Goal: Task Accomplishment & Management: Use online tool/utility

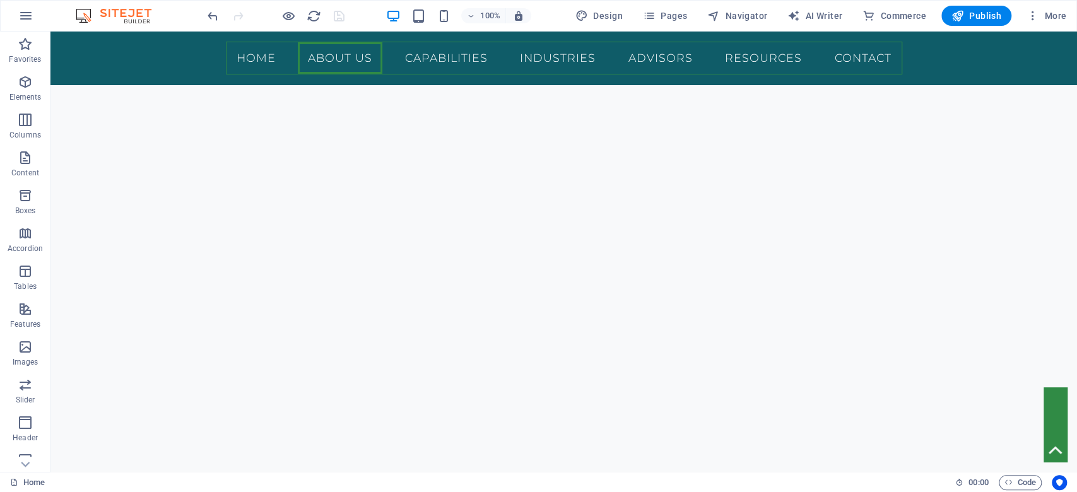
scroll to position [1805, 0]
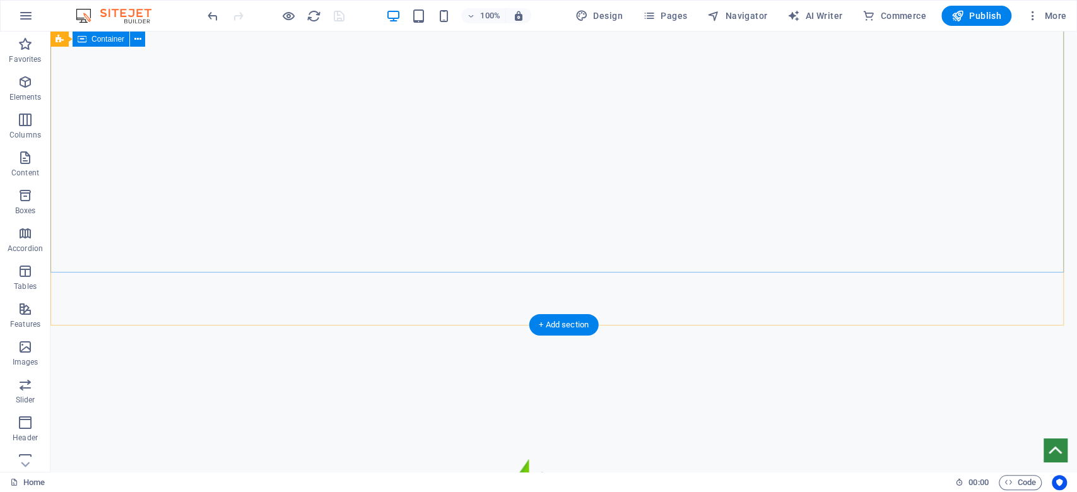
scroll to position [0, 0]
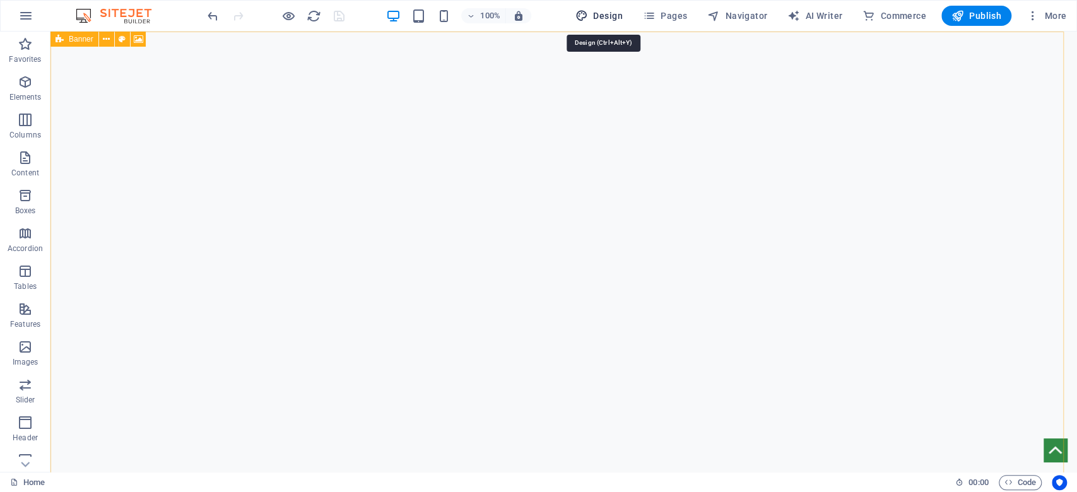
click at [594, 14] on span "Design" at bounding box center [598, 15] width 47 height 13
select select "700"
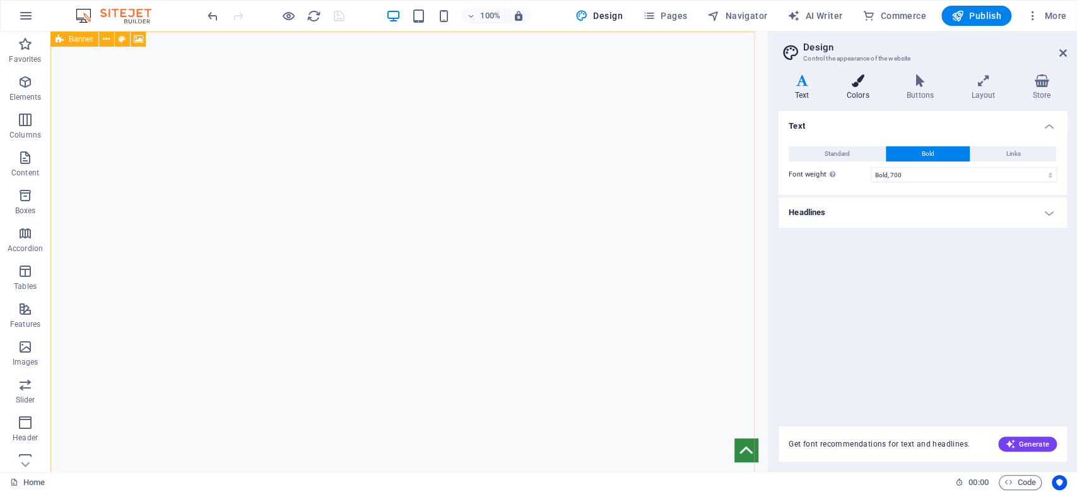
click at [851, 85] on icon at bounding box center [857, 80] width 55 height 13
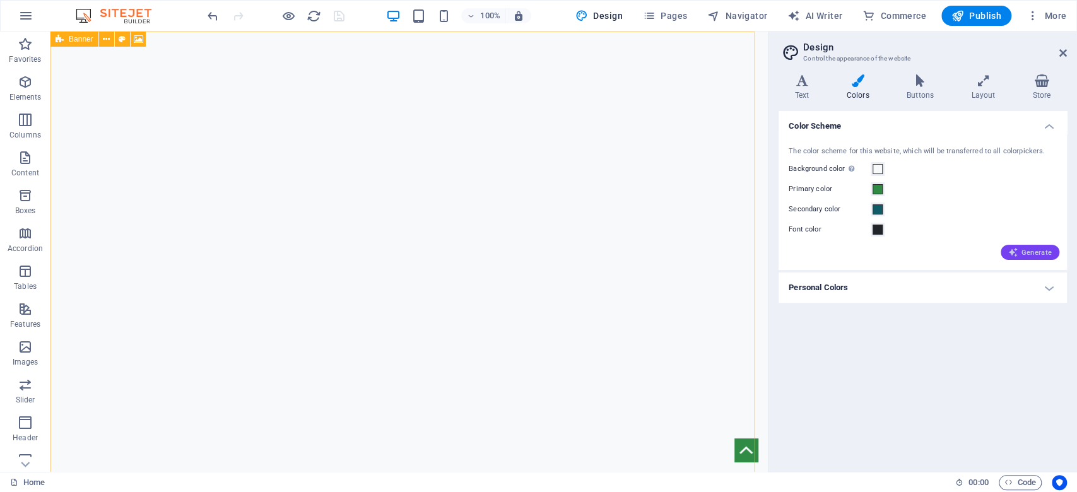
click at [1024, 252] on span "Generate" at bounding box center [1030, 252] width 44 height 10
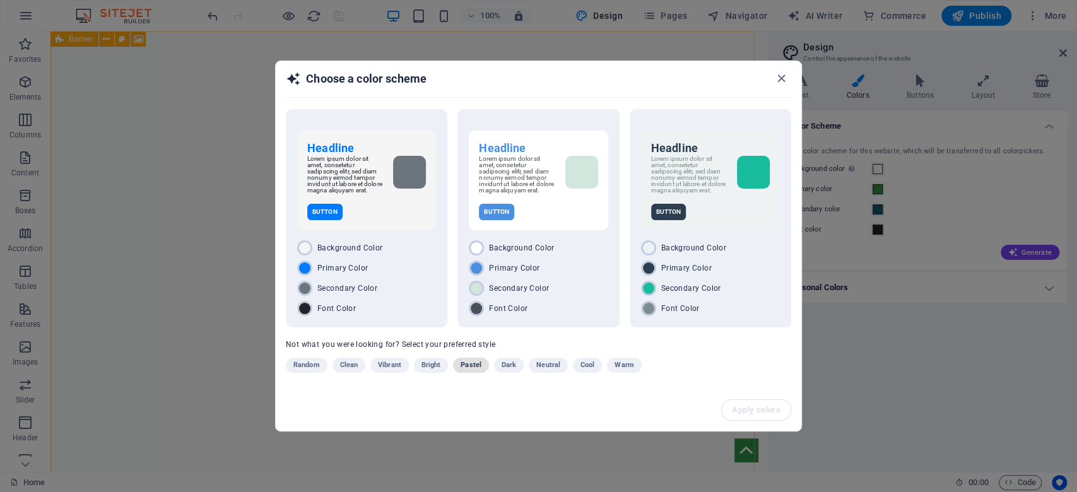
click at [465, 372] on span "Pastel" at bounding box center [470, 365] width 21 height 15
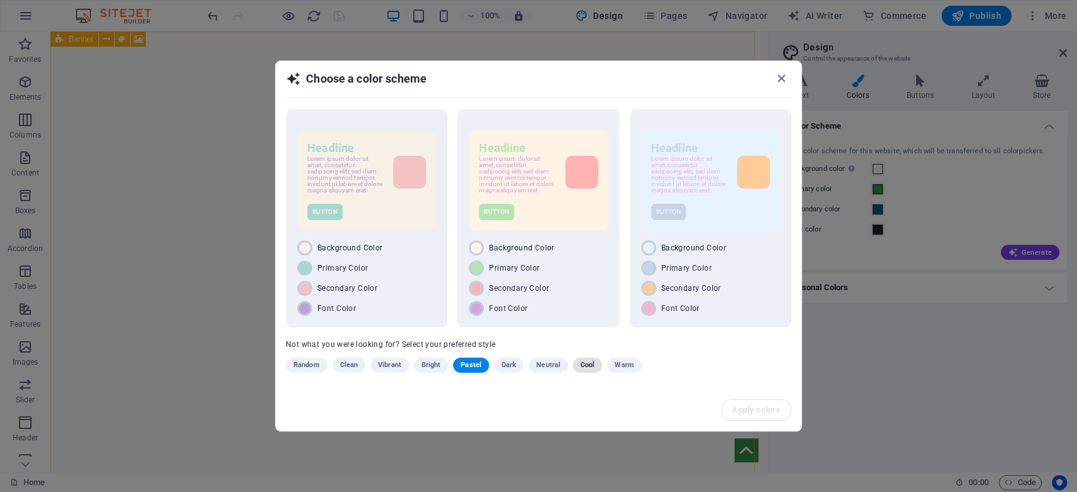
click at [587, 368] on span "Cool" at bounding box center [587, 365] width 14 height 15
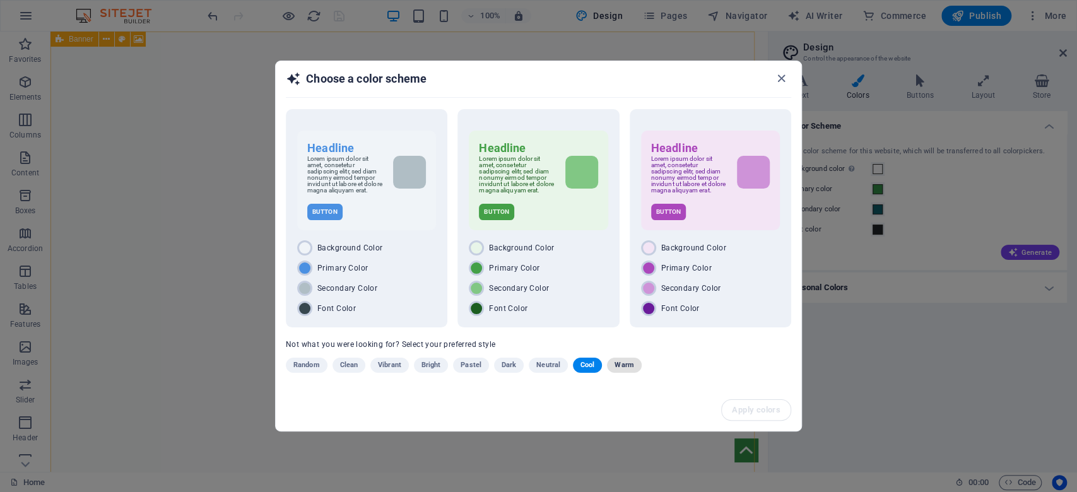
click at [623, 371] on span "Warm" at bounding box center [623, 365] width 19 height 15
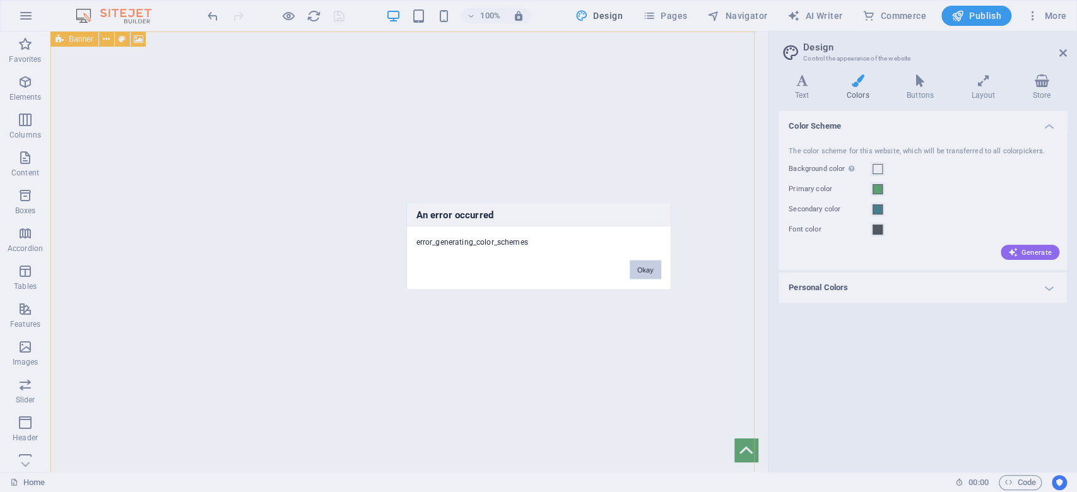
click at [648, 275] on button "Okay" at bounding box center [646, 270] width 32 height 19
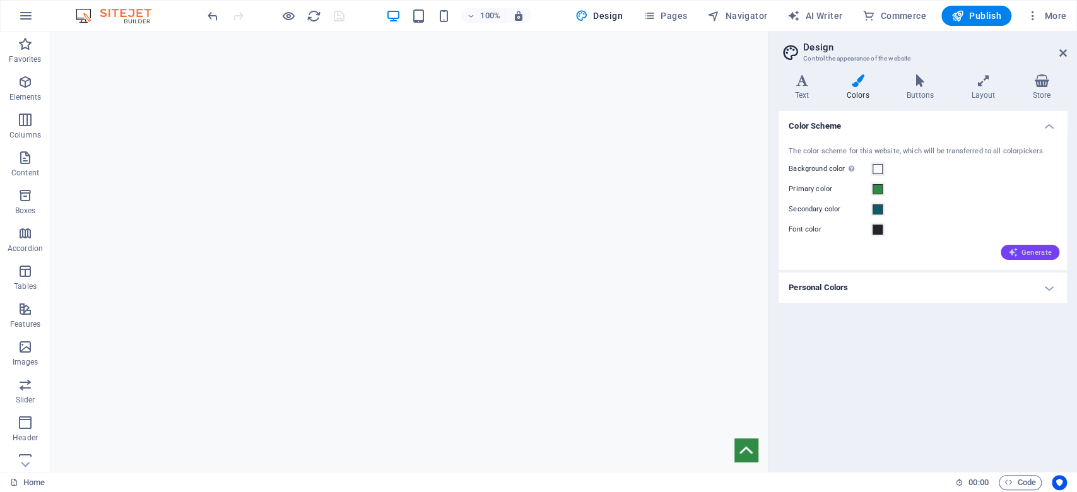
click at [1040, 249] on span "Generate" at bounding box center [1030, 252] width 44 height 10
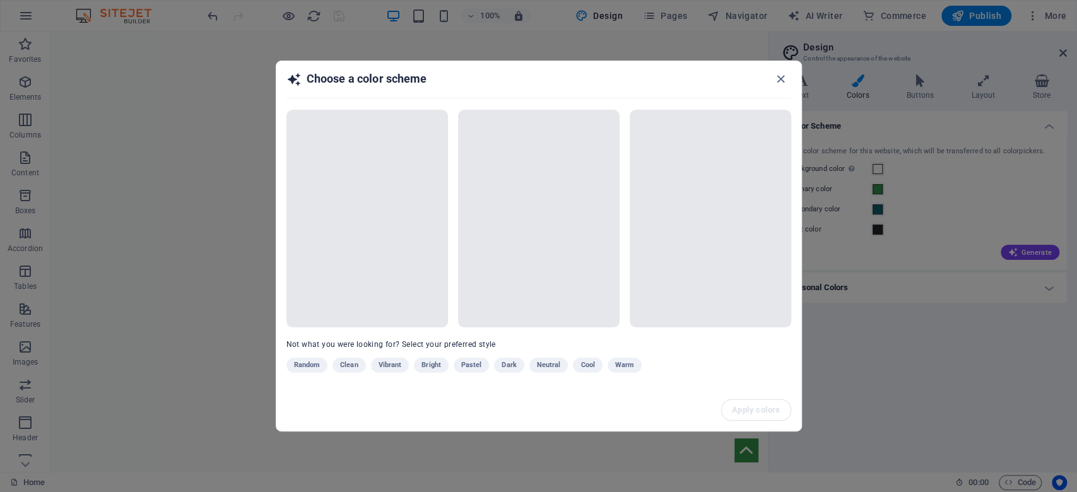
click at [627, 365] on div "Random Clean Vibrant Bright Pastel Dark Neutral Cool Warm" at bounding box center [507, 368] width 442 height 20
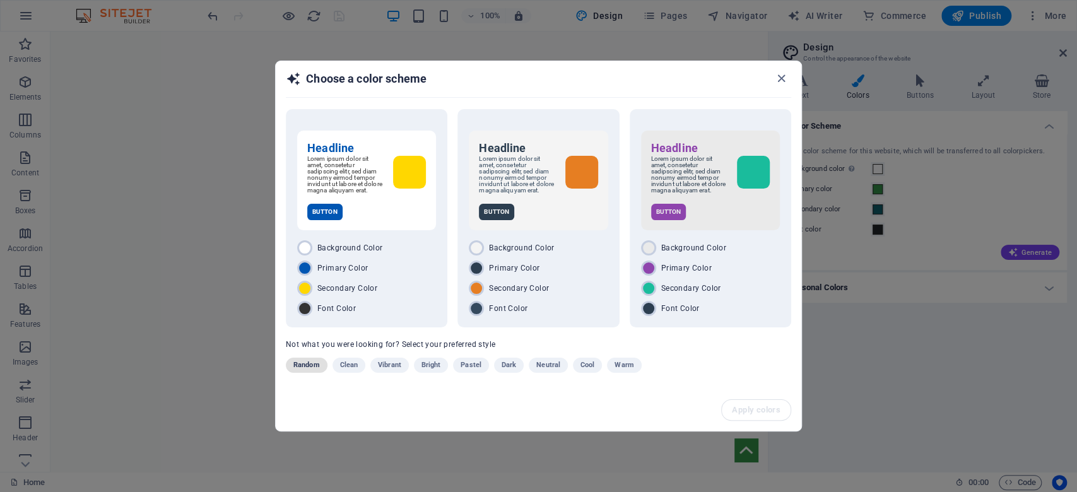
click at [302, 366] on span "Random" at bounding box center [306, 365] width 26 height 15
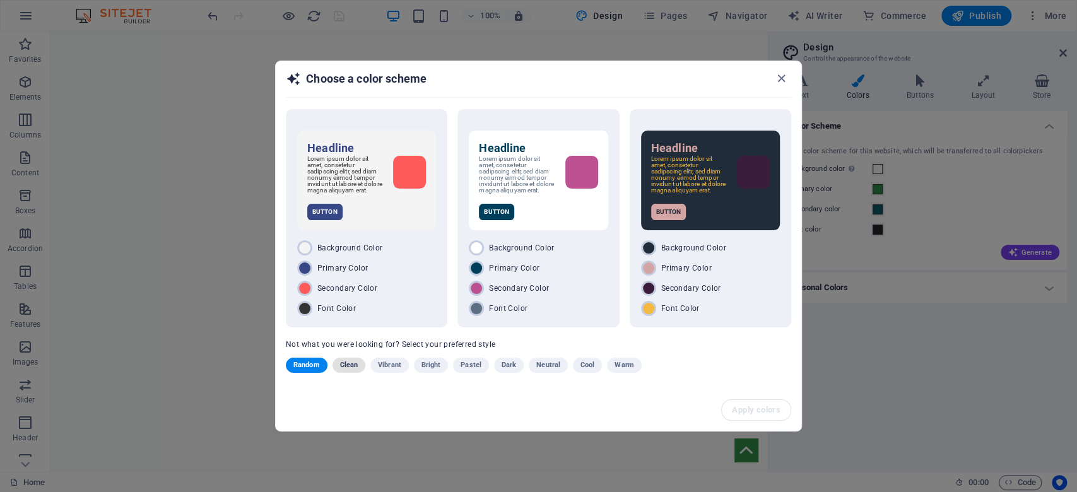
click at [343, 371] on span "Clean" at bounding box center [349, 365] width 18 height 15
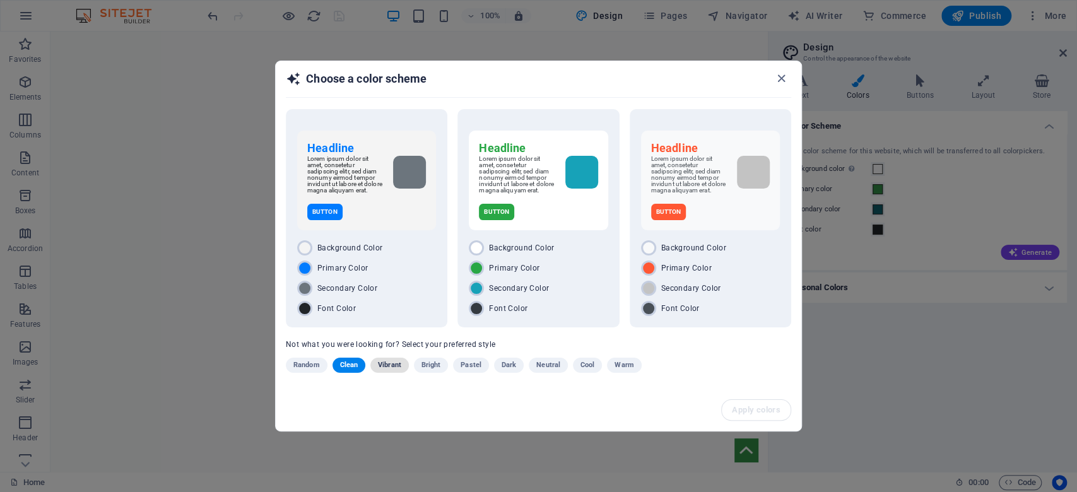
click at [399, 368] on span "Vibrant" at bounding box center [389, 365] width 23 height 15
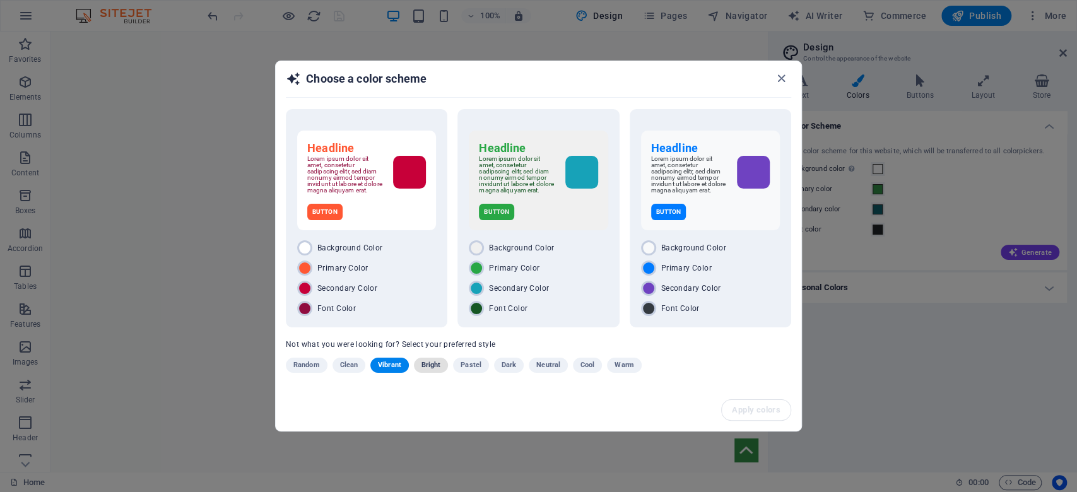
click at [428, 373] on span "Bright" at bounding box center [431, 365] width 20 height 15
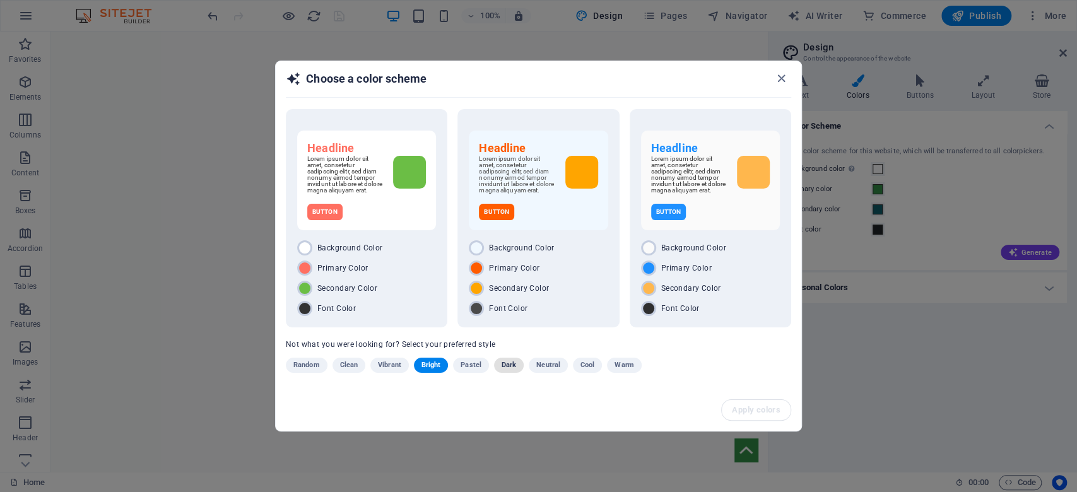
click at [512, 369] on span "Dark" at bounding box center [508, 365] width 15 height 15
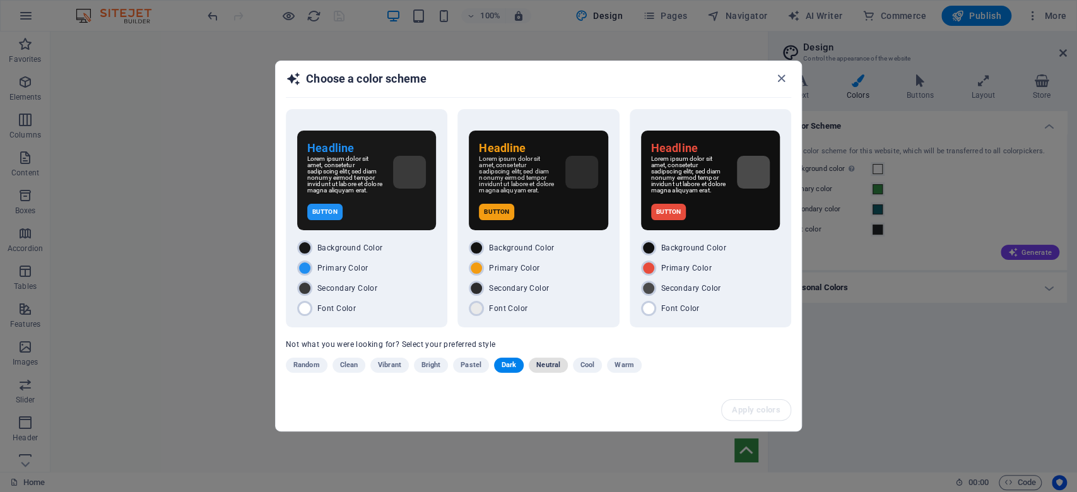
click at [547, 365] on span "Neutral" at bounding box center [548, 365] width 24 height 15
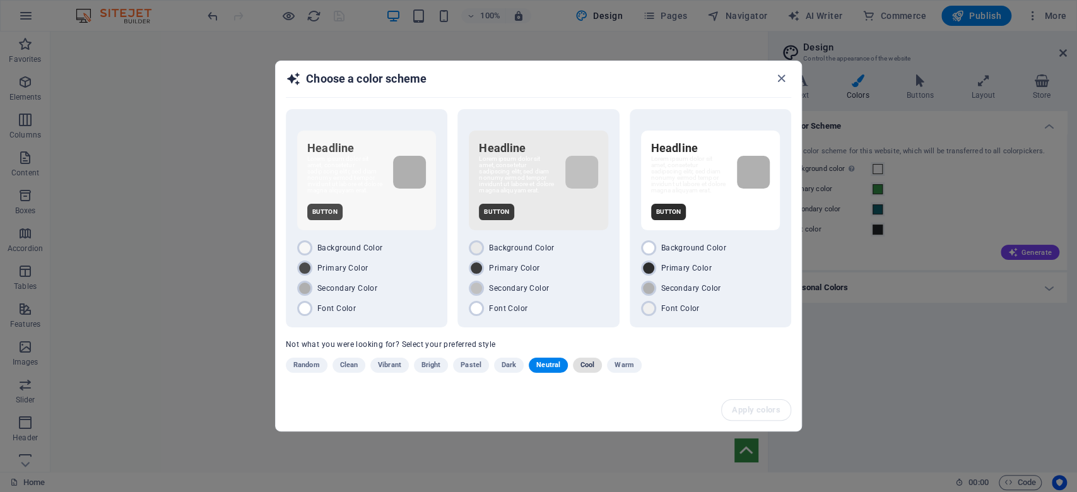
click at [585, 371] on span "Cool" at bounding box center [587, 365] width 14 height 15
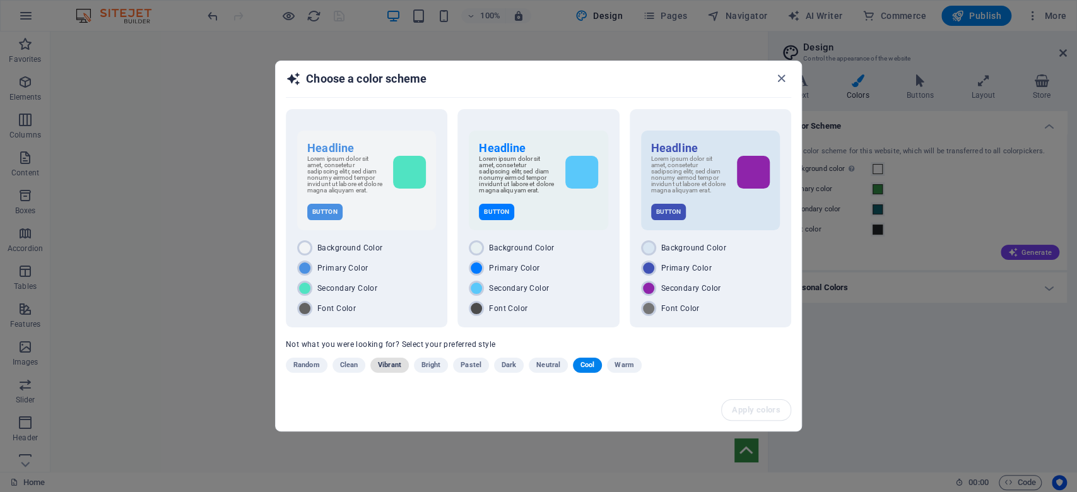
click at [392, 368] on span "Vibrant" at bounding box center [389, 365] width 23 height 15
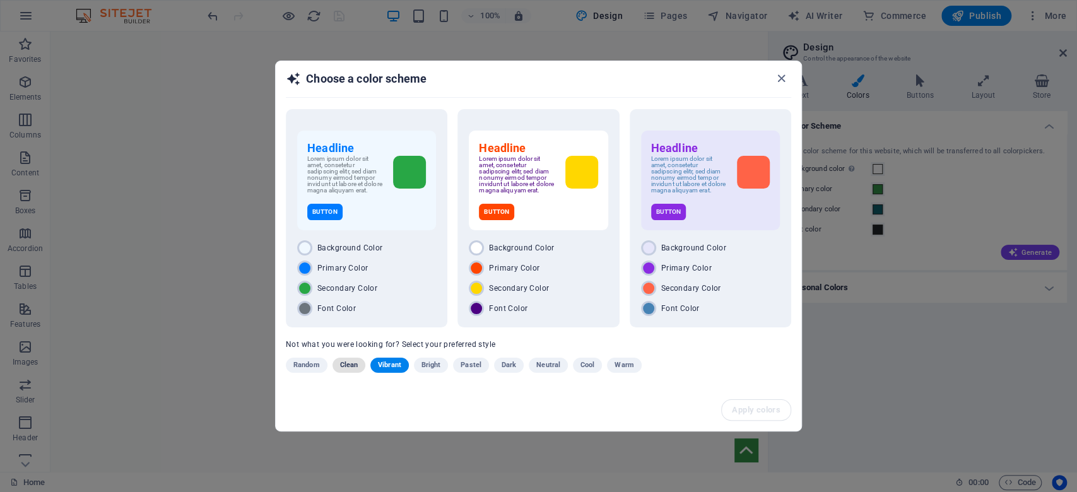
click at [341, 370] on span "Clean" at bounding box center [349, 365] width 18 height 15
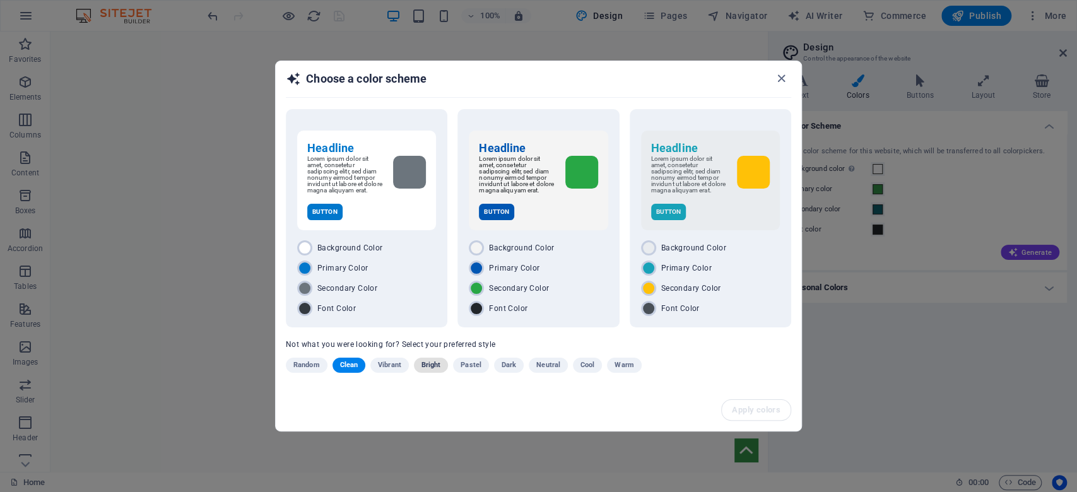
click at [434, 370] on span "Bright" at bounding box center [431, 365] width 20 height 15
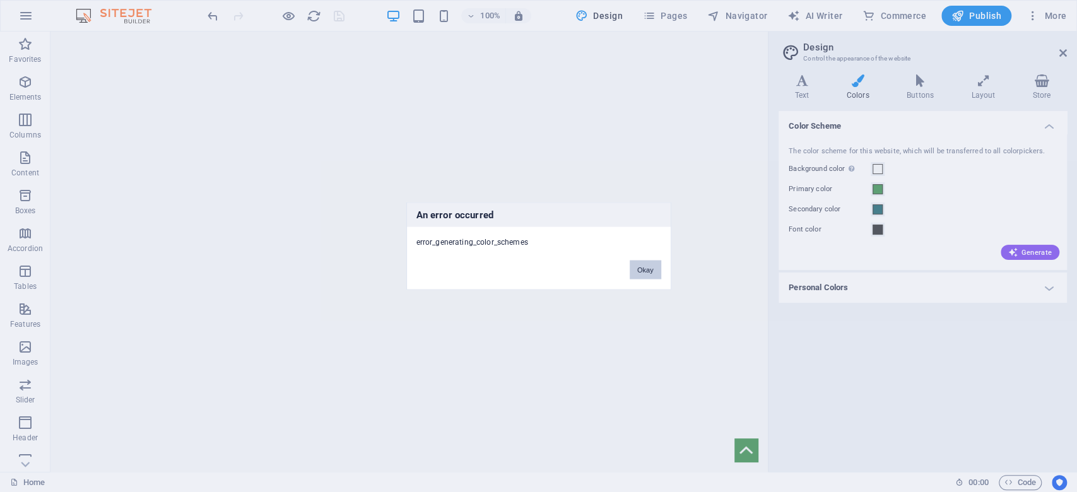
click at [641, 264] on button "Okay" at bounding box center [646, 270] width 32 height 19
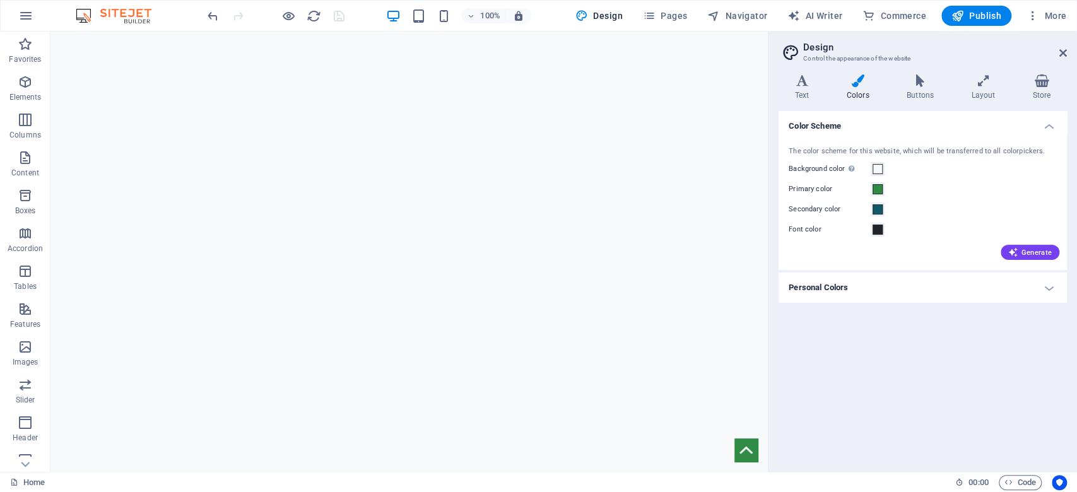
click at [859, 85] on icon at bounding box center [857, 80] width 55 height 13
click at [1029, 258] on button "Generate" at bounding box center [1029, 252] width 59 height 15
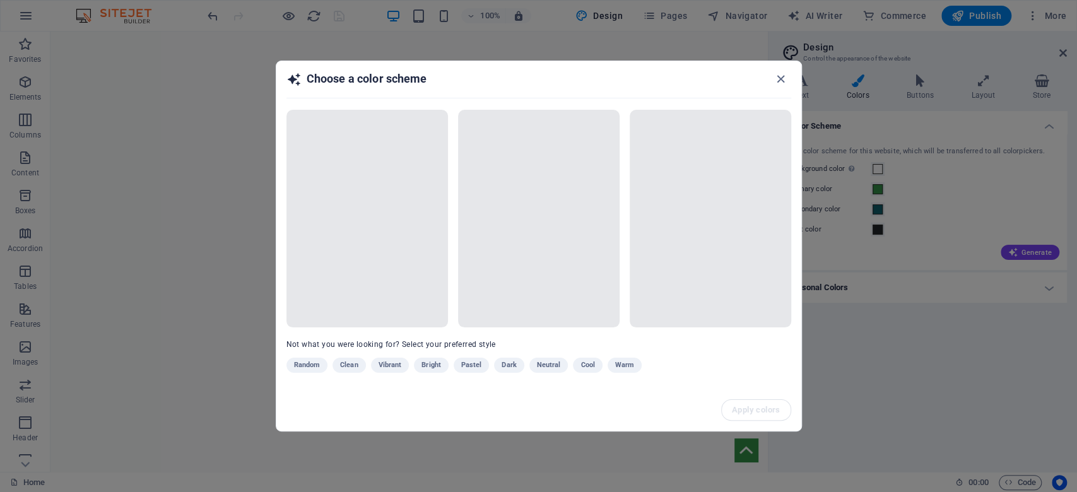
click at [428, 365] on div "Random Clean Vibrant Bright Pastel Dark Neutral Cool Warm" at bounding box center [507, 368] width 442 height 20
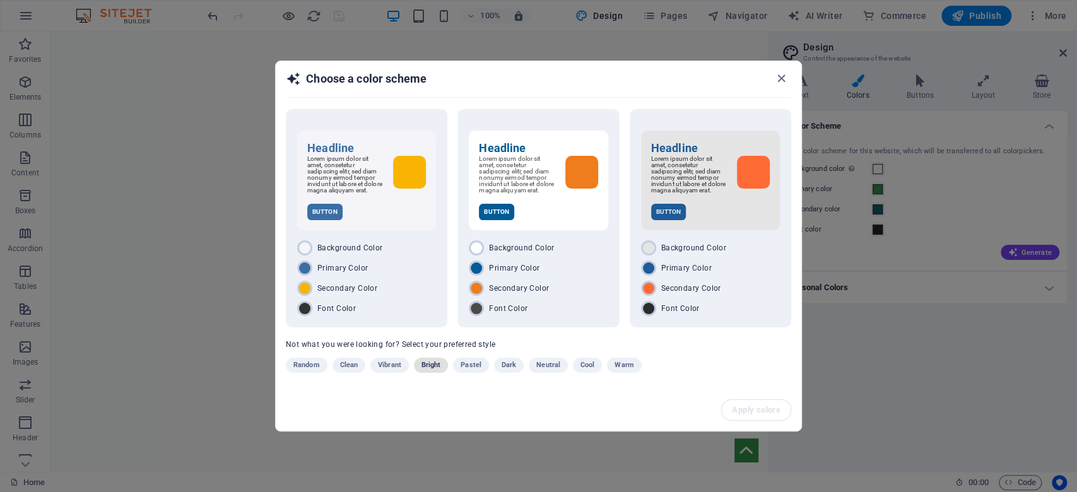
click at [428, 368] on span "Bright" at bounding box center [431, 365] width 20 height 15
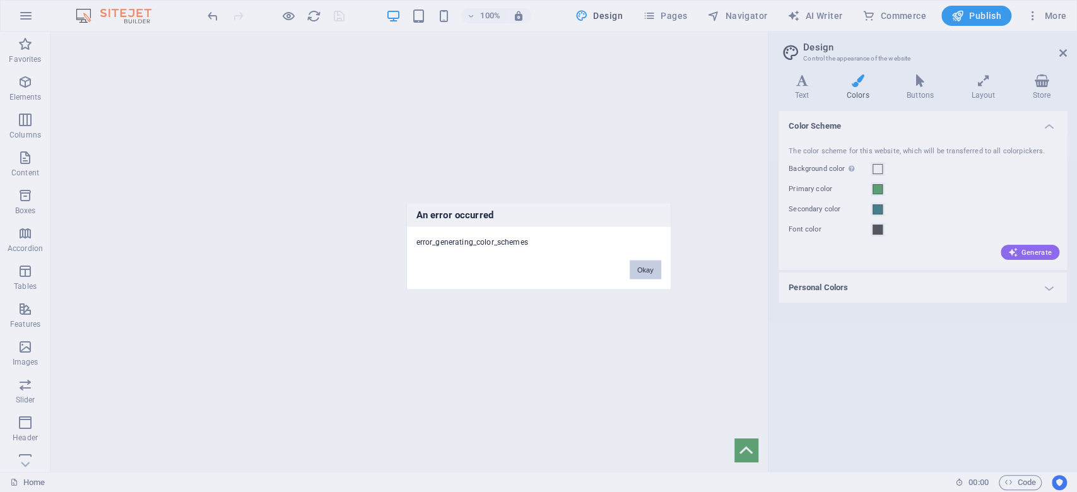
click at [643, 270] on button "Okay" at bounding box center [646, 270] width 32 height 19
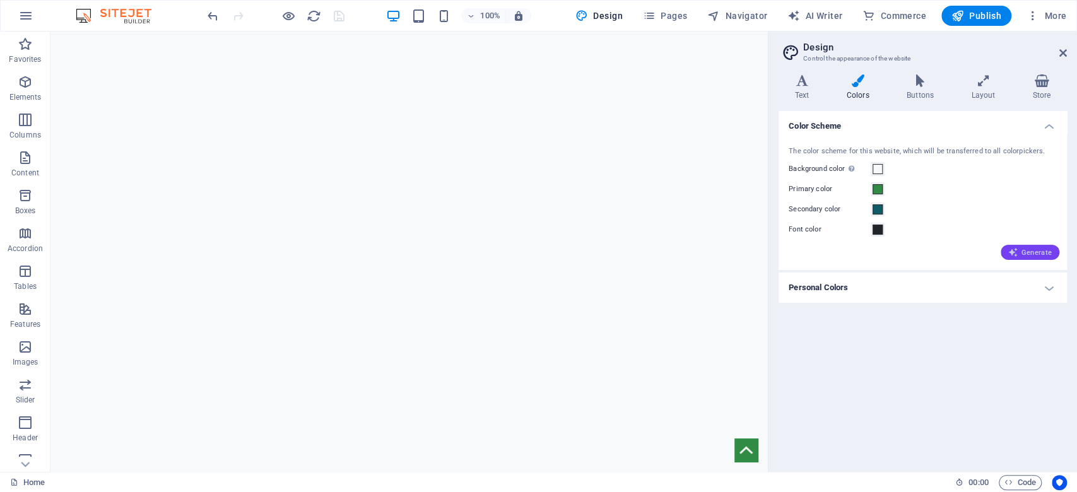
click at [1028, 258] on button "Generate" at bounding box center [1029, 252] width 59 height 15
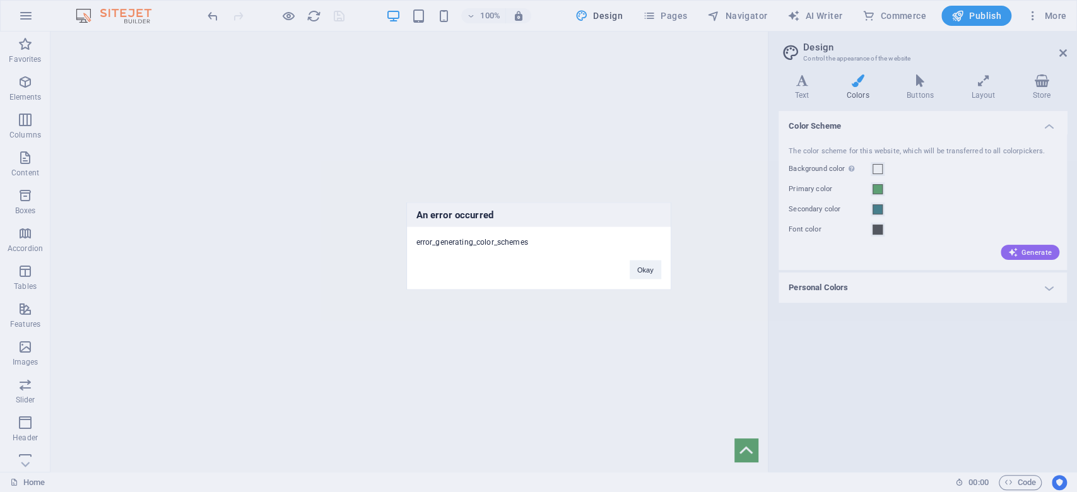
click at [639, 282] on div "An error occurred error_generating_color_schemes Okay" at bounding box center [538, 246] width 265 height 88
click at [641, 272] on button "Okay" at bounding box center [646, 270] width 32 height 19
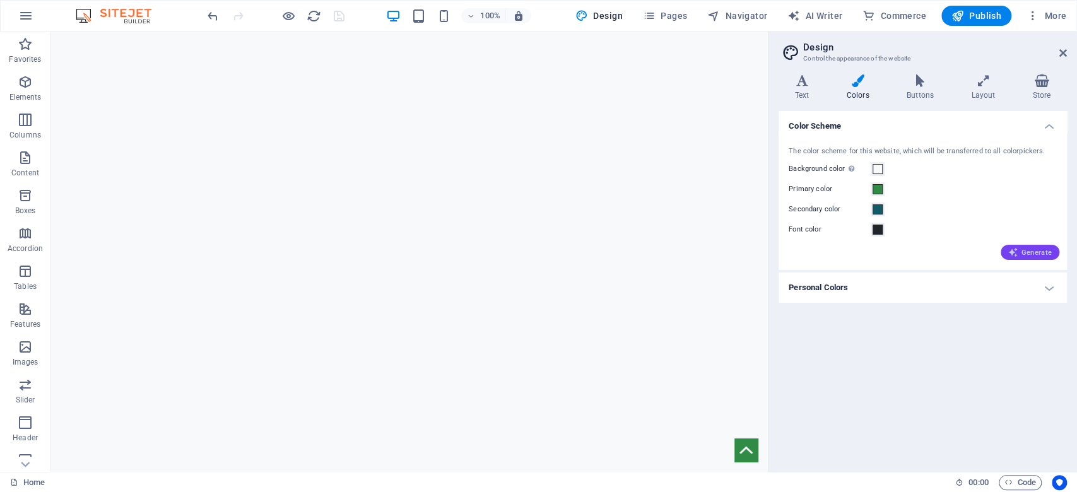
click at [1047, 251] on span "Generate" at bounding box center [1030, 252] width 44 height 10
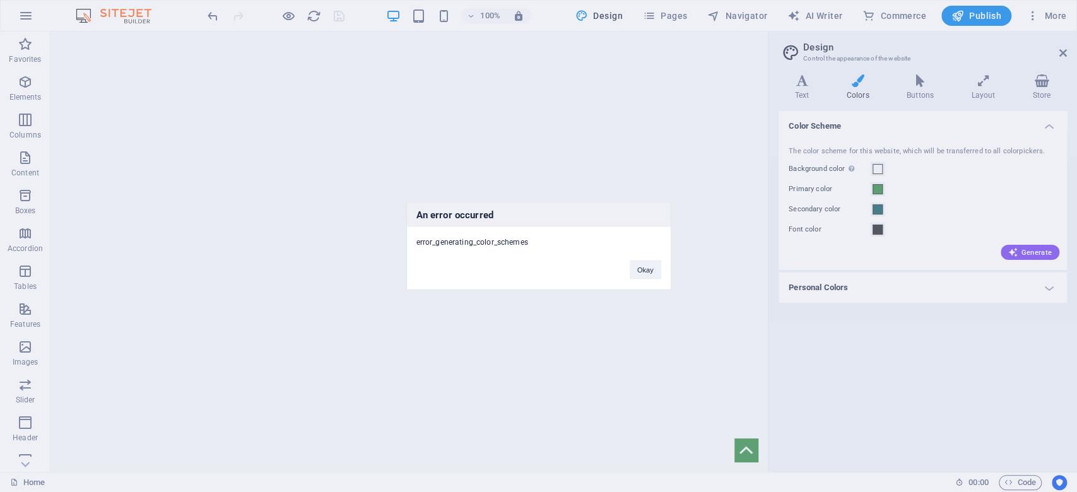
click at [227, 312] on div "An error occurred error_generating_color_schemes Okay" at bounding box center [538, 246] width 1077 height 492
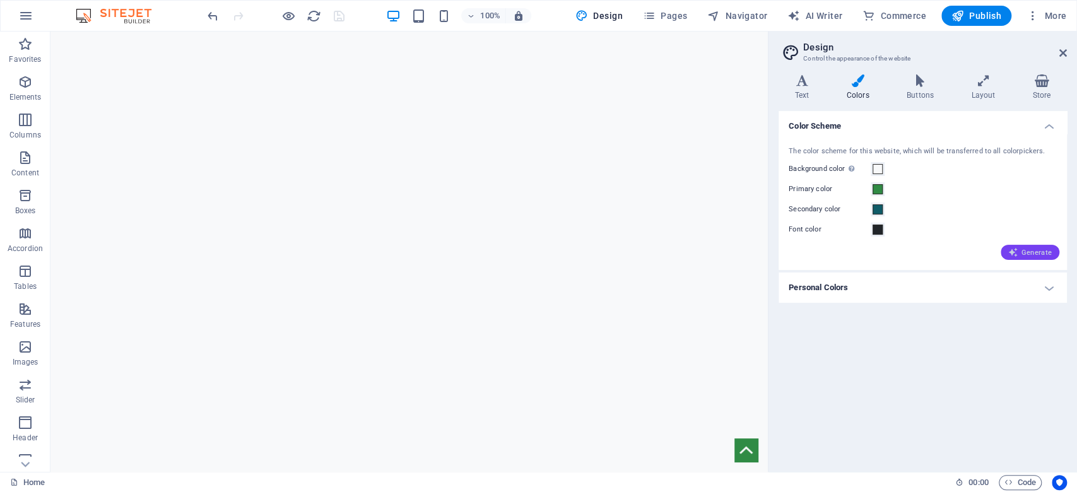
click at [1027, 255] on span "Generate" at bounding box center [1030, 252] width 44 height 10
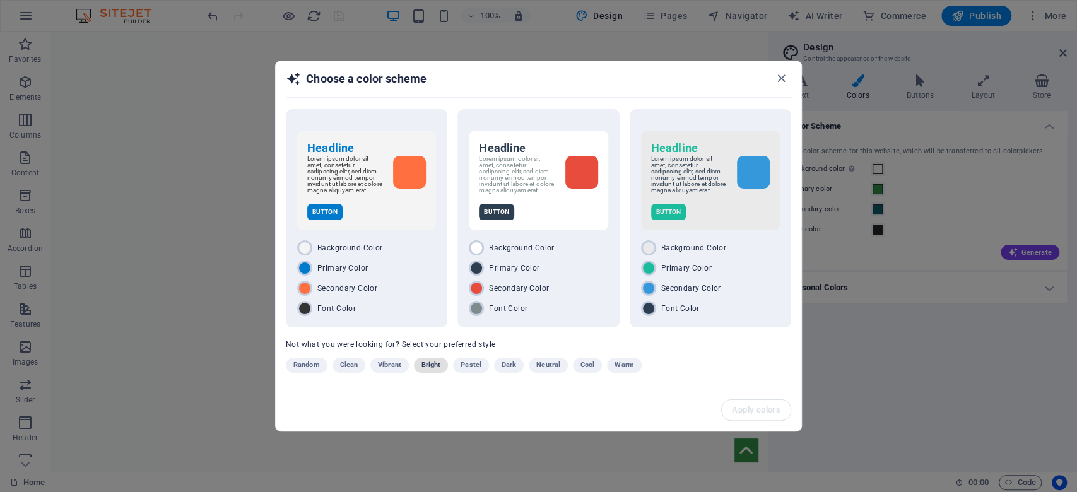
click at [430, 370] on span "Bright" at bounding box center [431, 365] width 20 height 15
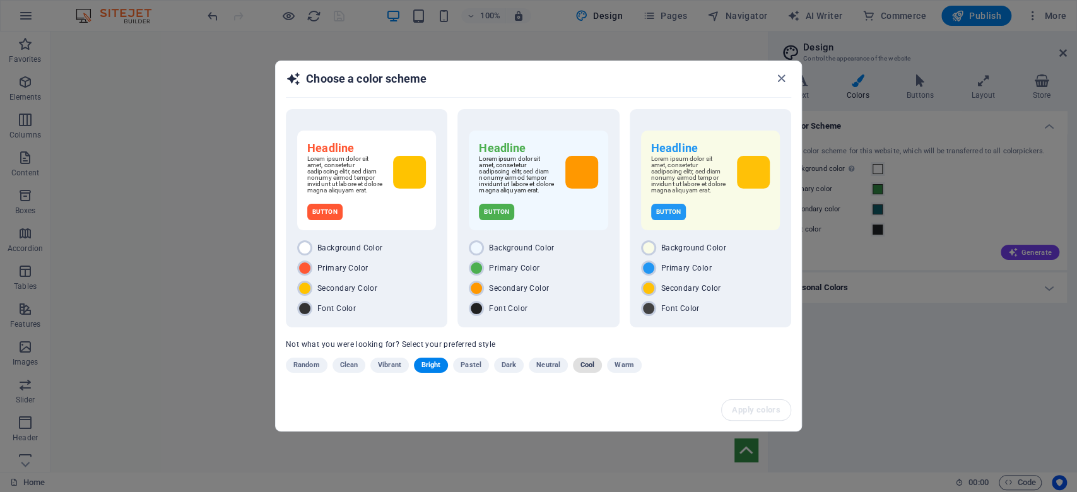
click at [583, 366] on span "Cool" at bounding box center [587, 365] width 14 height 15
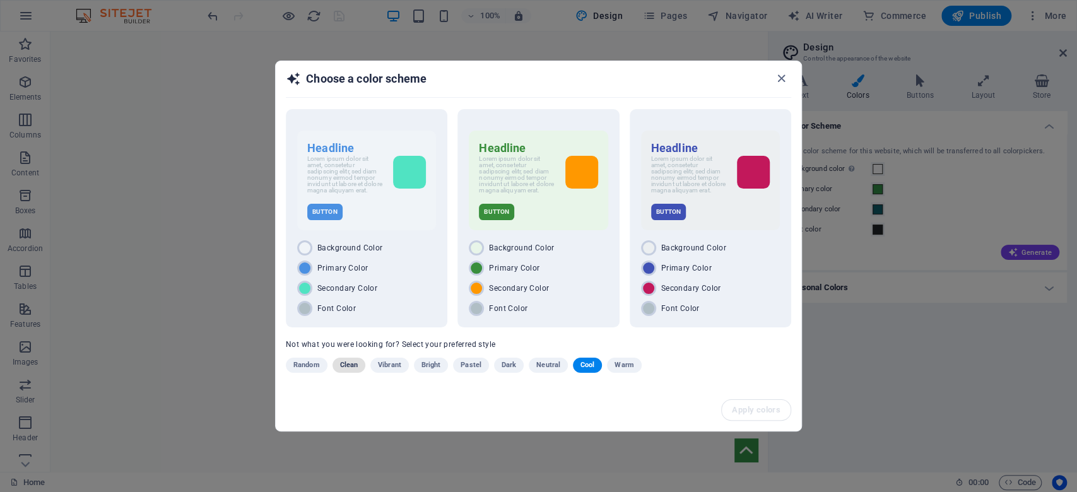
click at [351, 366] on span "Clean" at bounding box center [349, 365] width 18 height 15
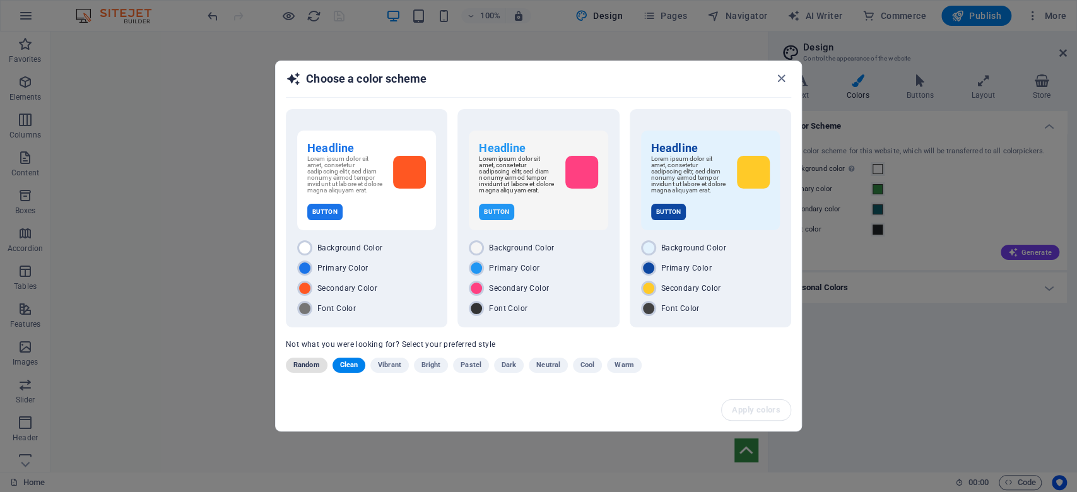
click at [307, 371] on span "Random" at bounding box center [306, 365] width 26 height 15
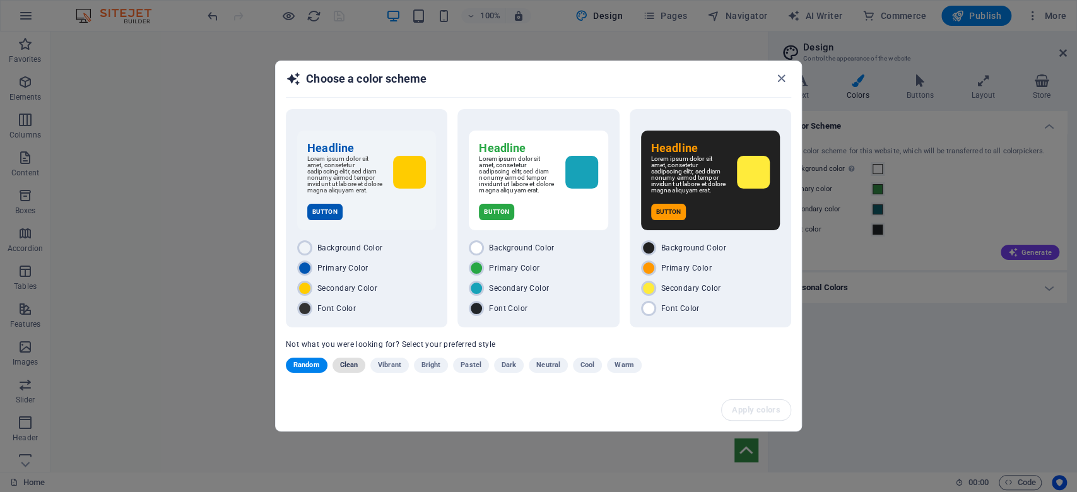
click at [353, 370] on span "Clean" at bounding box center [349, 365] width 18 height 15
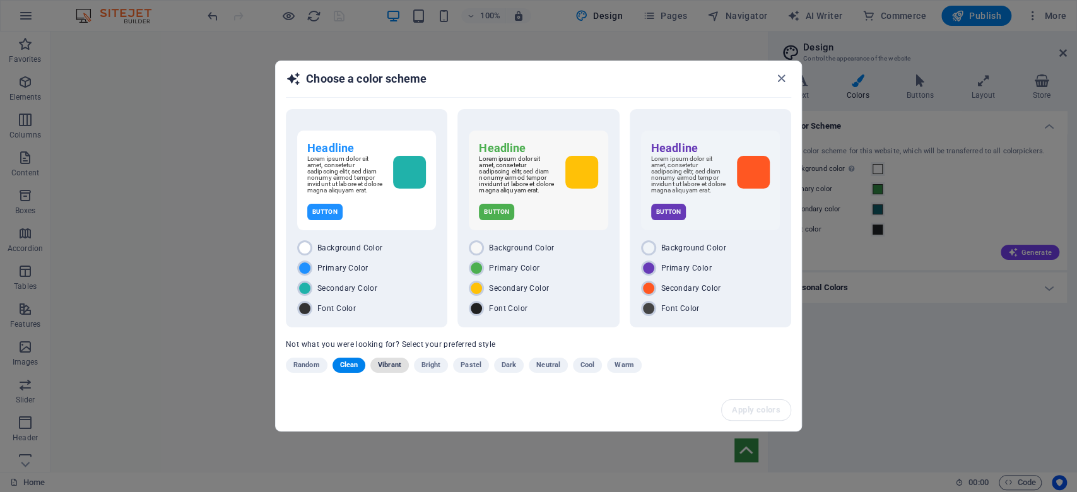
click at [394, 369] on span "Vibrant" at bounding box center [389, 365] width 23 height 15
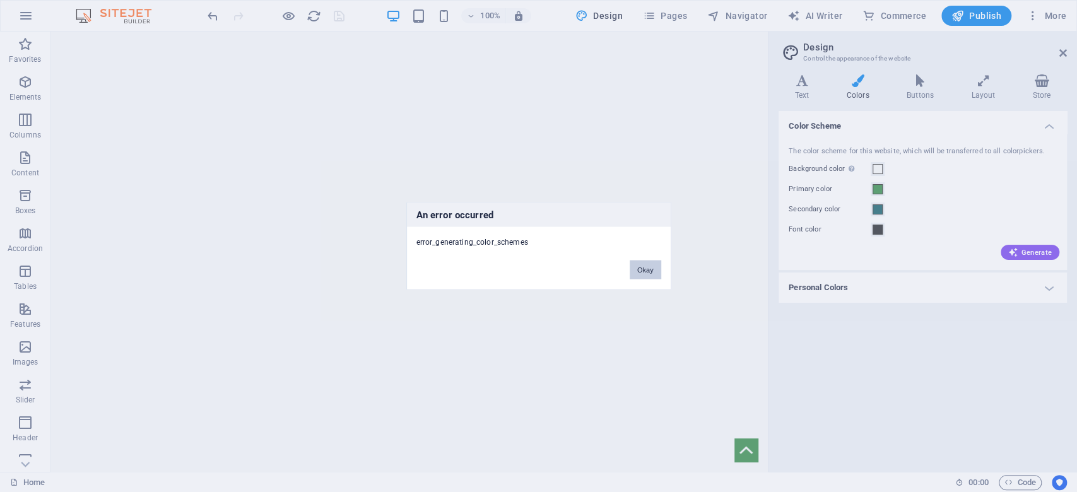
click at [641, 271] on button "Okay" at bounding box center [646, 270] width 32 height 19
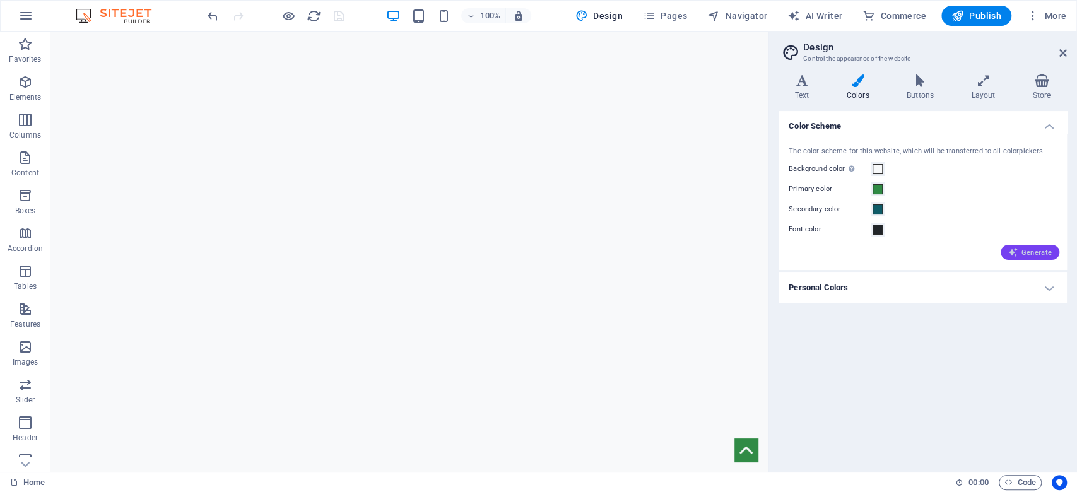
click at [1026, 250] on span "Generate" at bounding box center [1030, 252] width 44 height 10
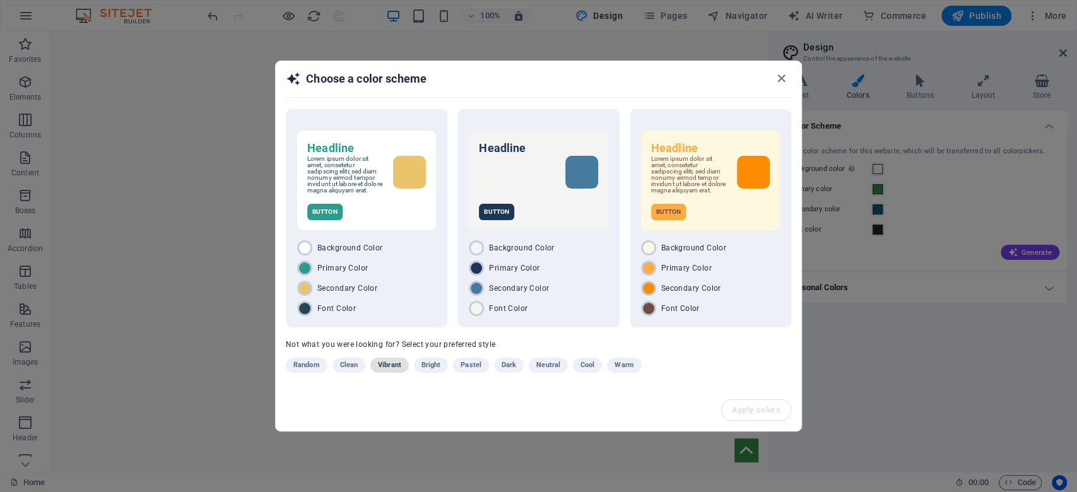
click at [385, 362] on span "Vibrant" at bounding box center [389, 365] width 23 height 15
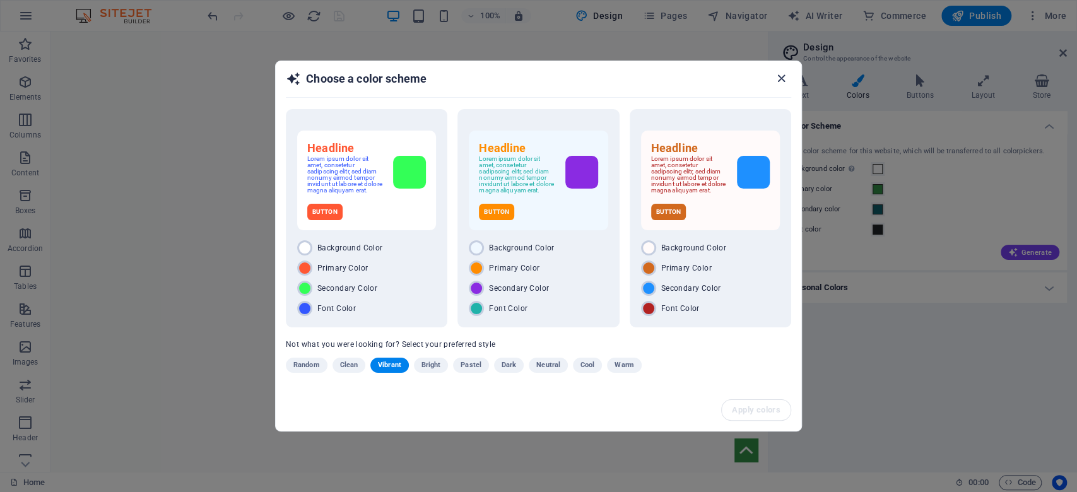
click at [782, 76] on icon "button" at bounding box center [781, 78] width 15 height 15
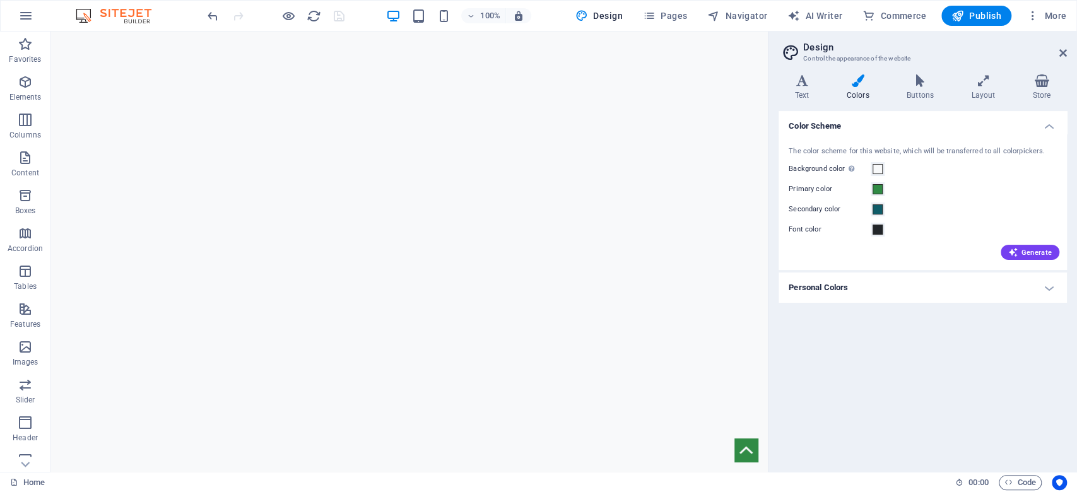
click at [845, 287] on h4 "Personal Colors" at bounding box center [922, 288] width 288 height 30
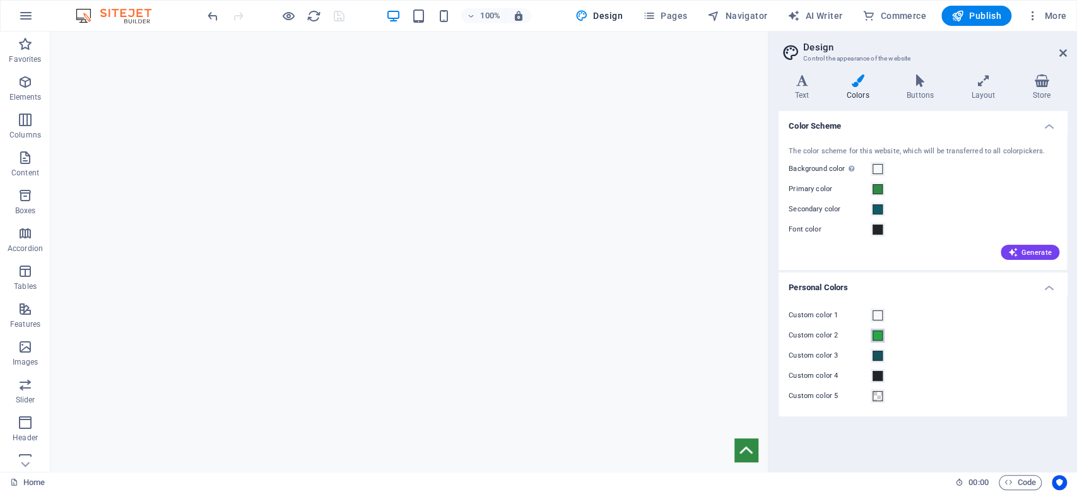
click at [879, 339] on span at bounding box center [877, 336] width 10 height 10
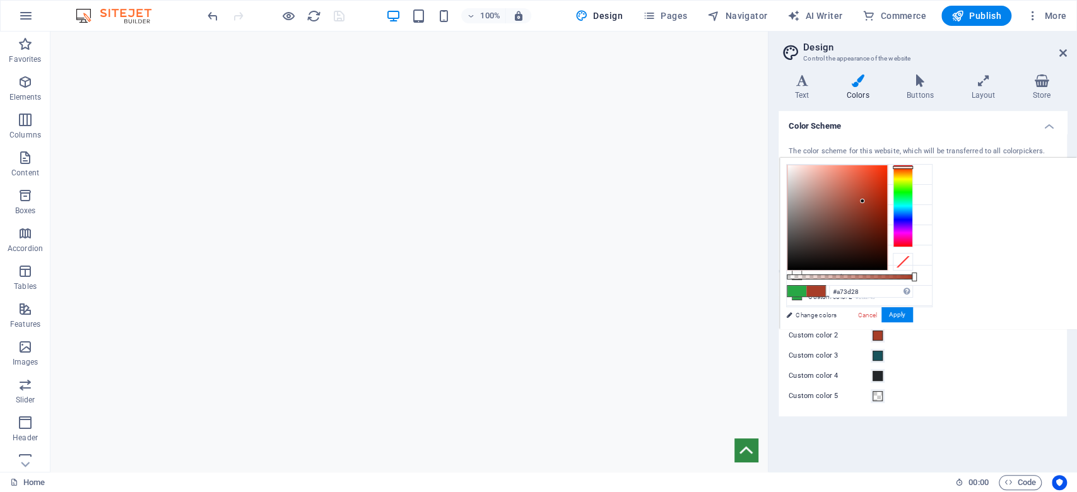
click at [895, 167] on div at bounding box center [903, 206] width 20 height 82
click at [894, 245] on div at bounding box center [903, 206] width 20 height 82
type input "#f51125"
click at [879, 169] on div at bounding box center [837, 217] width 100 height 105
click at [1002, 291] on div "less Background color #f8f9fa Primary color #308b45 Secondary color #0f5c68 Fon…" at bounding box center [928, 244] width 297 height 172
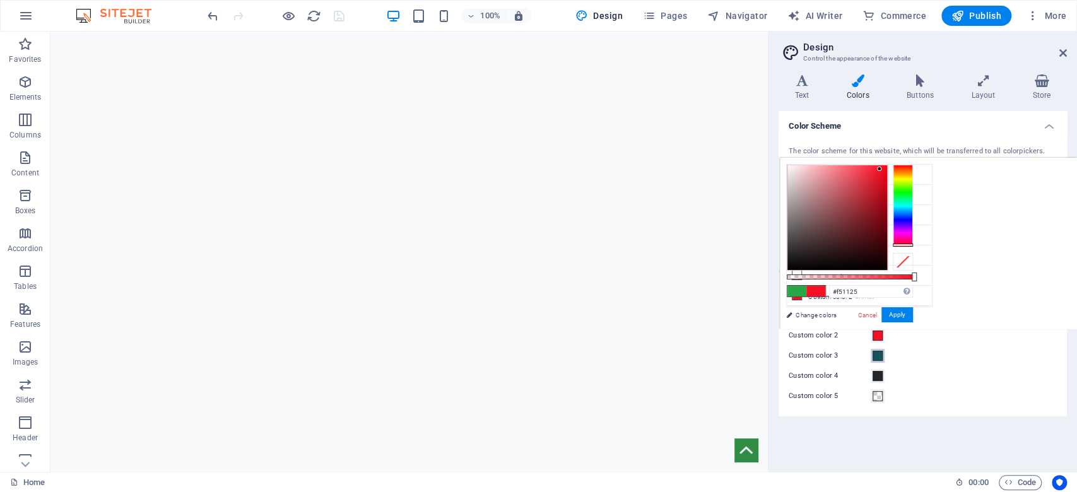
click at [877, 361] on button "Custom color 3" at bounding box center [878, 356] width 14 height 14
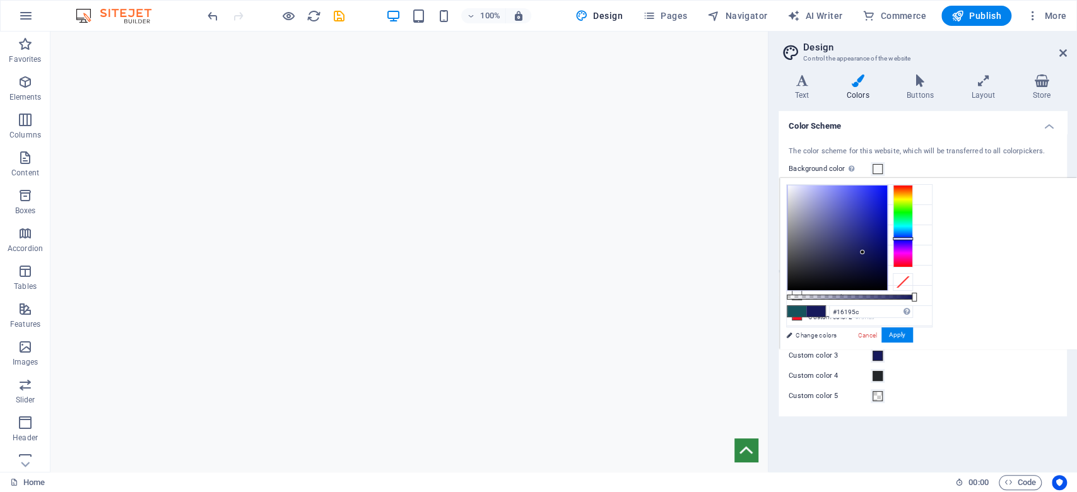
click at [903, 238] on div at bounding box center [903, 226] width 20 height 82
click at [859, 217] on div at bounding box center [837, 237] width 100 height 105
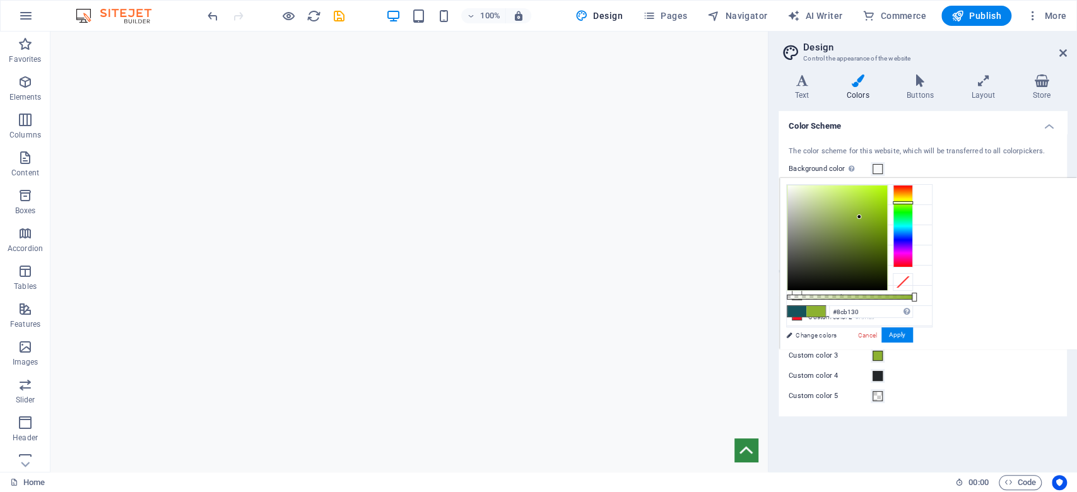
click at [901, 202] on div at bounding box center [903, 226] width 20 height 82
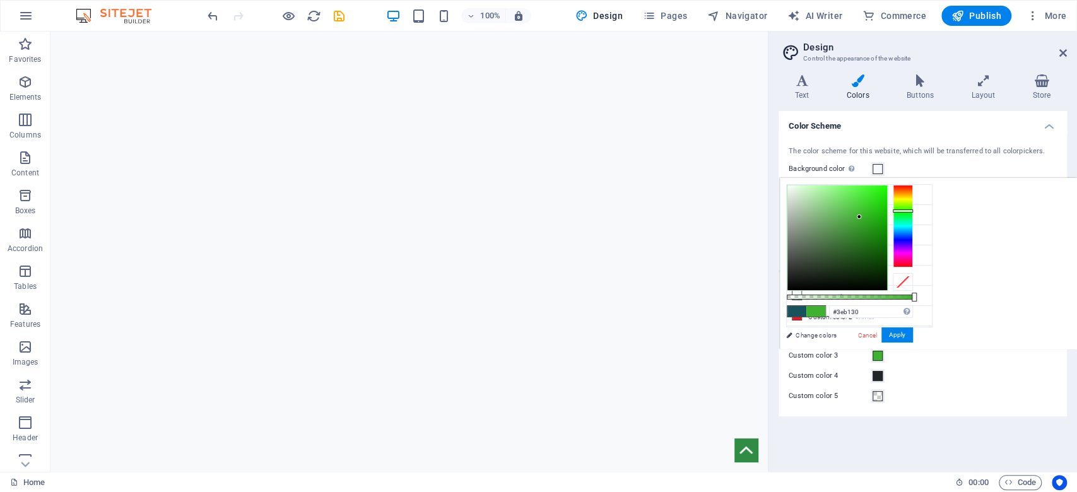
click at [909, 211] on div at bounding box center [903, 226] width 20 height 82
type input "#1b7d0f"
click at [874, 238] on div at bounding box center [837, 237] width 100 height 105
click at [879, 376] on span at bounding box center [877, 376] width 10 height 10
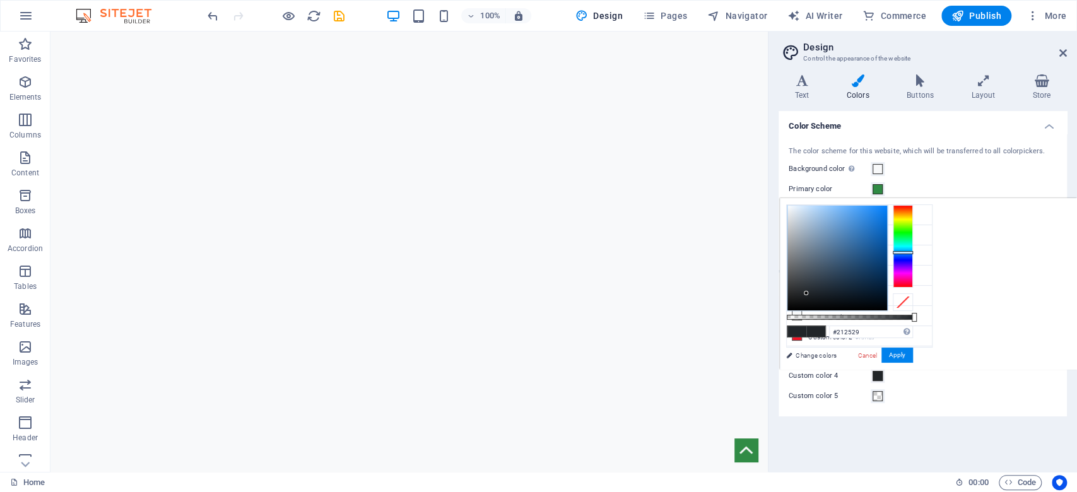
click at [1042, 131] on h4 "Color Scheme" at bounding box center [922, 122] width 288 height 23
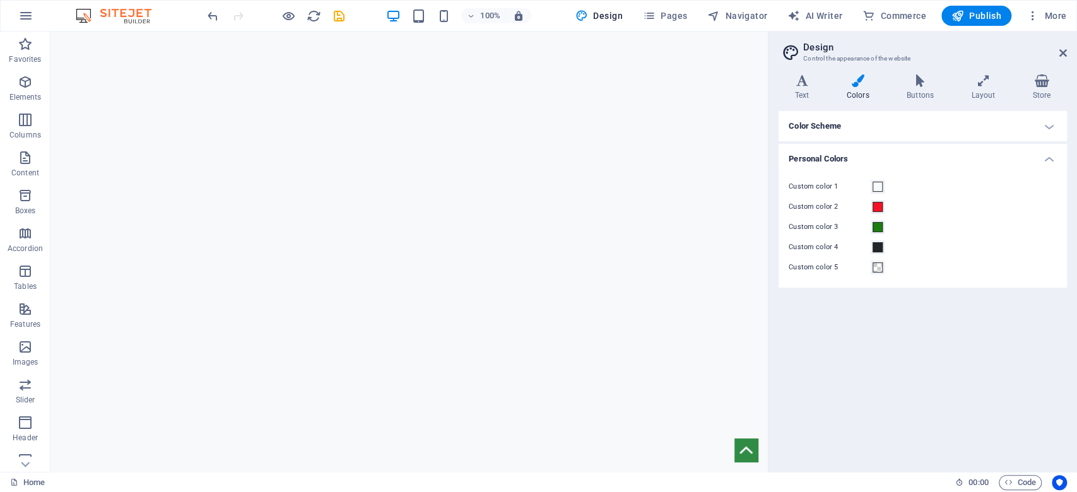
click at [935, 132] on h4 "Color Scheme" at bounding box center [922, 126] width 288 height 30
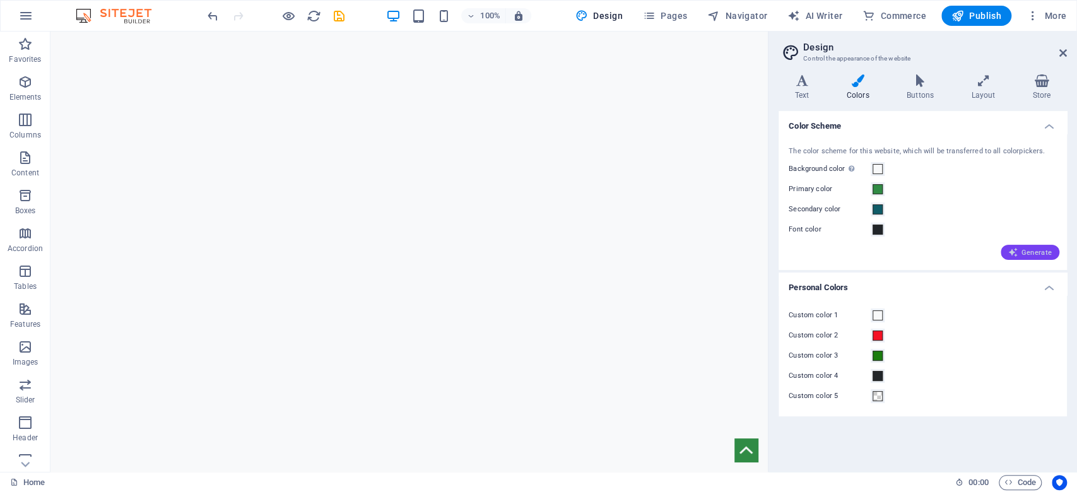
click at [1040, 254] on span "Generate" at bounding box center [1030, 252] width 44 height 10
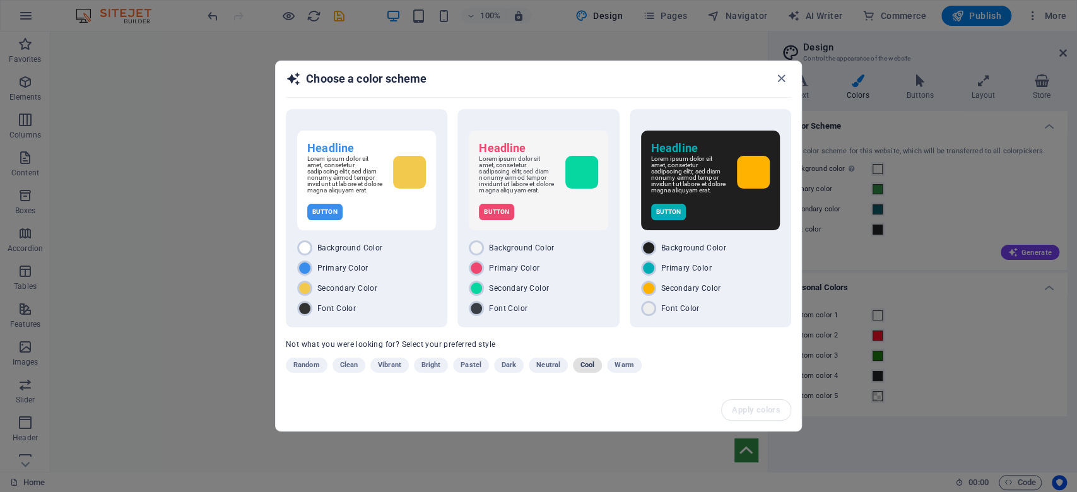
click at [582, 371] on span "Cool" at bounding box center [587, 365] width 14 height 15
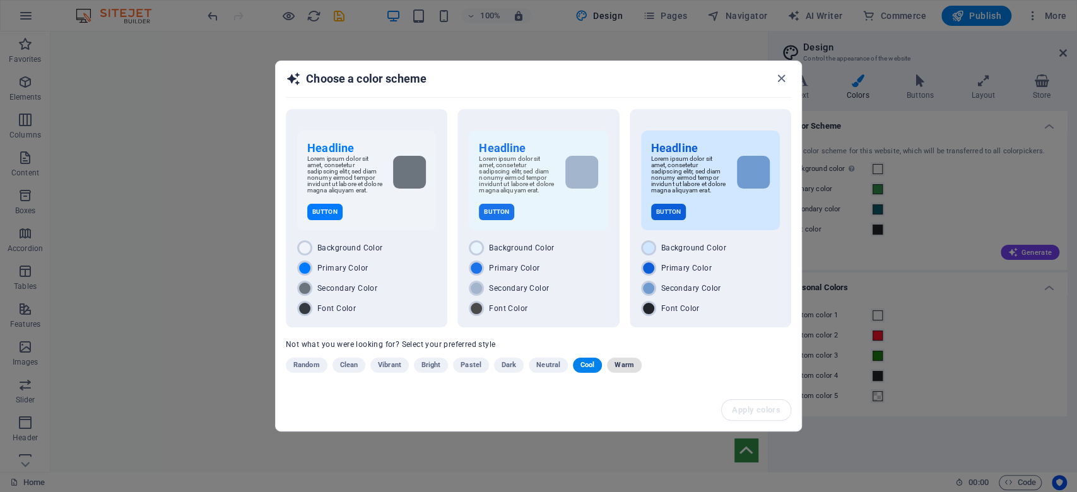
click at [621, 371] on span "Warm" at bounding box center [623, 365] width 19 height 15
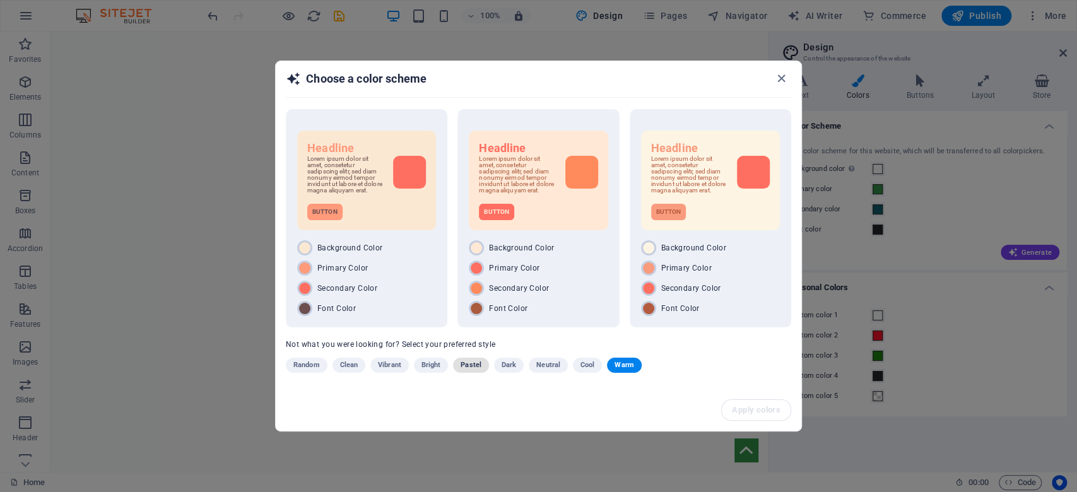
click at [472, 366] on span "Pastel" at bounding box center [470, 365] width 21 height 15
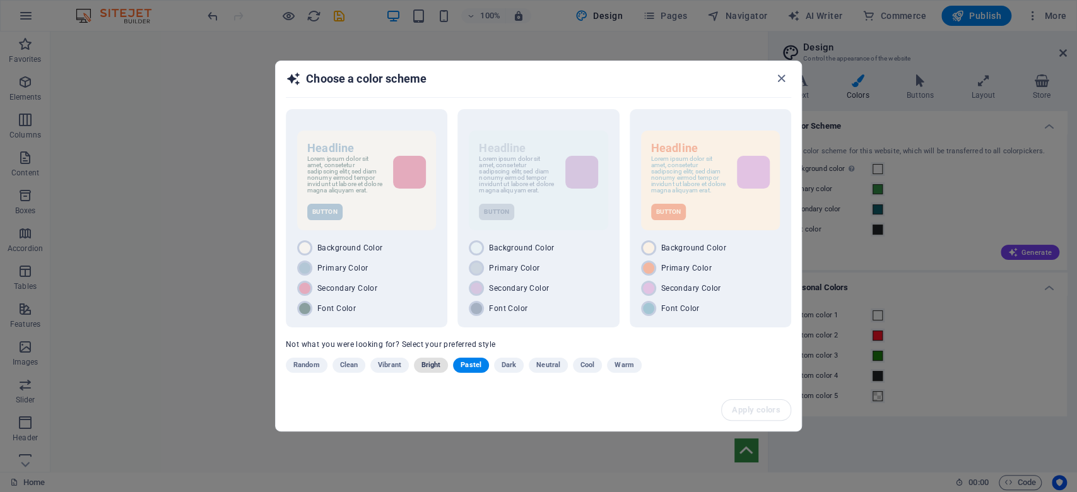
click at [424, 369] on span "Bright" at bounding box center [431, 365] width 20 height 15
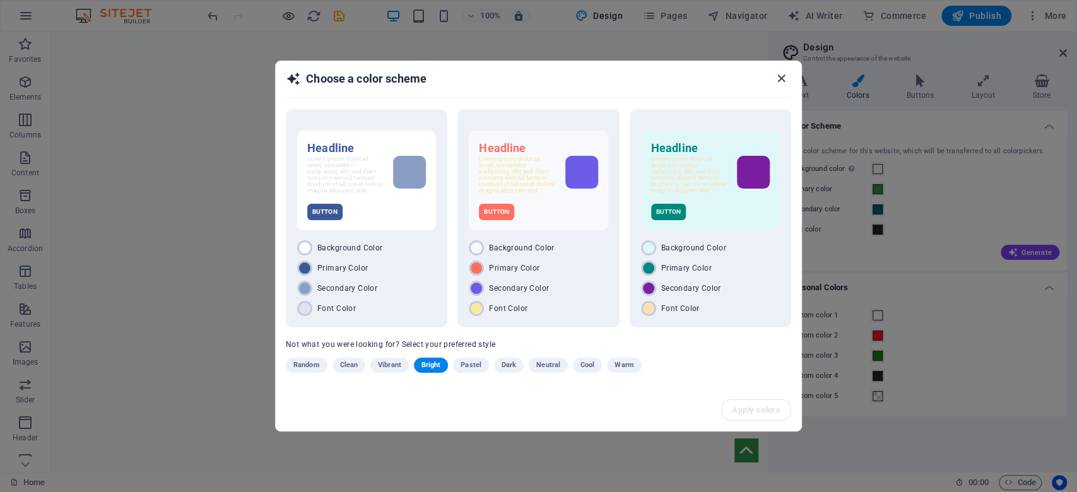
click at [782, 75] on icon "button" at bounding box center [781, 78] width 15 height 15
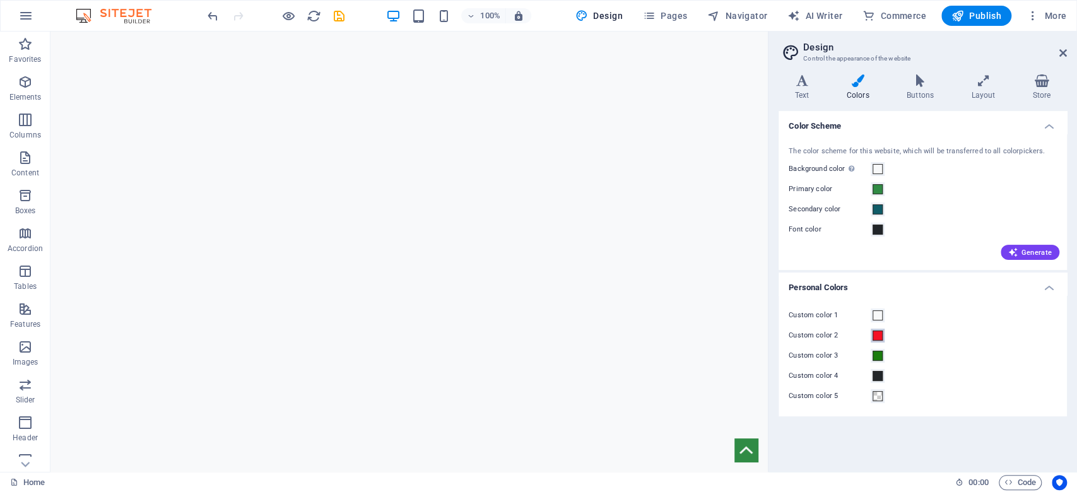
click at [874, 337] on span at bounding box center [877, 336] width 10 height 10
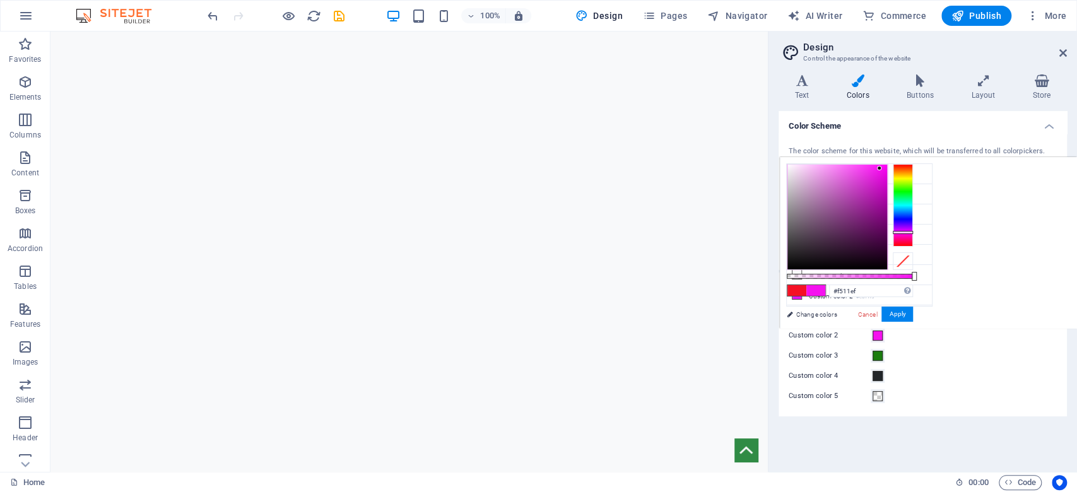
drag, startPoint x: 904, startPoint y: 244, endPoint x: 904, endPoint y: 232, distance: 12.0
click at [904, 232] on div at bounding box center [903, 232] width 20 height 3
type input "#6c076a"
click at [881, 225] on div at bounding box center [837, 217] width 100 height 105
click at [877, 358] on span at bounding box center [877, 356] width 10 height 10
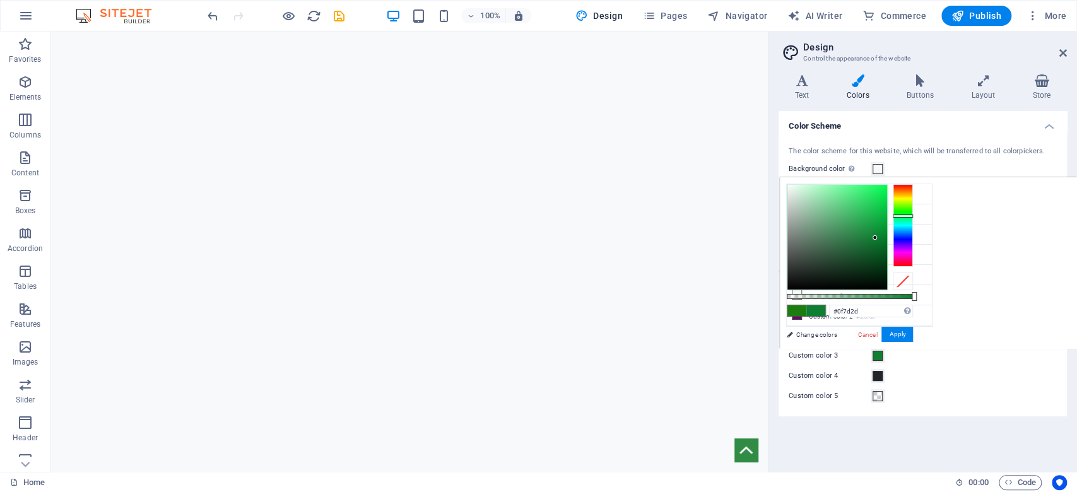
type input "#0f7d27"
drag, startPoint x: 905, startPoint y: 208, endPoint x: 902, endPoint y: 214, distance: 7.1
click at [902, 214] on div at bounding box center [903, 225] width 20 height 82
click at [950, 353] on div "Custom color 3" at bounding box center [923, 355] width 268 height 15
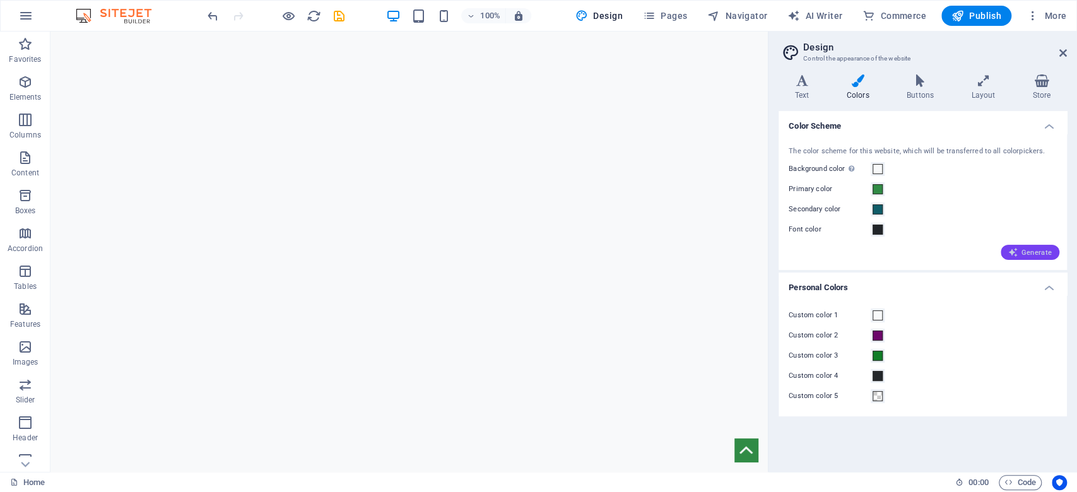
click at [1049, 249] on span "Generate" at bounding box center [1030, 252] width 44 height 10
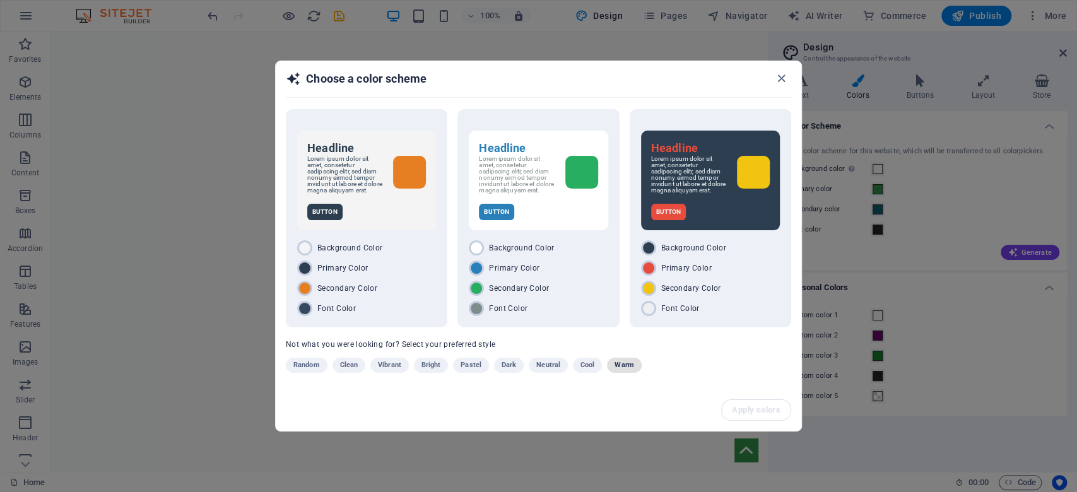
click at [616, 366] on span "Warm" at bounding box center [623, 365] width 19 height 15
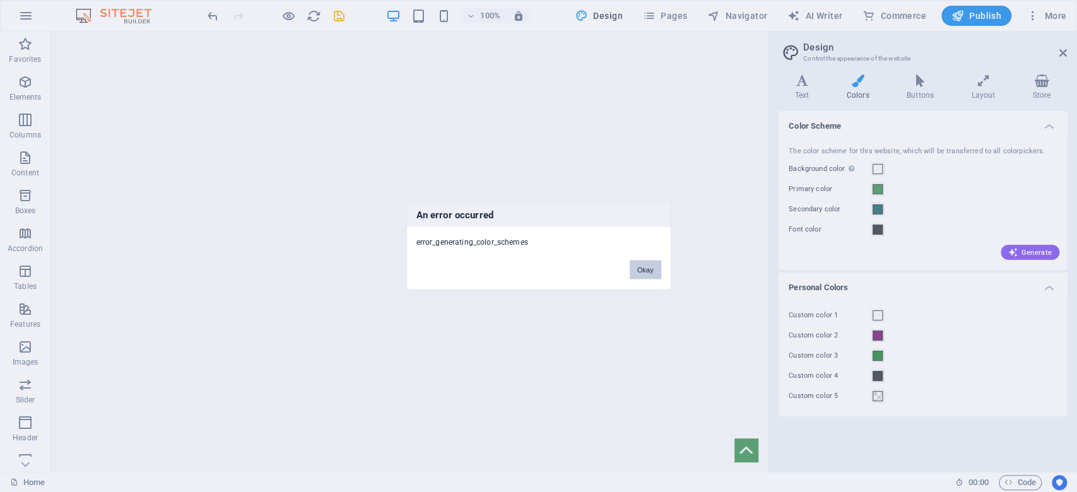
click at [633, 266] on button "Okay" at bounding box center [646, 270] width 32 height 19
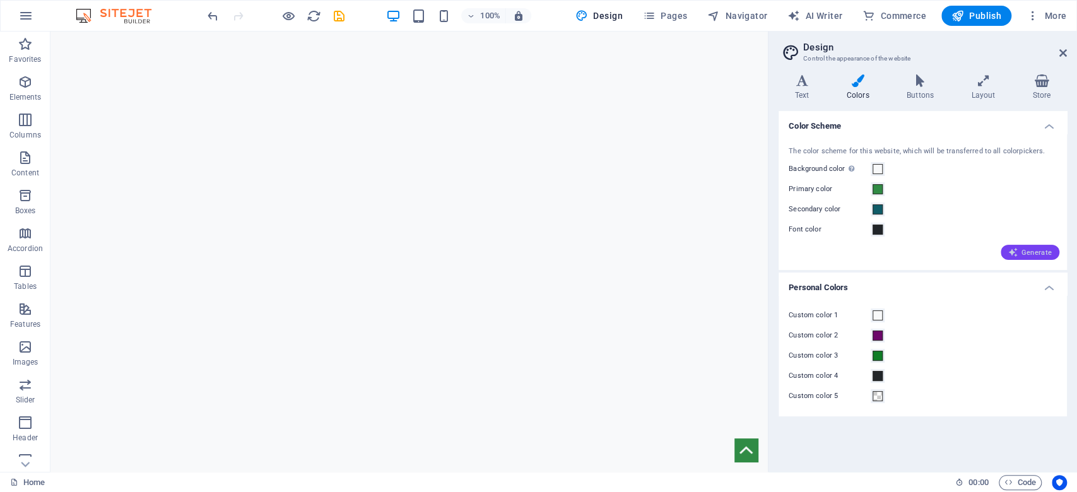
click at [1035, 247] on span "Generate" at bounding box center [1030, 252] width 44 height 10
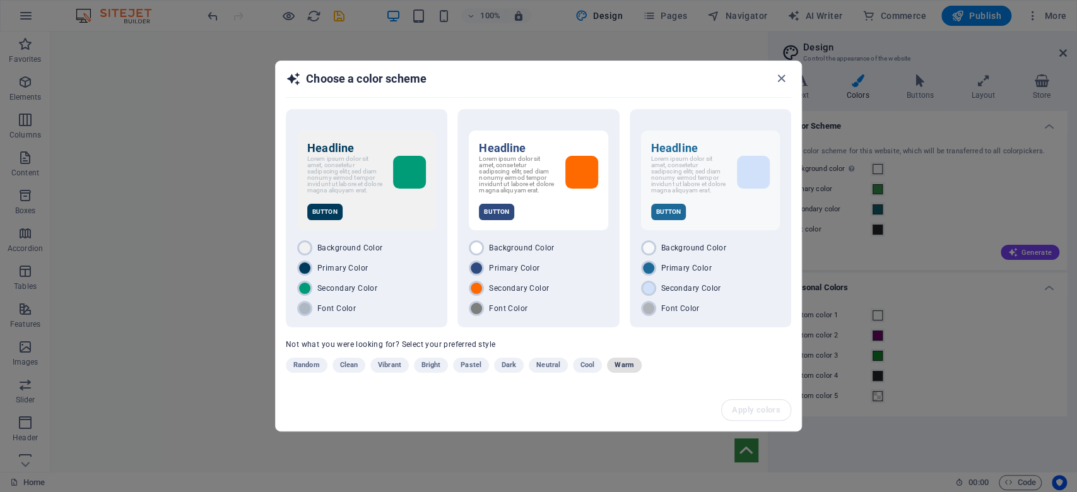
click at [623, 373] on span "Warm" at bounding box center [623, 365] width 19 height 15
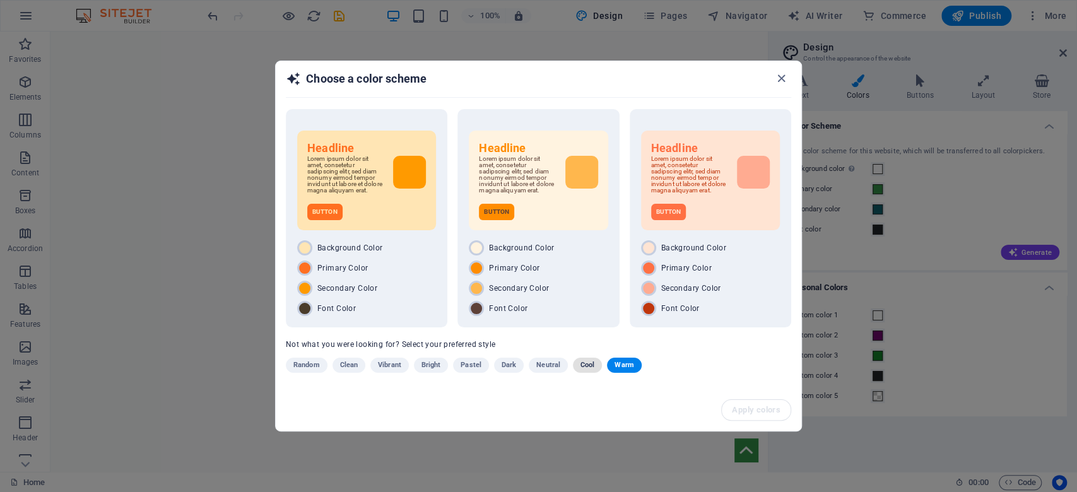
click at [580, 367] on span "Cool" at bounding box center [587, 365] width 14 height 15
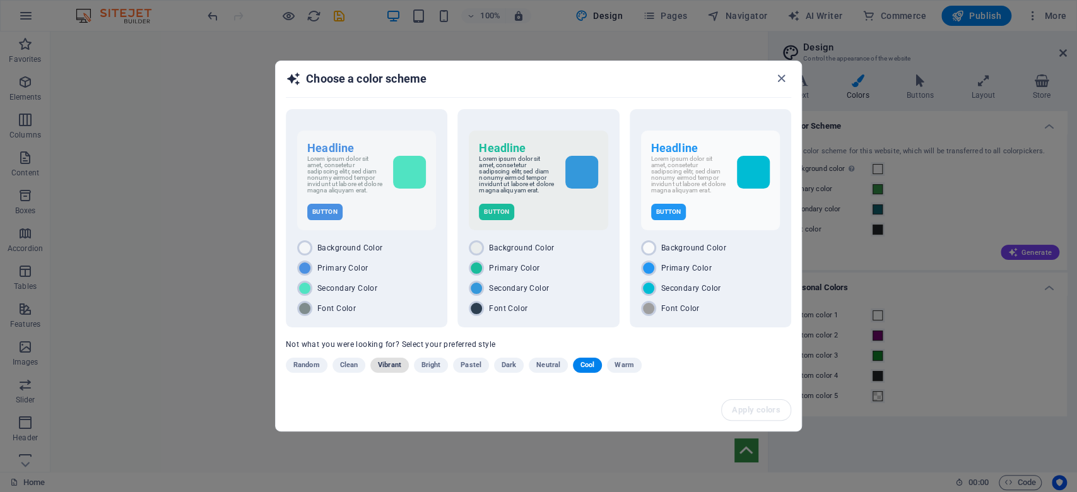
click at [385, 368] on span "Vibrant" at bounding box center [389, 365] width 23 height 15
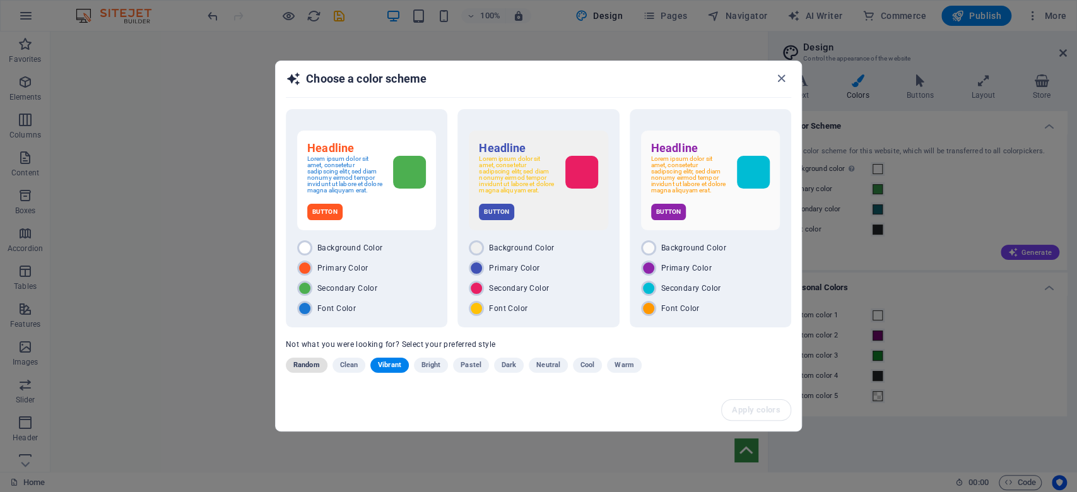
click at [302, 370] on span "Random" at bounding box center [306, 365] width 26 height 15
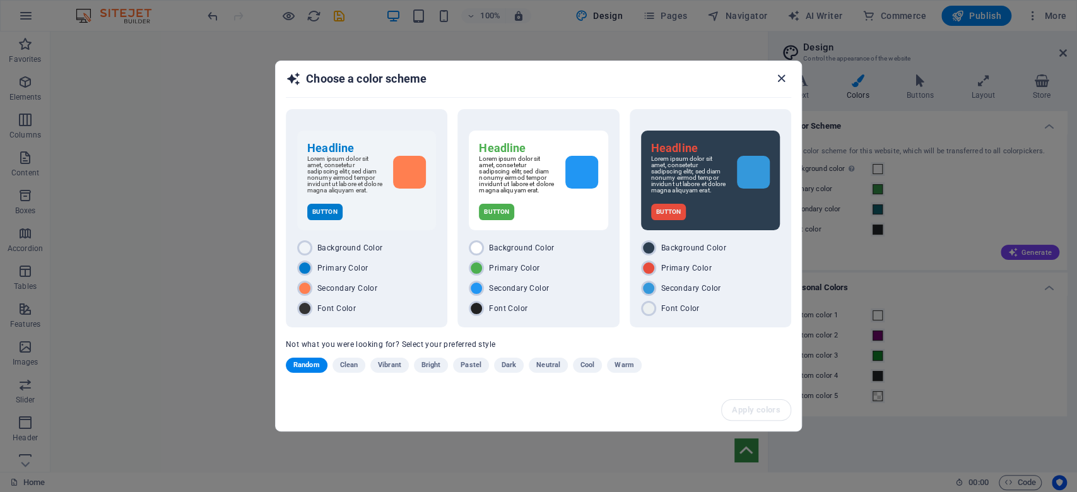
click at [789, 76] on span "button" at bounding box center [783, 78] width 15 height 15
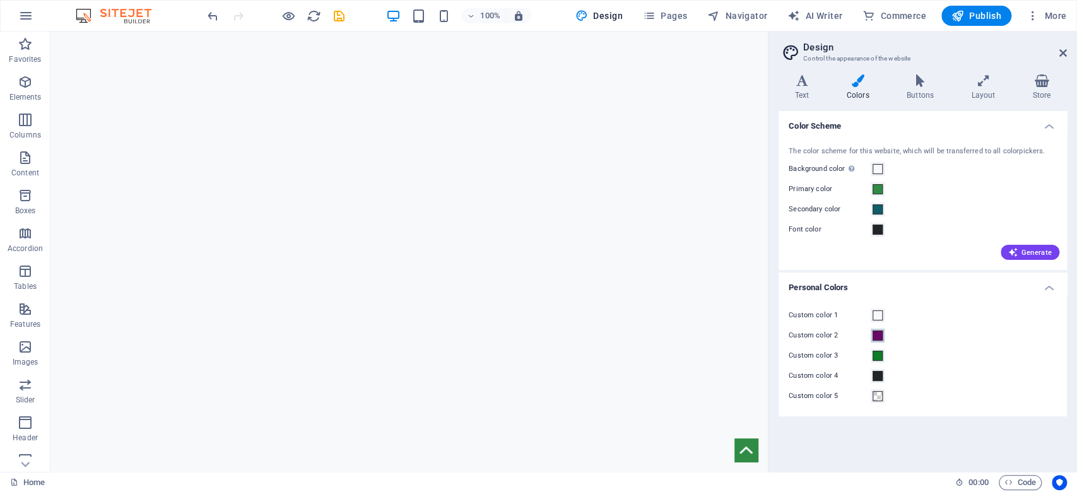
click at [878, 332] on span at bounding box center [877, 336] width 10 height 10
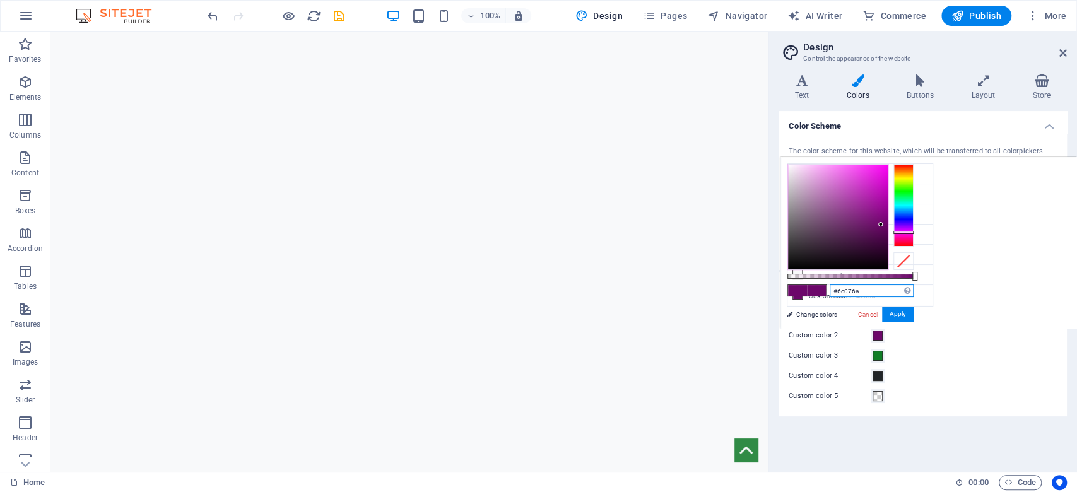
drag, startPoint x: 871, startPoint y: 287, endPoint x: 795, endPoint y: 291, distance: 75.2
click at [795, 291] on div "#6c076a Supported formats #0852ed rgb(8, 82, 237) rgba(8, 82, 237, 90%) hsv(221…" at bounding box center [849, 335] width 139 height 354
paste input "0A1F44"
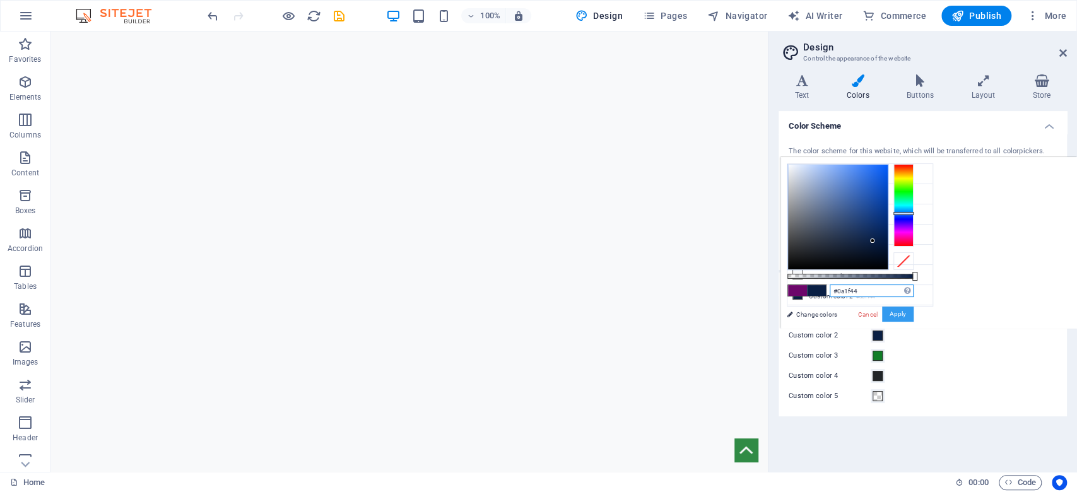
type input "#0a1f44"
click at [888, 318] on button "Apply" at bounding box center [898, 314] width 32 height 15
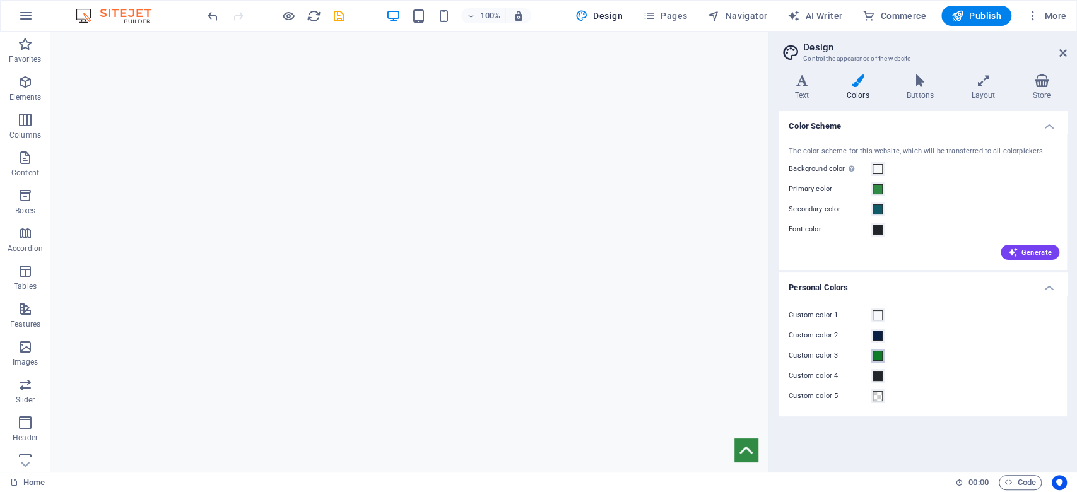
click at [872, 358] on span at bounding box center [877, 356] width 10 height 10
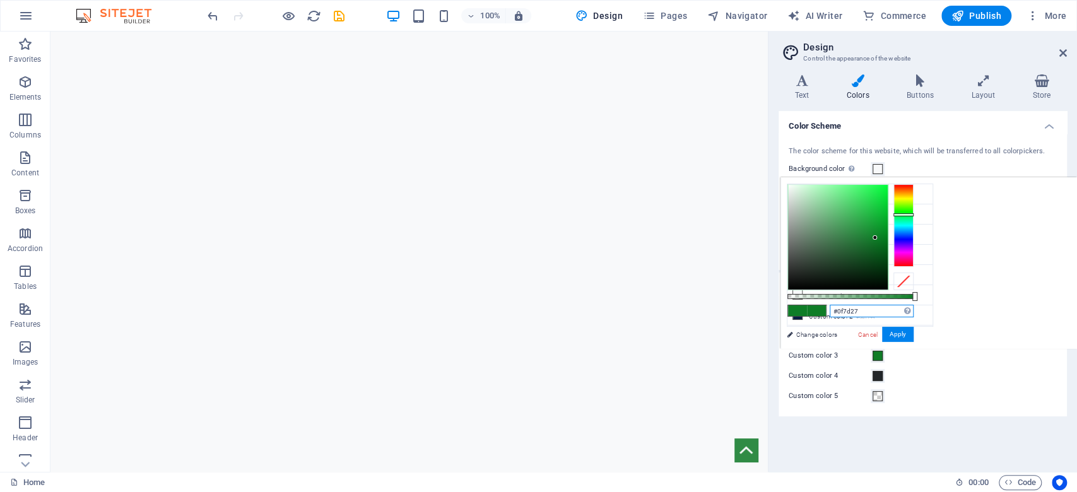
drag, startPoint x: 862, startPoint y: 310, endPoint x: 768, endPoint y: 318, distance: 94.3
click at [768, 317] on body "axesadvisory.com Home Favorites Elements Columns Content Boxes Accordion Tables…" at bounding box center [538, 246] width 1077 height 492
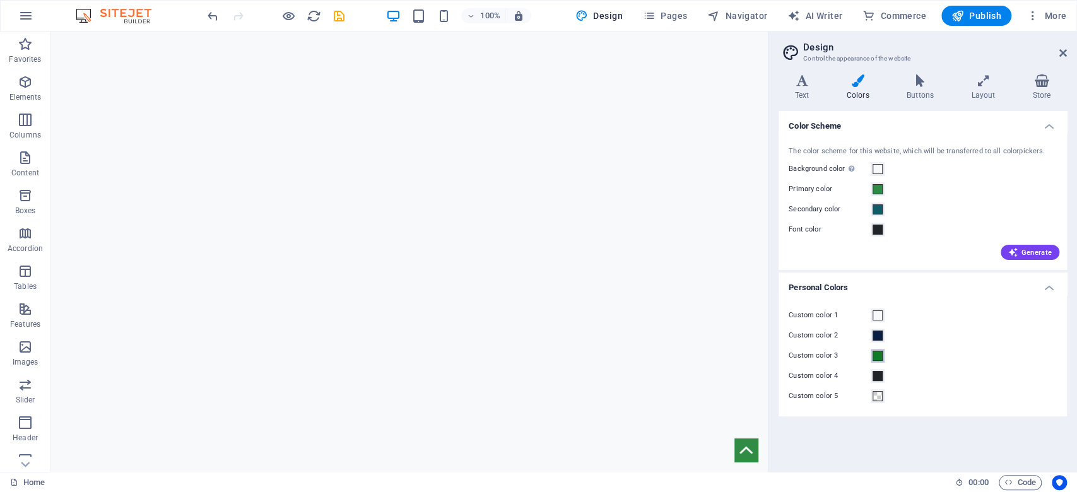
click at [876, 353] on span at bounding box center [877, 356] width 10 height 10
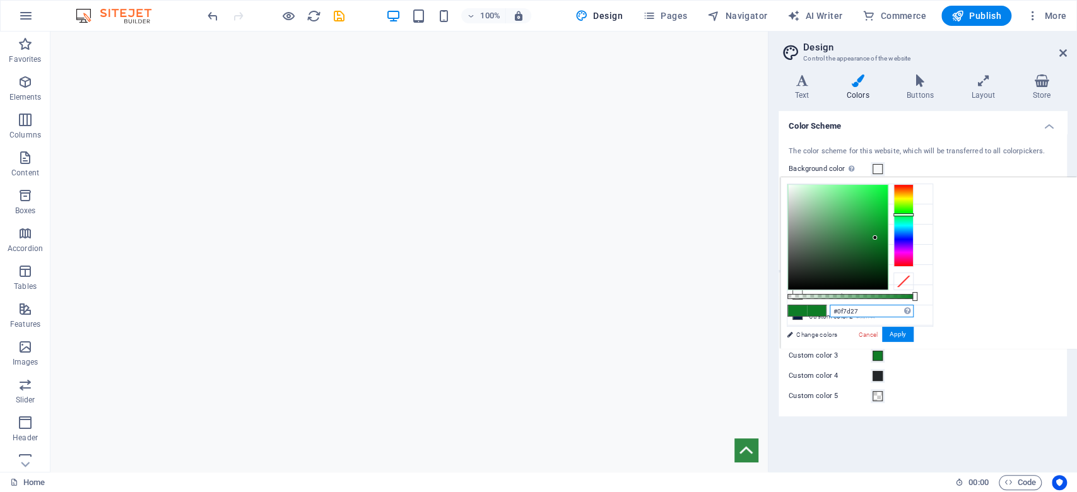
paste input "1BA784"
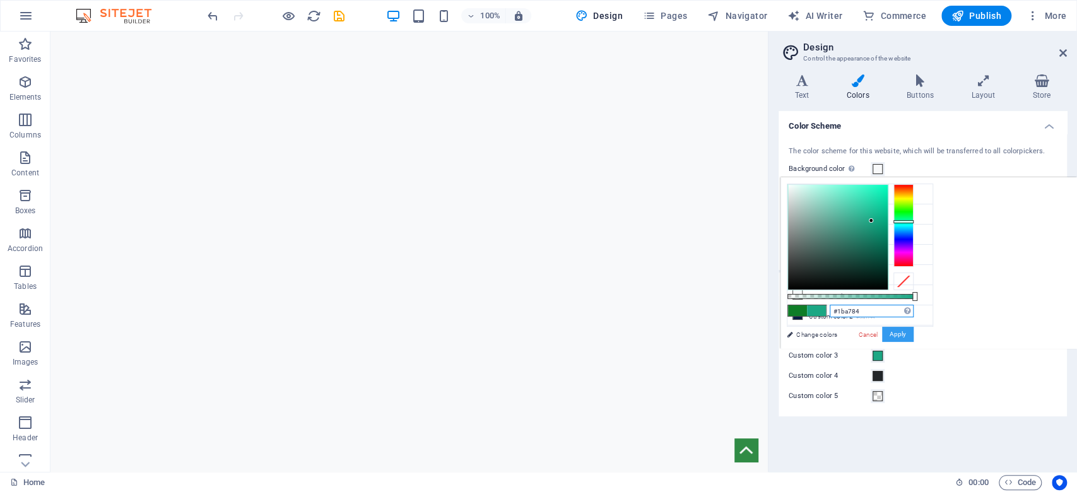
type input "#1ba784"
click at [906, 331] on button "Apply" at bounding box center [898, 334] width 32 height 15
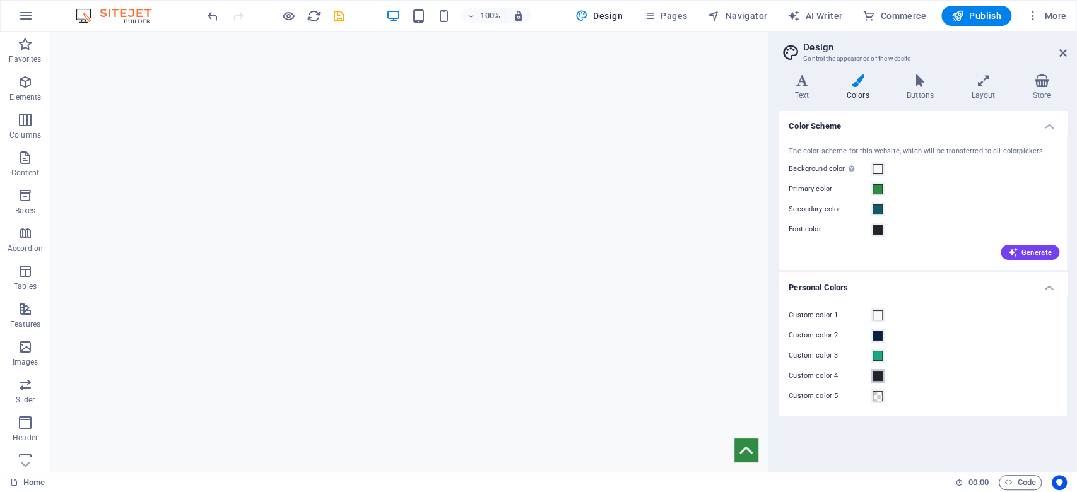
click at [877, 378] on span at bounding box center [877, 376] width 10 height 10
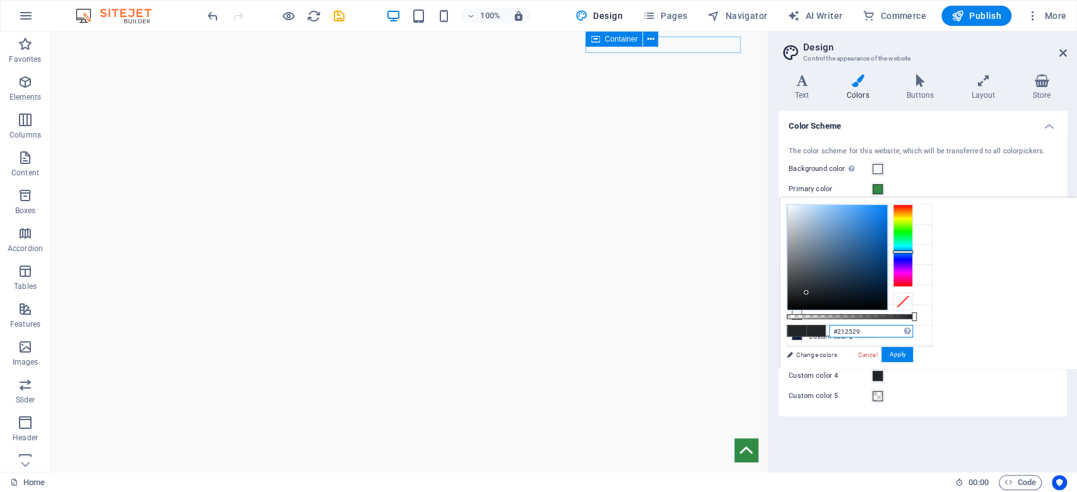
drag, startPoint x: 875, startPoint y: 327, endPoint x: 770, endPoint y: 328, distance: 104.7
click at [770, 328] on body "axesadvisory.com Home Favorites Elements Columns Content Boxes Accordion Tables…" at bounding box center [538, 246] width 1077 height 492
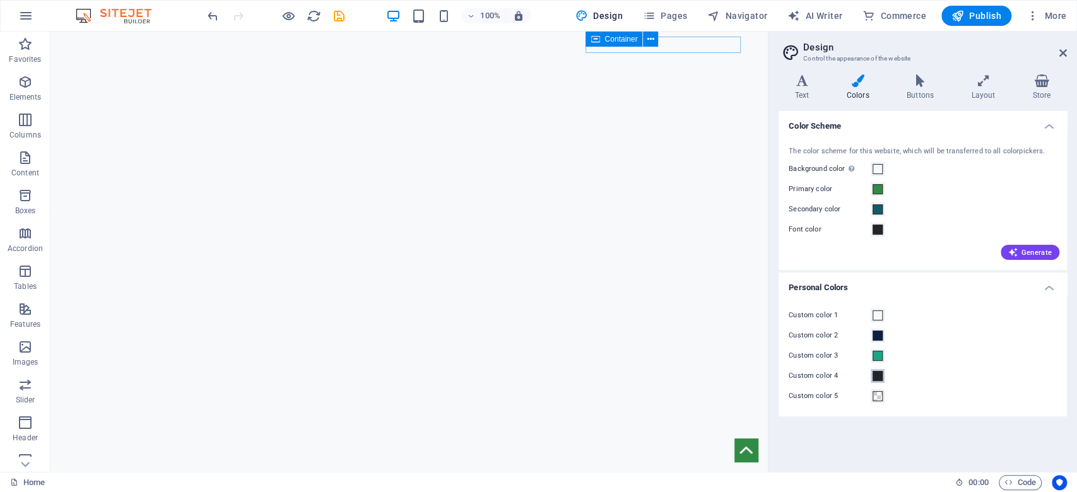
click at [878, 377] on span at bounding box center [877, 376] width 10 height 10
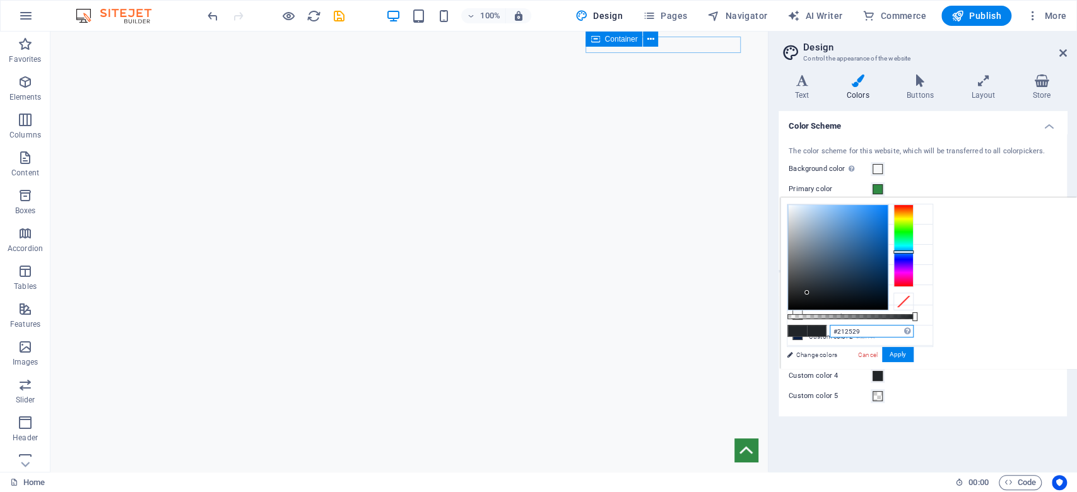
paste input "F4B400"
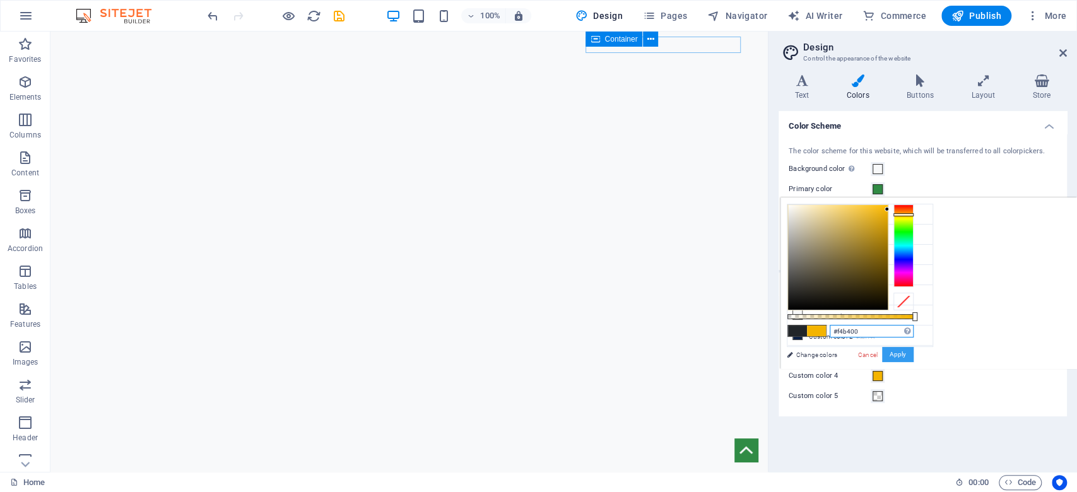
type input "#f4b400"
click at [900, 352] on button "Apply" at bounding box center [898, 354] width 32 height 15
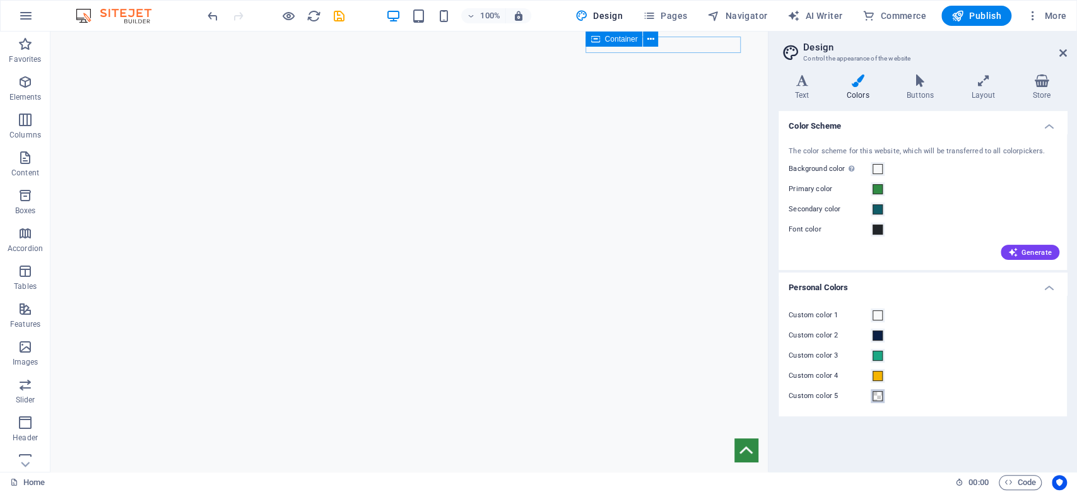
click at [877, 397] on span at bounding box center [877, 396] width 10 height 10
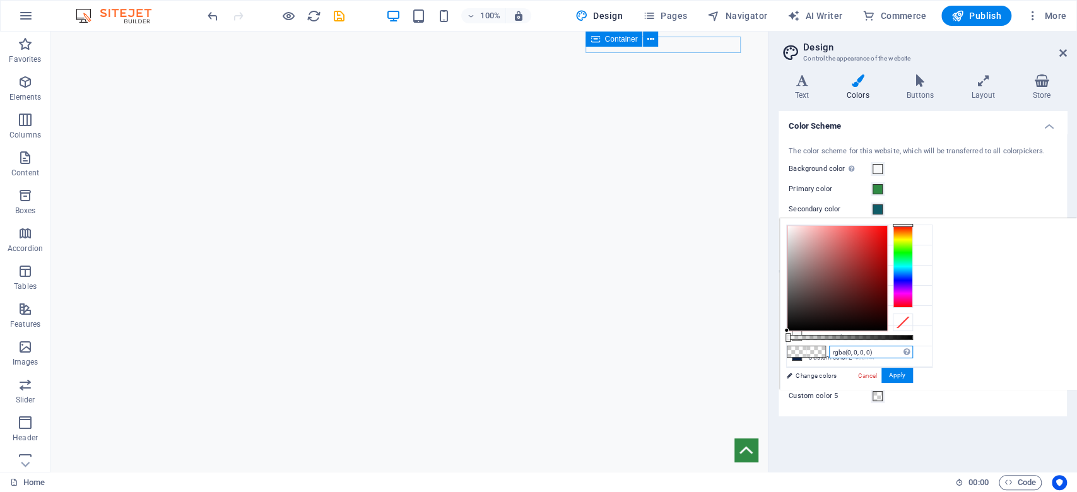
click at [873, 353] on input "rgba(0, 0, 0, 0)" at bounding box center [871, 352] width 84 height 13
drag, startPoint x: 884, startPoint y: 351, endPoint x: 805, endPoint y: 351, distance: 79.5
click at [805, 351] on div "rgba(0, 0, 0, 0) Supported formats #0852ed rgb(8, 82, 237) rgba(8, 82, 237, 90%…" at bounding box center [849, 396] width 139 height 354
paste input "#F5F5F5"
type input "#f5f5f5"
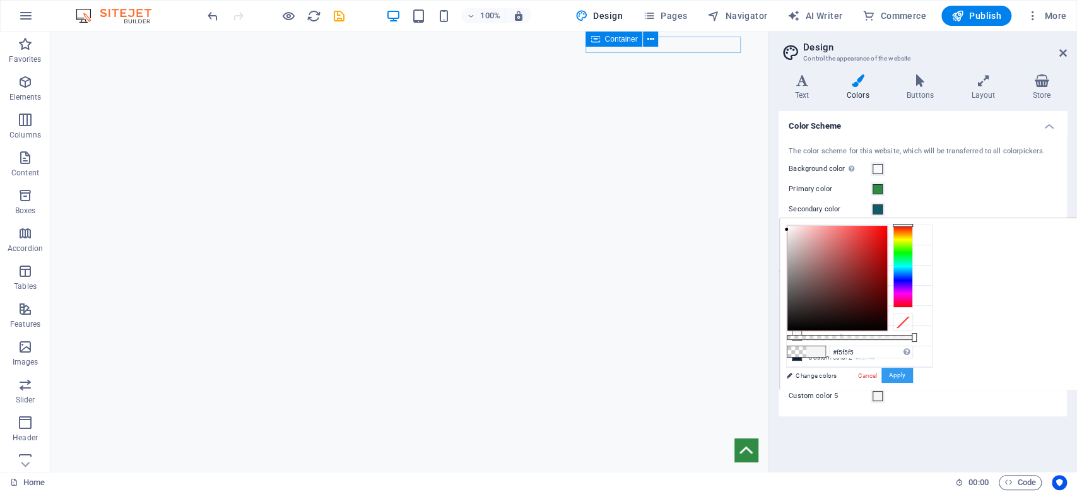
click at [891, 373] on button "Apply" at bounding box center [897, 375] width 32 height 15
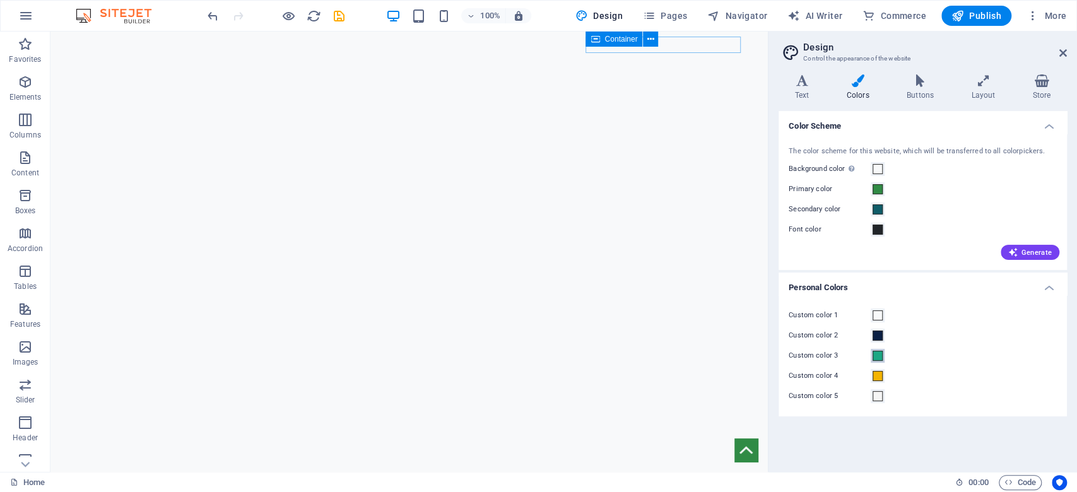
click at [877, 356] on span at bounding box center [877, 356] width 10 height 10
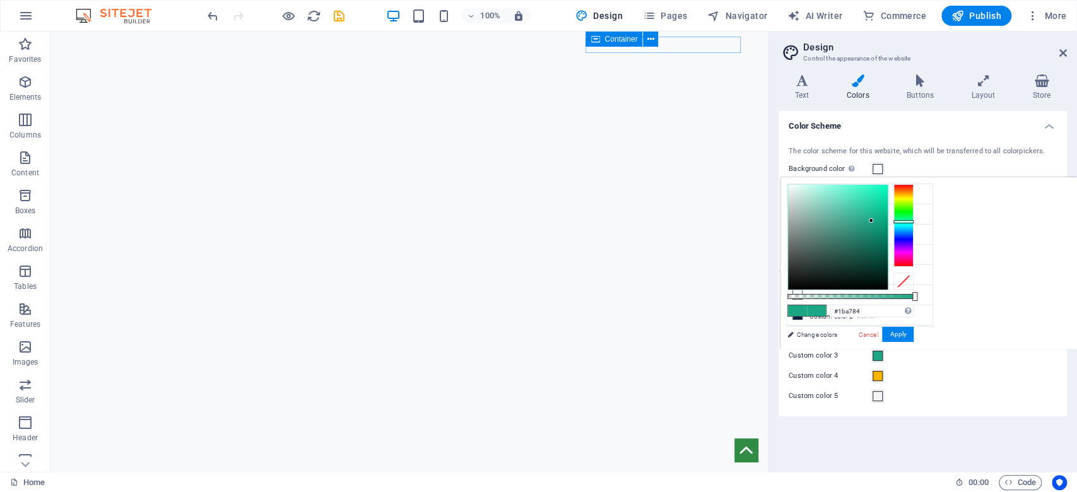
click at [1014, 377] on div "Custom color 4" at bounding box center [923, 375] width 268 height 15
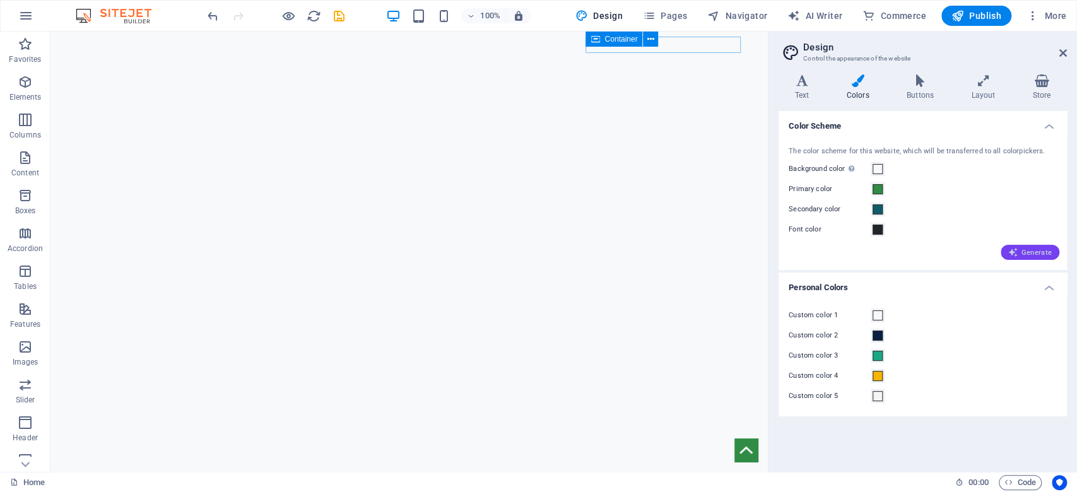
click at [1039, 251] on span "Generate" at bounding box center [1030, 252] width 44 height 10
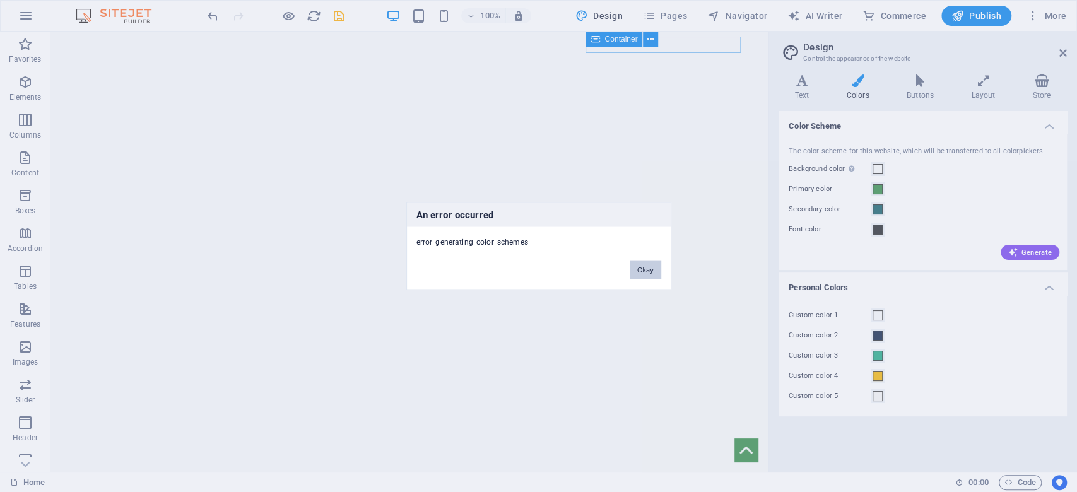
click at [636, 263] on button "Okay" at bounding box center [646, 270] width 32 height 19
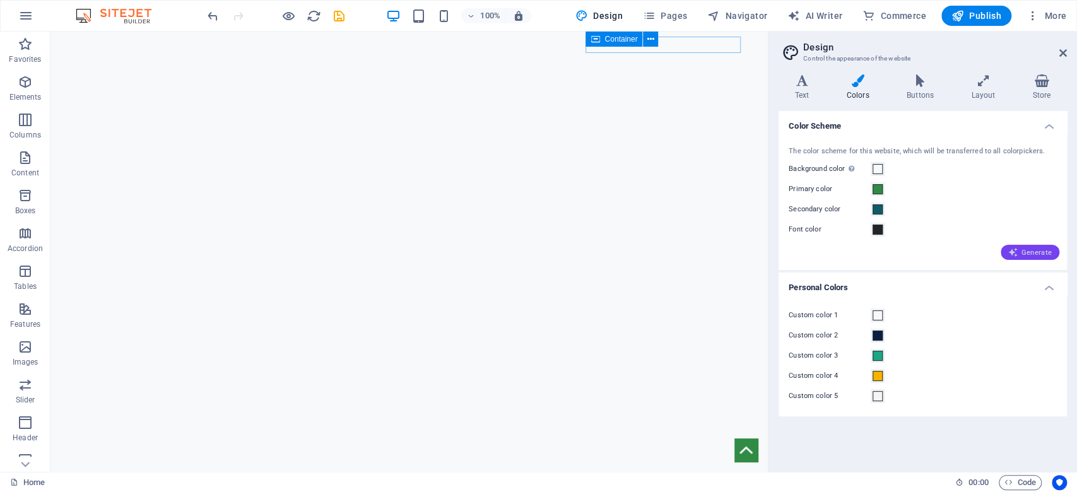
click at [1043, 252] on span "Generate" at bounding box center [1030, 252] width 44 height 10
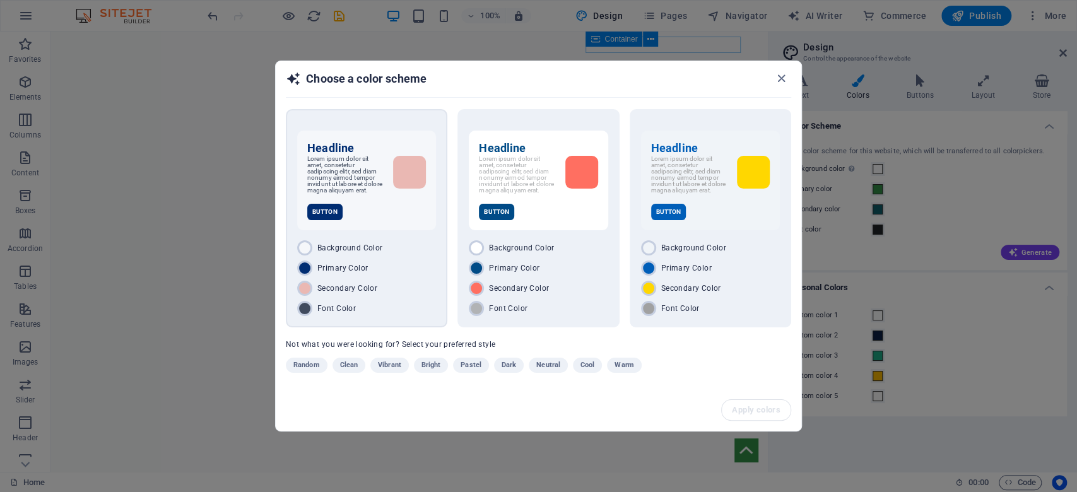
click at [414, 274] on div "Primary Color" at bounding box center [366, 268] width 139 height 15
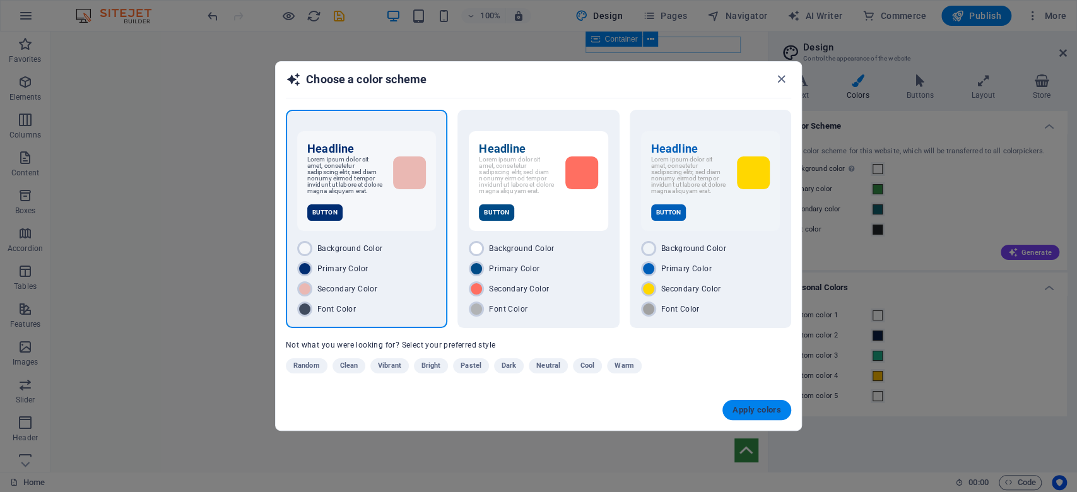
click at [765, 414] on span "Apply colors" at bounding box center [756, 410] width 49 height 10
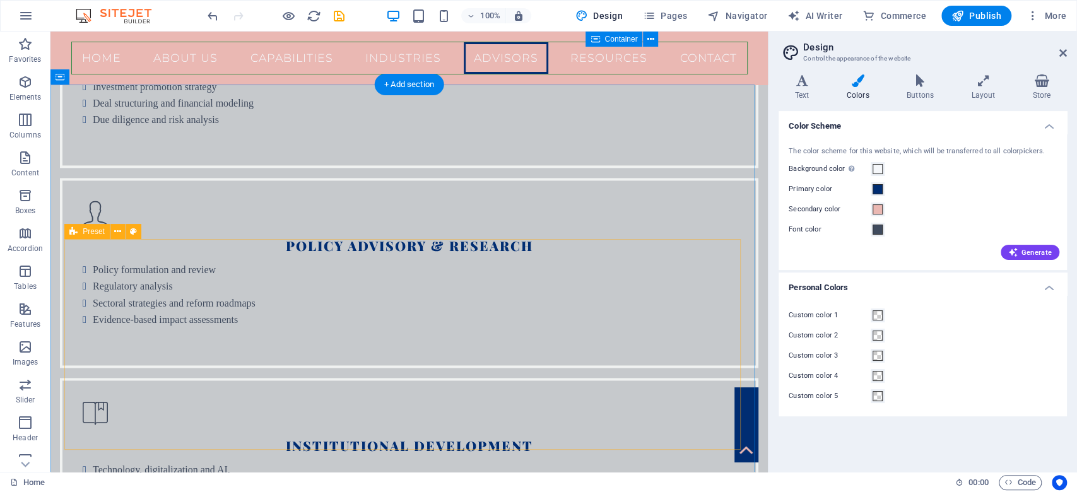
scroll to position [4279, 0]
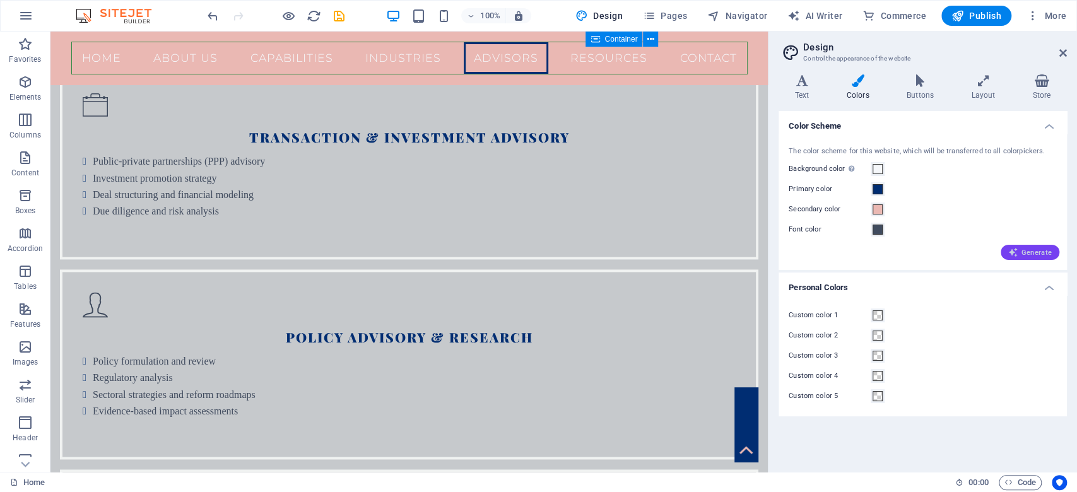
click at [1035, 254] on span "Generate" at bounding box center [1030, 252] width 44 height 10
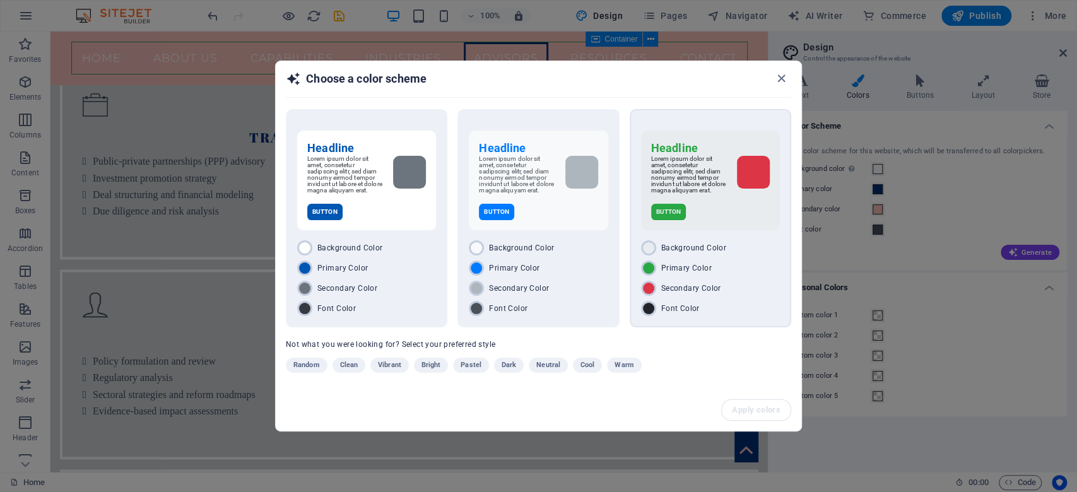
click at [760, 264] on div "Primary Color" at bounding box center [710, 268] width 139 height 15
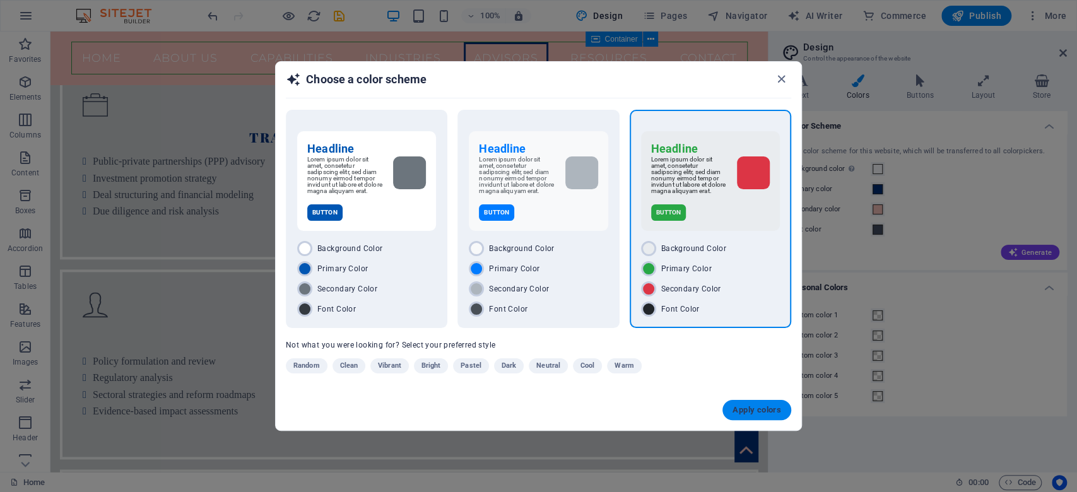
click at [773, 407] on span "Apply colors" at bounding box center [756, 410] width 49 height 10
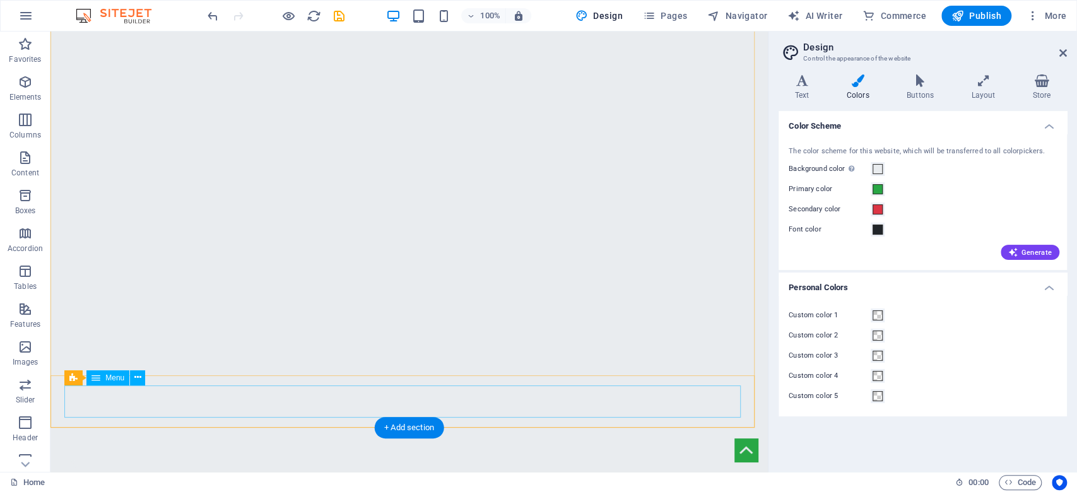
scroll to position [420, 0]
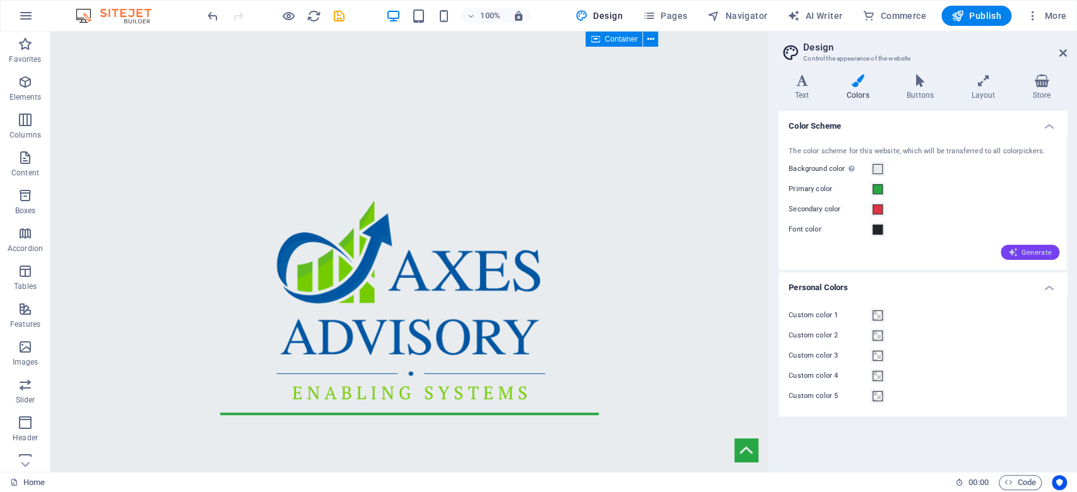
click at [1029, 255] on span "Generate" at bounding box center [1030, 252] width 44 height 10
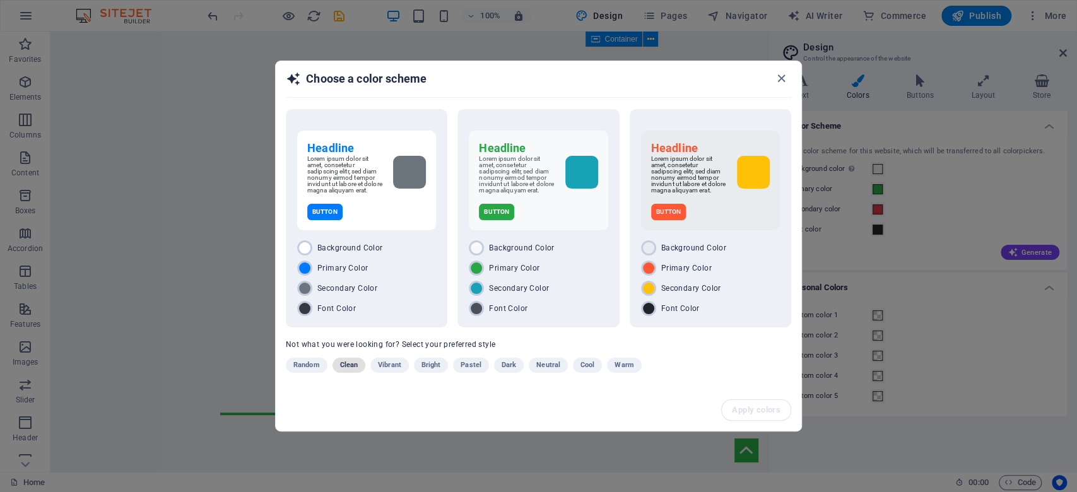
click at [349, 368] on span "Clean" at bounding box center [349, 365] width 18 height 15
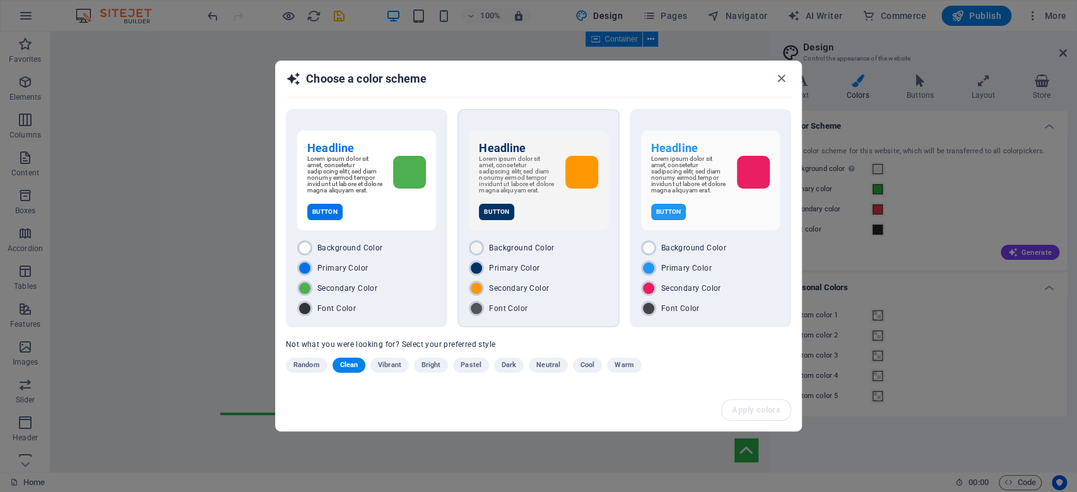
click at [592, 276] on div "Primary Color" at bounding box center [538, 268] width 139 height 15
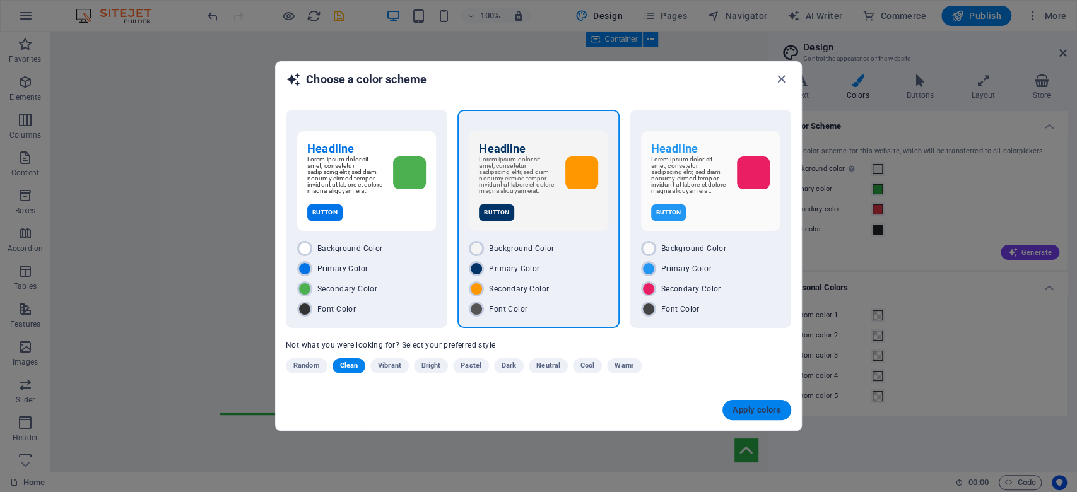
click at [743, 413] on span "Apply colors" at bounding box center [756, 410] width 49 height 10
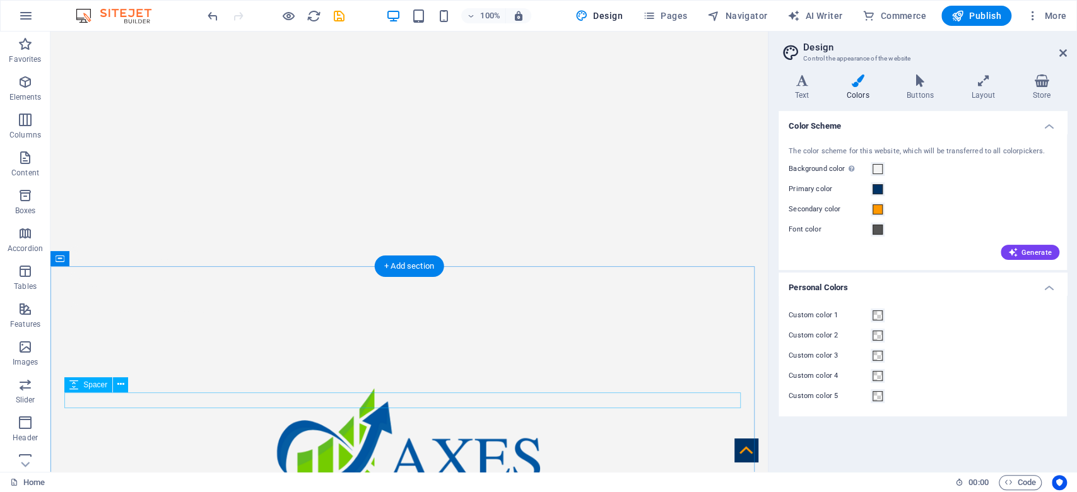
scroll to position [252, 0]
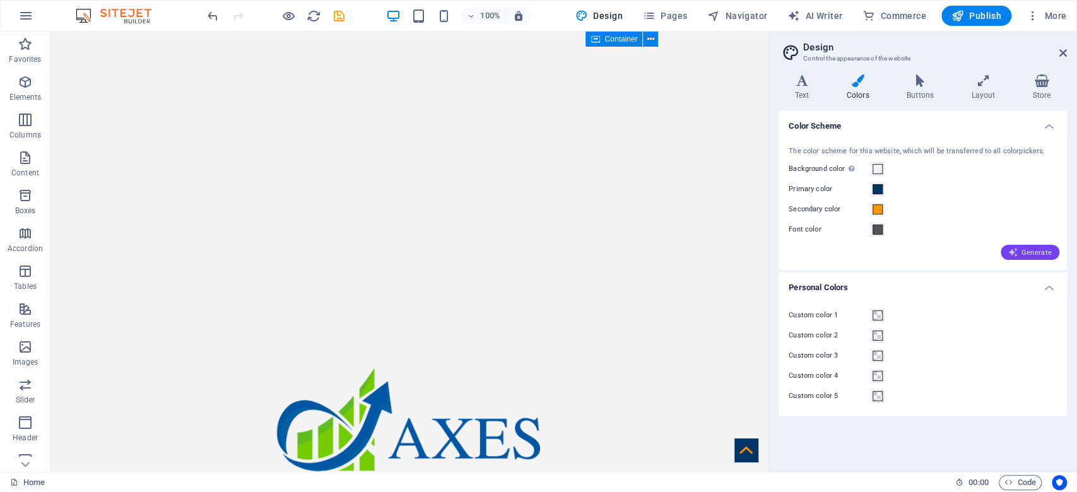
click at [1030, 250] on span "Generate" at bounding box center [1030, 252] width 44 height 10
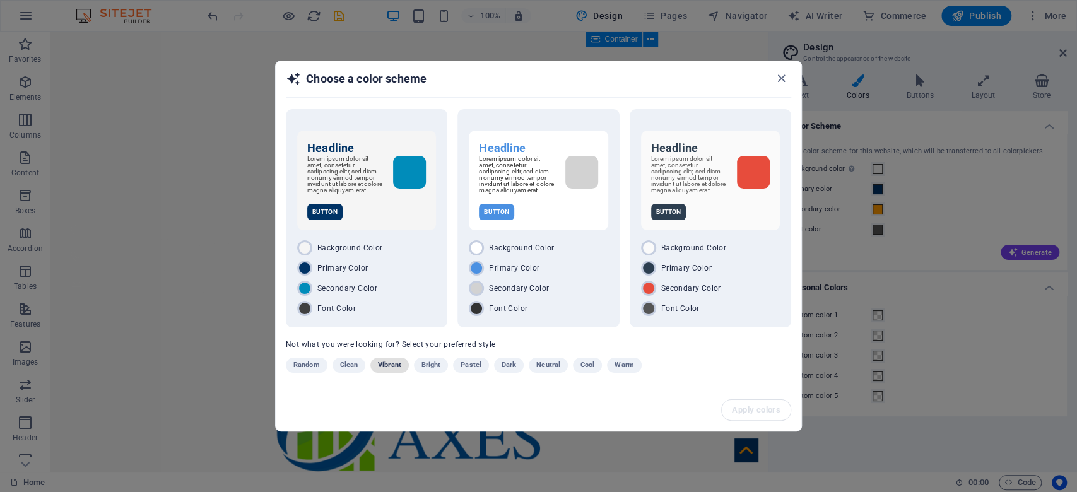
click at [379, 365] on span "Vibrant" at bounding box center [389, 365] width 23 height 15
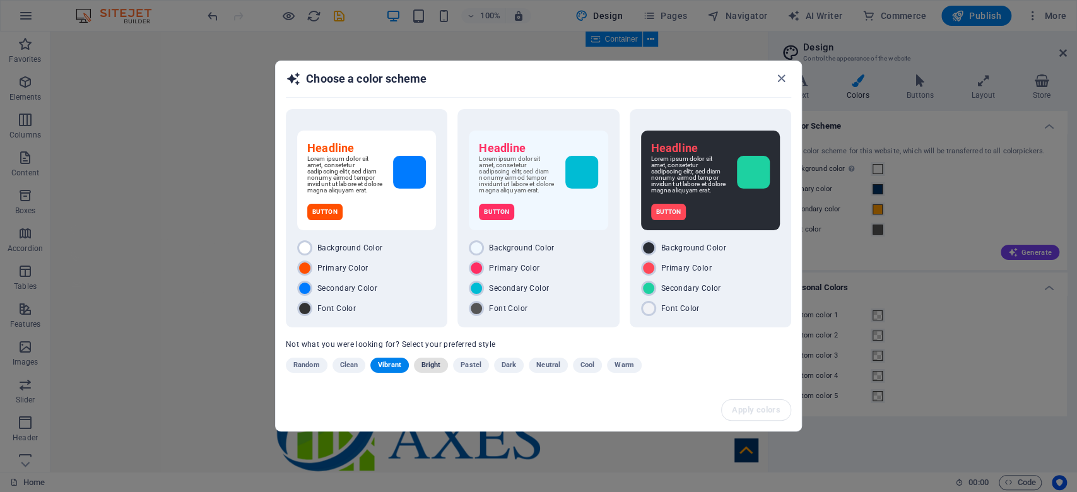
click at [425, 373] on span "Bright" at bounding box center [431, 365] width 20 height 15
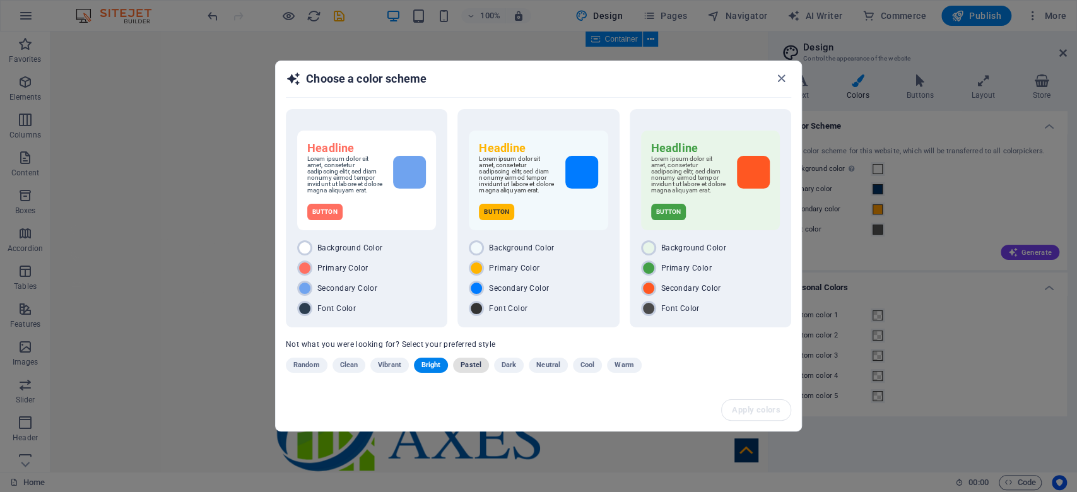
click at [469, 372] on span "Pastel" at bounding box center [470, 365] width 21 height 15
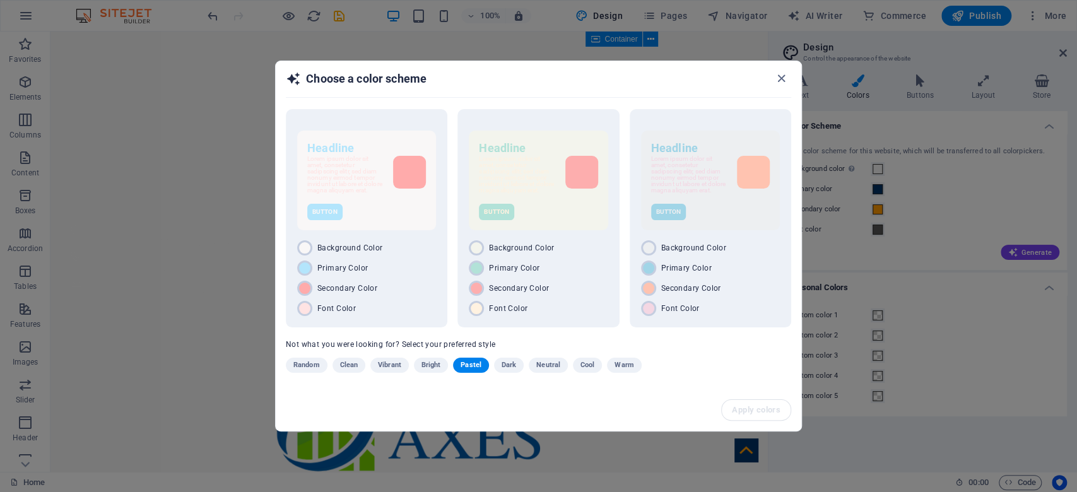
click at [578, 367] on button "Cool" at bounding box center [587, 365] width 29 height 15
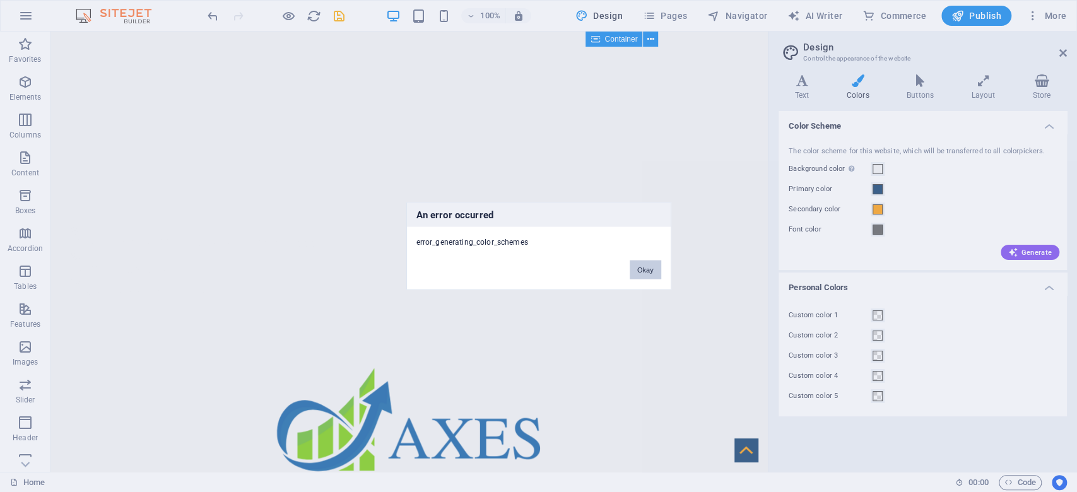
click at [643, 271] on button "Okay" at bounding box center [646, 270] width 32 height 19
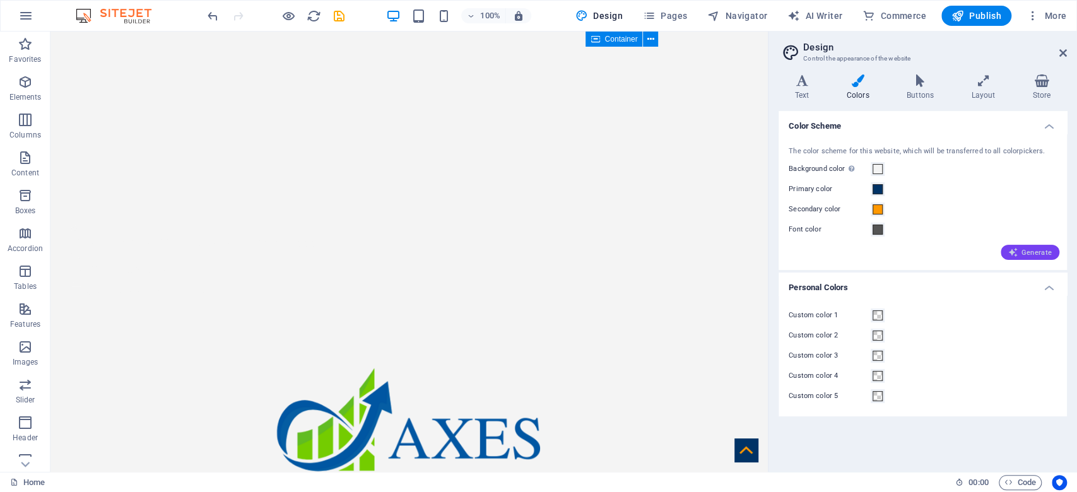
click at [1045, 247] on span "Generate" at bounding box center [1030, 252] width 44 height 10
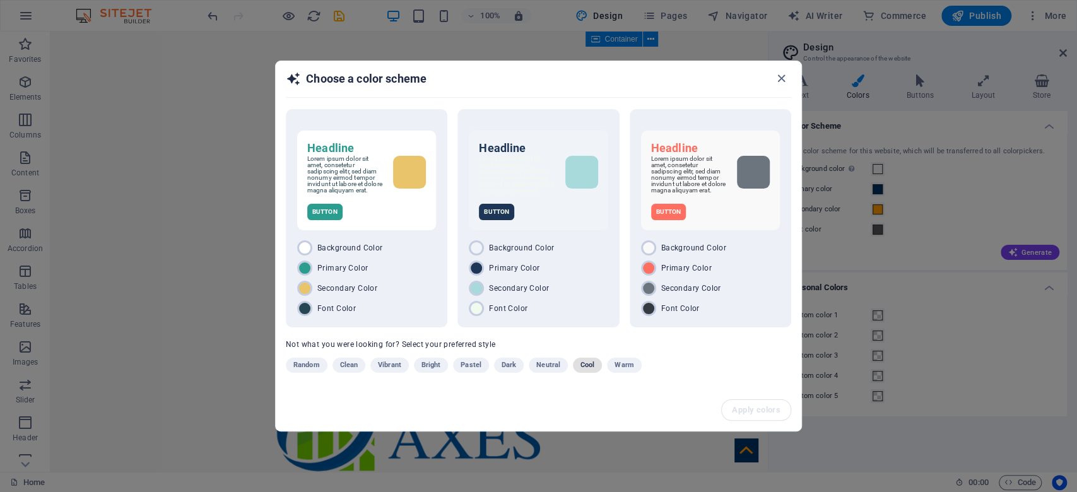
click at [580, 368] on span "Cool" at bounding box center [587, 365] width 14 height 15
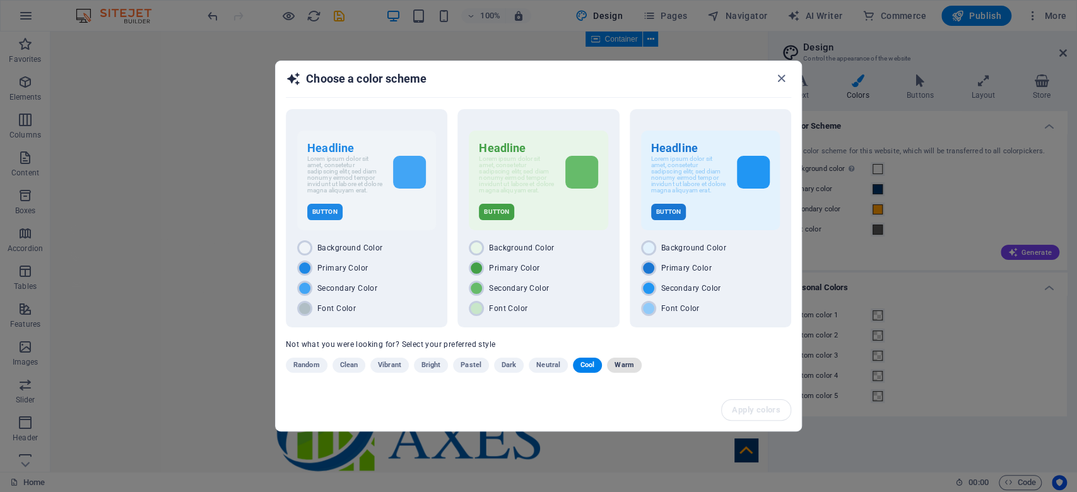
click at [619, 365] on span "Warm" at bounding box center [623, 365] width 19 height 15
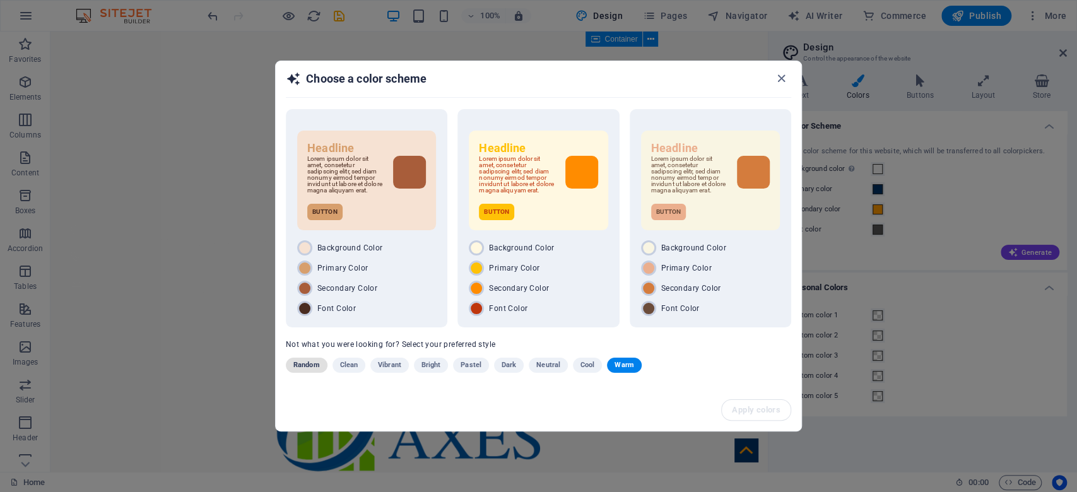
click at [301, 370] on span "Random" at bounding box center [306, 365] width 26 height 15
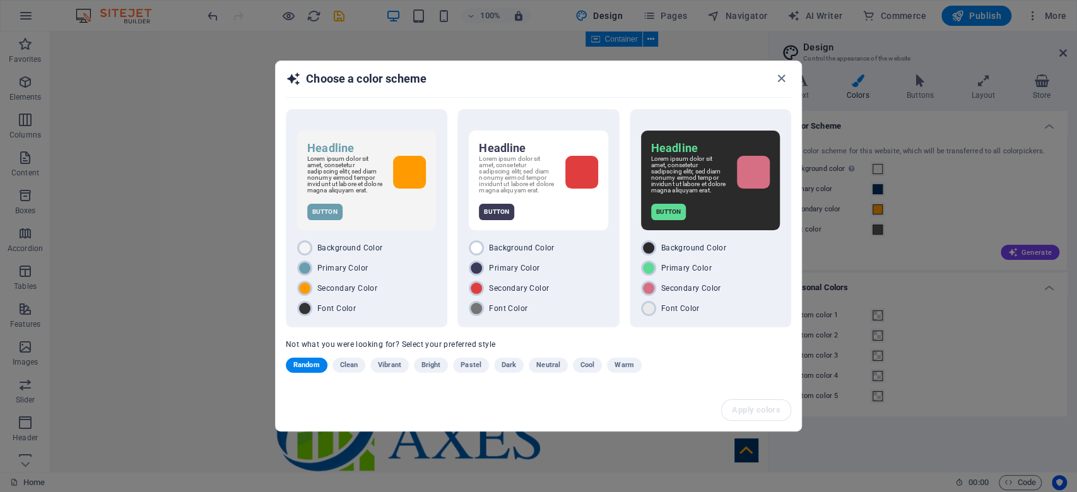
click at [161, 334] on div "Choose a color scheme Headline Lorem ipsum dolor sit amet, consetetur sadipscin…" at bounding box center [538, 246] width 1077 height 492
click at [783, 76] on icon "button" at bounding box center [781, 78] width 15 height 15
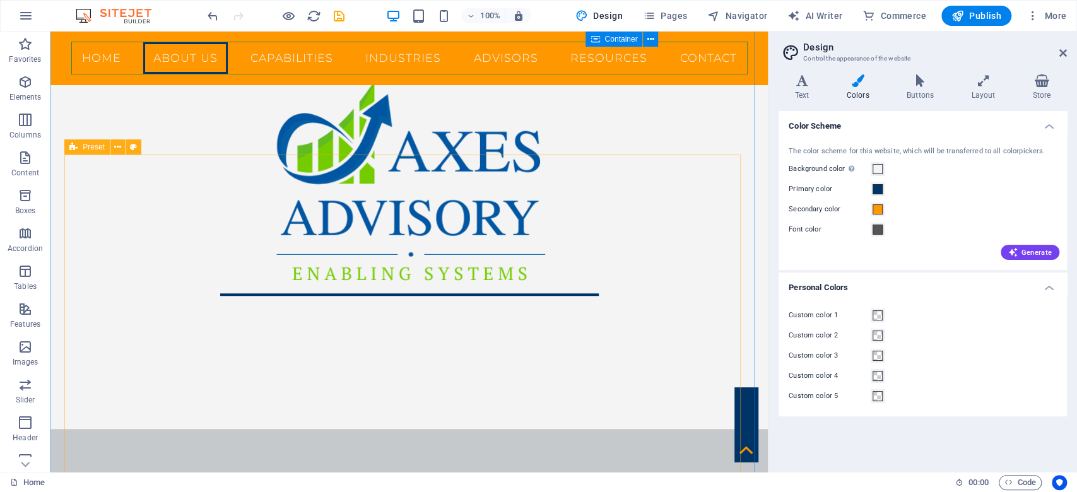
scroll to position [542, 0]
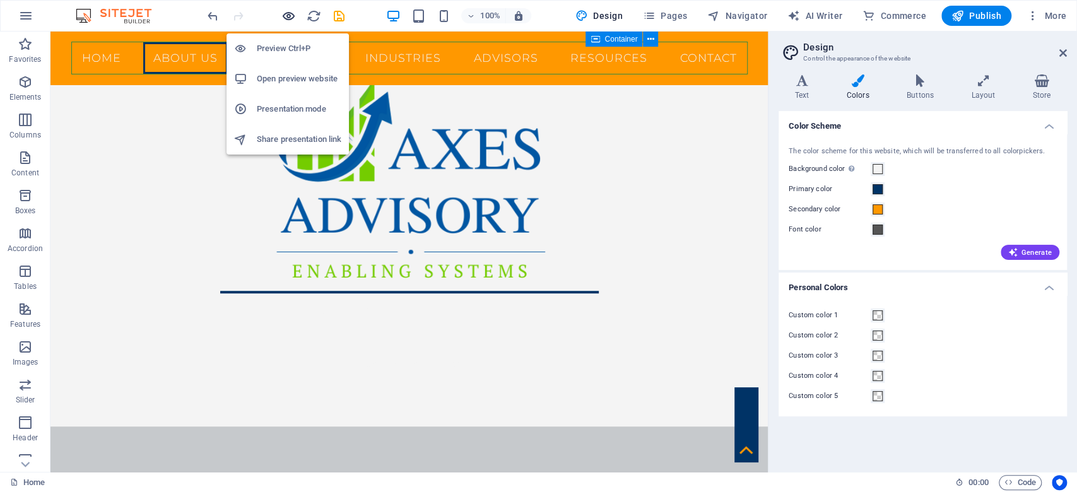
click at [290, 16] on icon "button" at bounding box center [288, 16] width 15 height 15
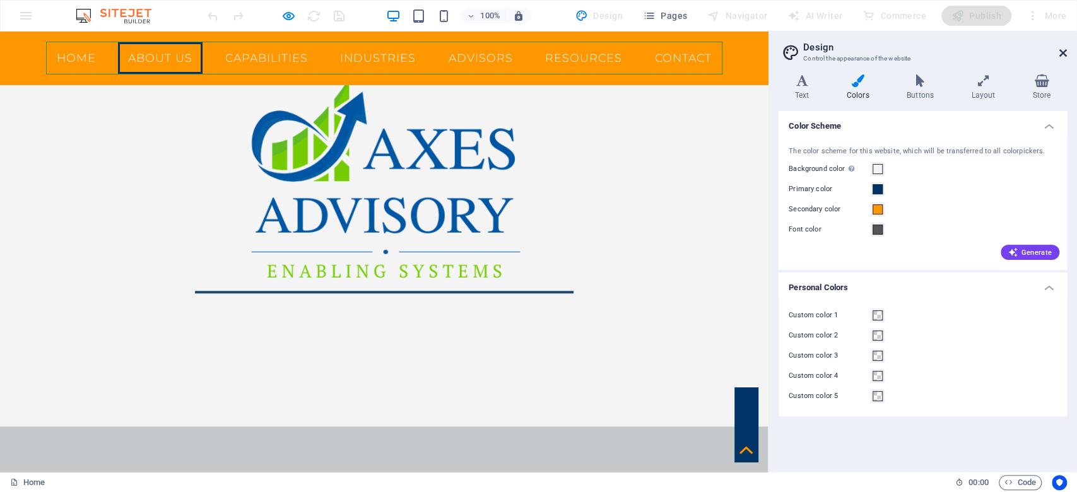
click at [1065, 53] on icon at bounding box center [1063, 53] width 8 height 10
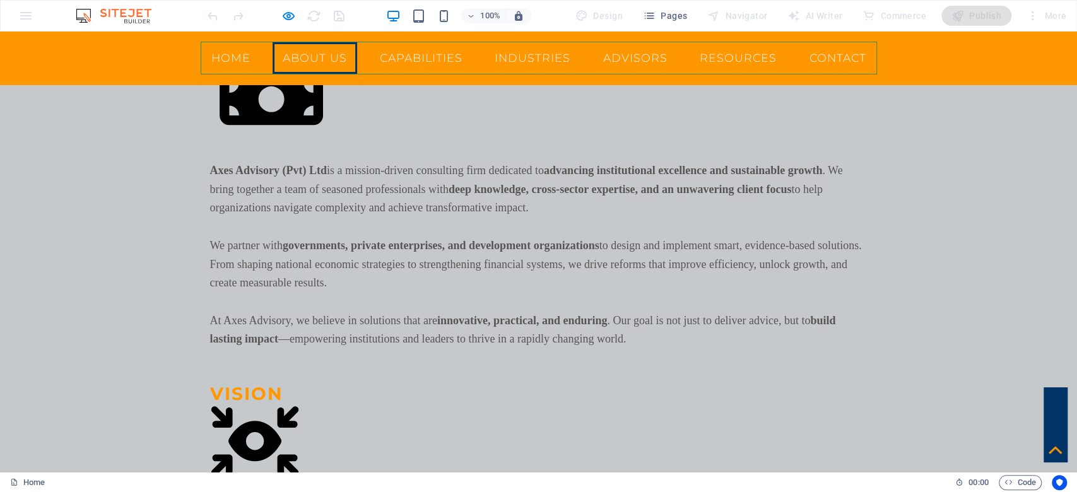
scroll to position [1130, 0]
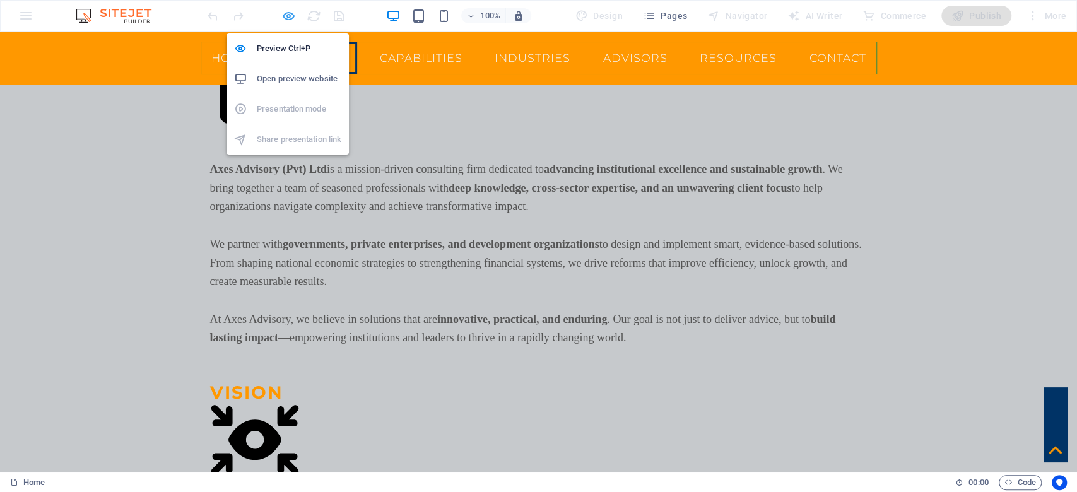
click at [290, 12] on icon "button" at bounding box center [288, 16] width 15 height 15
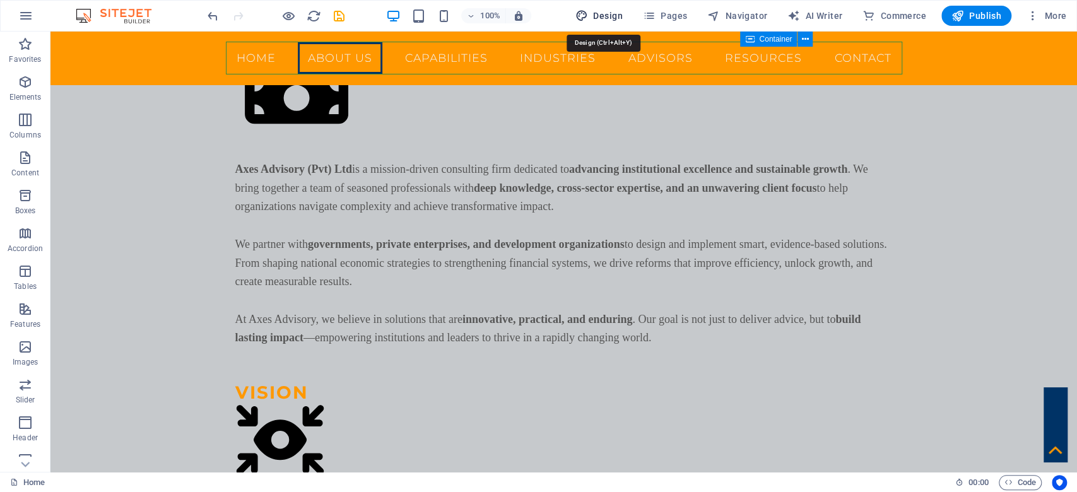
click at [605, 8] on button "Design" at bounding box center [598, 16] width 57 height 20
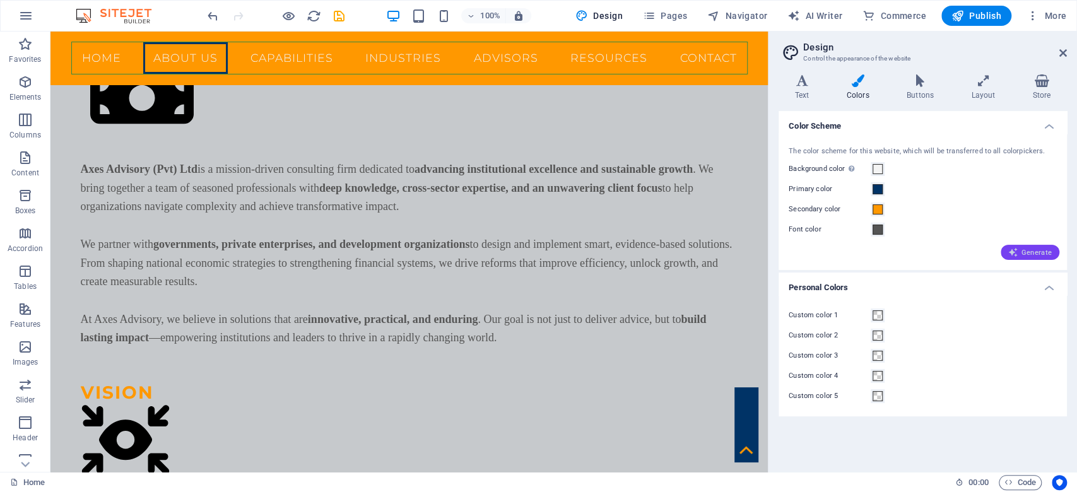
click at [1016, 250] on icon "button" at bounding box center [1013, 252] width 10 height 10
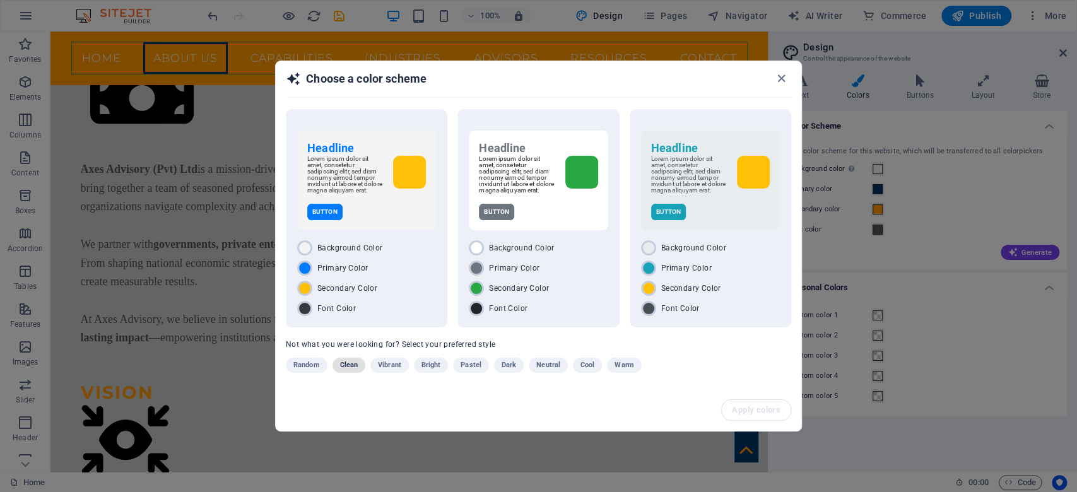
click at [352, 364] on span "Clean" at bounding box center [349, 365] width 18 height 15
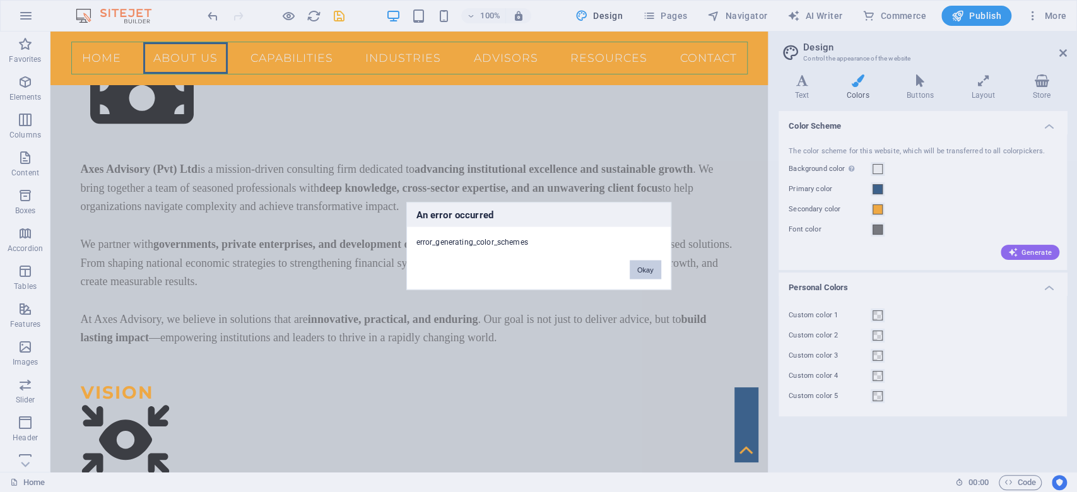
click at [638, 271] on button "Okay" at bounding box center [646, 270] width 32 height 19
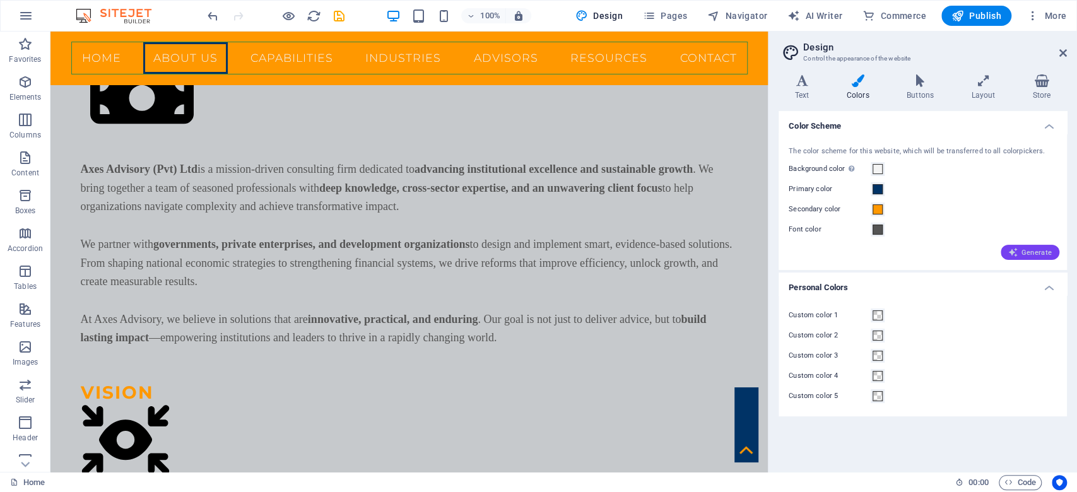
click at [1048, 246] on button "Generate" at bounding box center [1029, 252] width 59 height 15
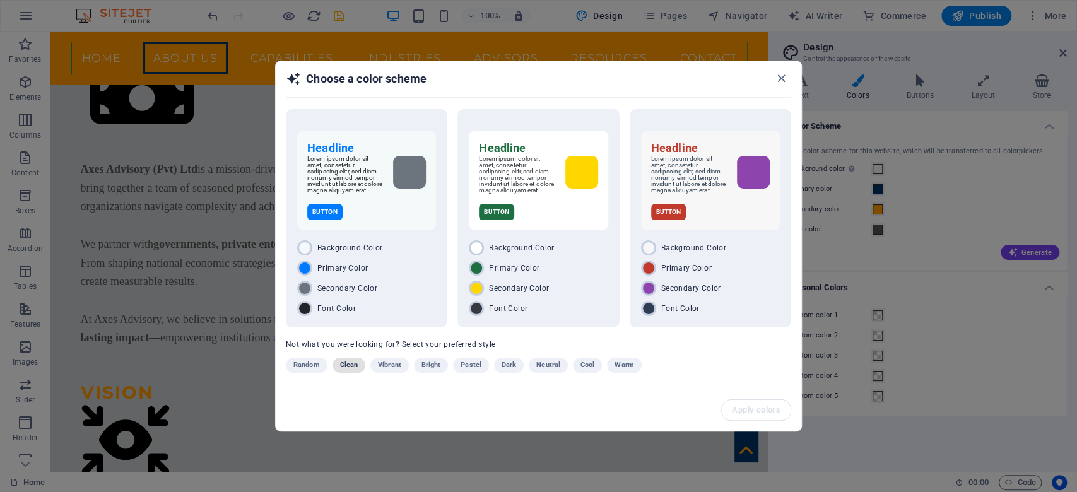
click at [358, 371] on button "Clean" at bounding box center [348, 365] width 33 height 15
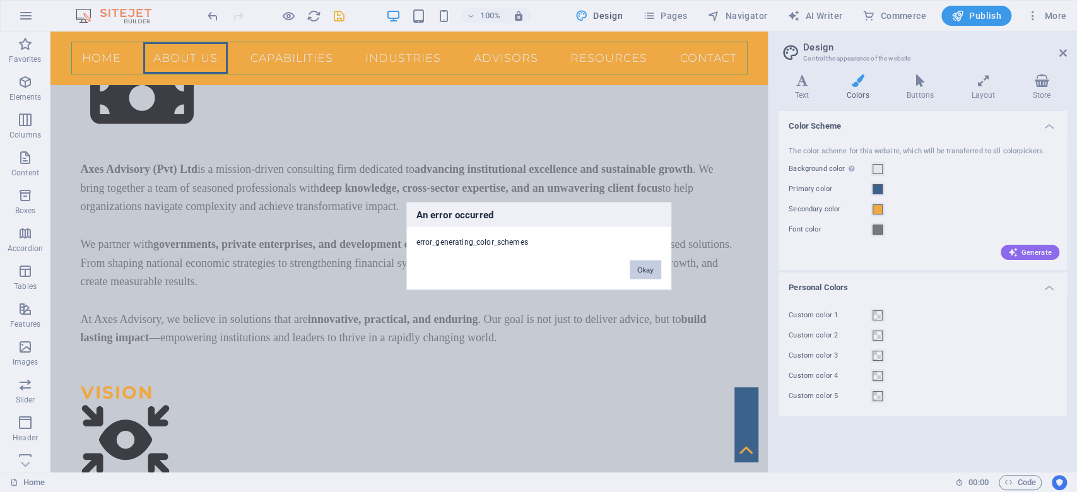
drag, startPoint x: 650, startPoint y: 264, endPoint x: 602, endPoint y: 233, distance: 57.6
click at [650, 264] on button "Okay" at bounding box center [646, 270] width 32 height 19
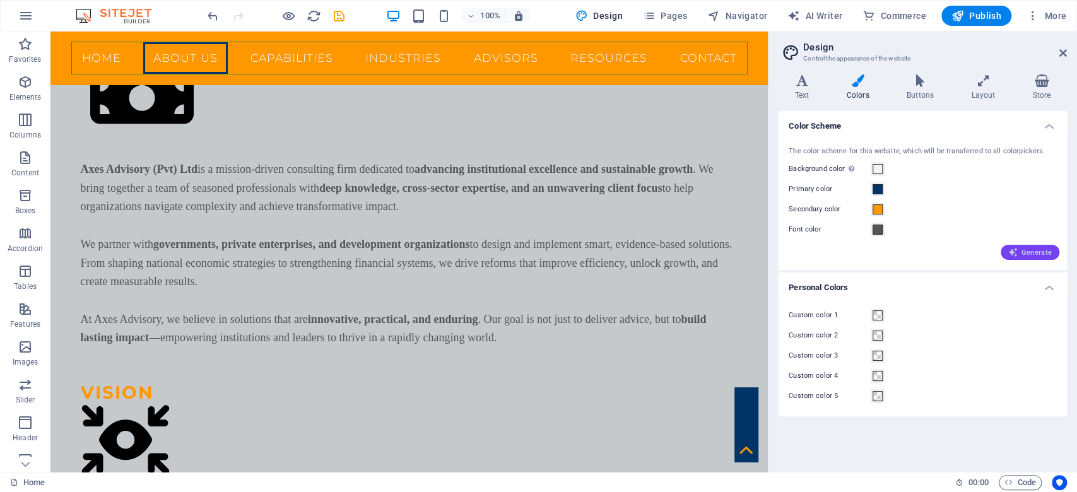
click at [1023, 245] on button "Generate" at bounding box center [1029, 252] width 59 height 15
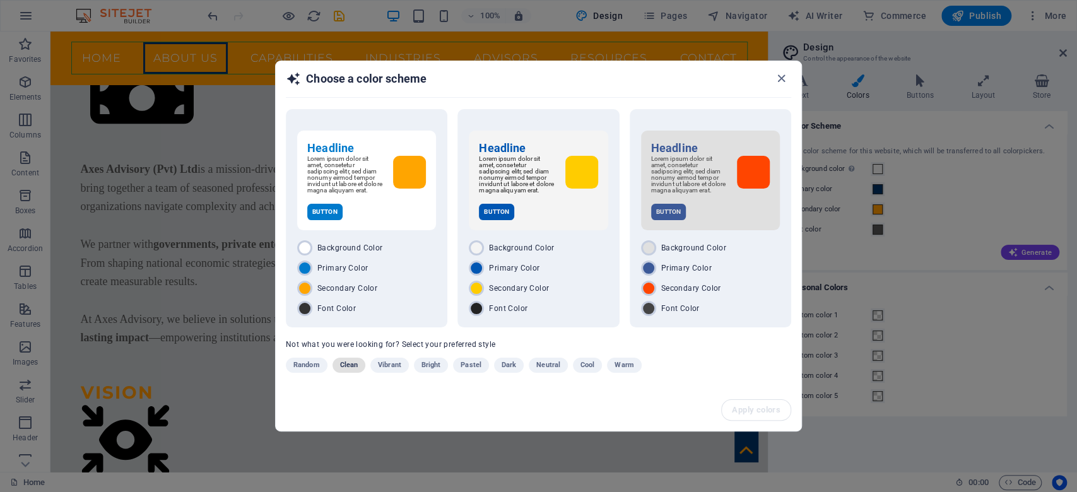
click at [348, 369] on span "Clean" at bounding box center [349, 365] width 18 height 15
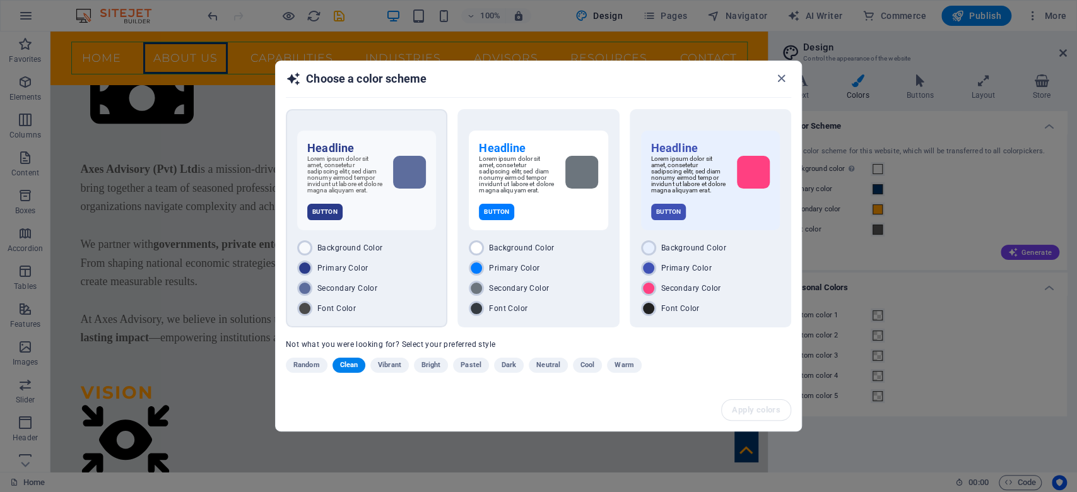
click at [404, 270] on div "Primary Color" at bounding box center [366, 268] width 139 height 15
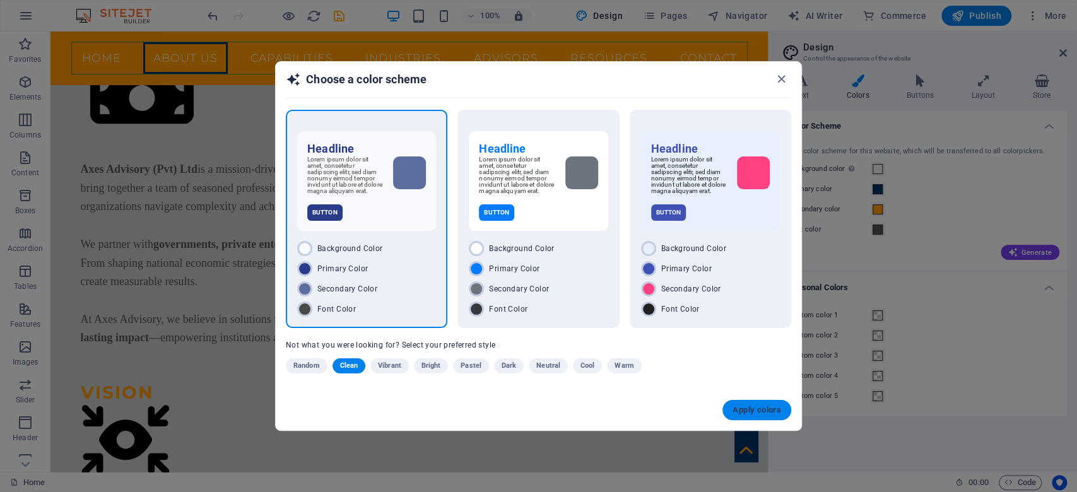
click at [761, 411] on span "Apply colors" at bounding box center [756, 410] width 49 height 10
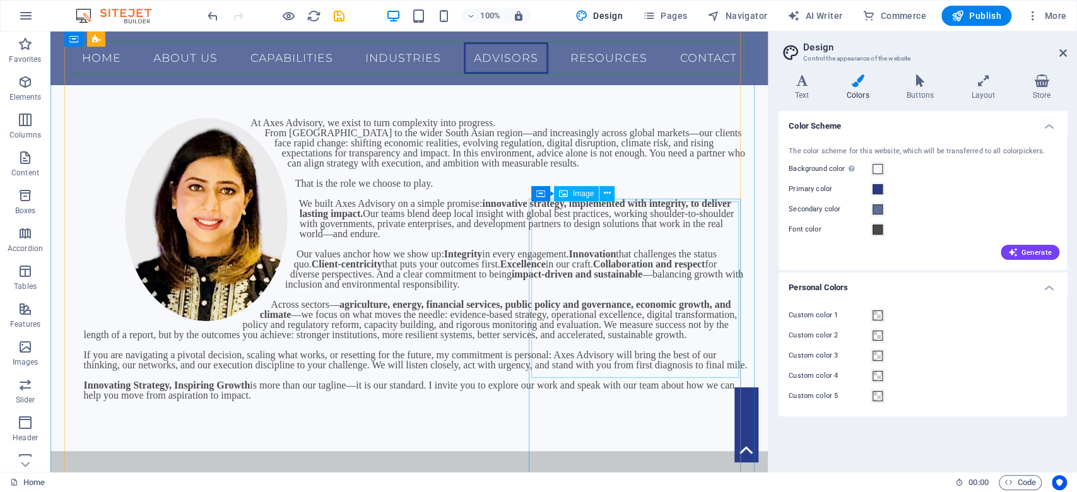
scroll to position [3486, 0]
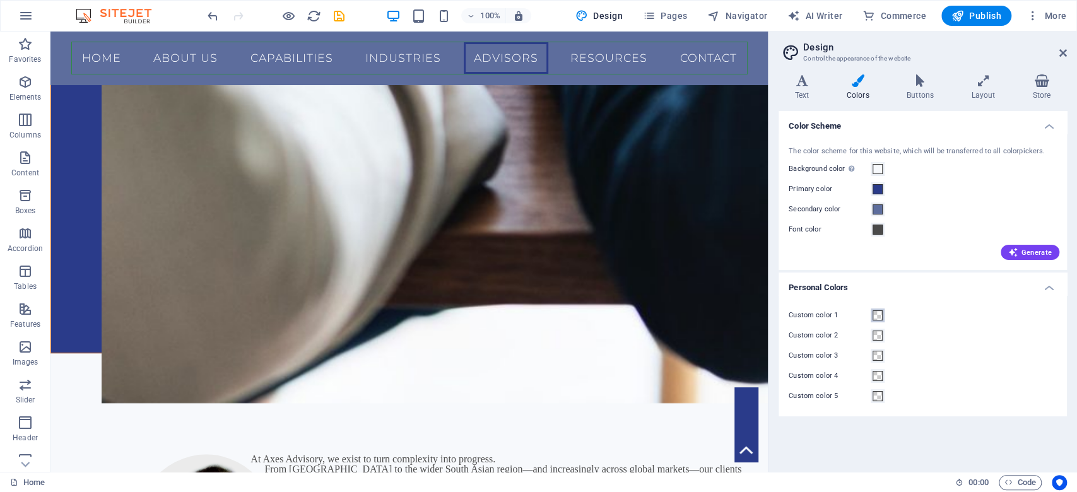
click at [878, 312] on span at bounding box center [877, 315] width 10 height 10
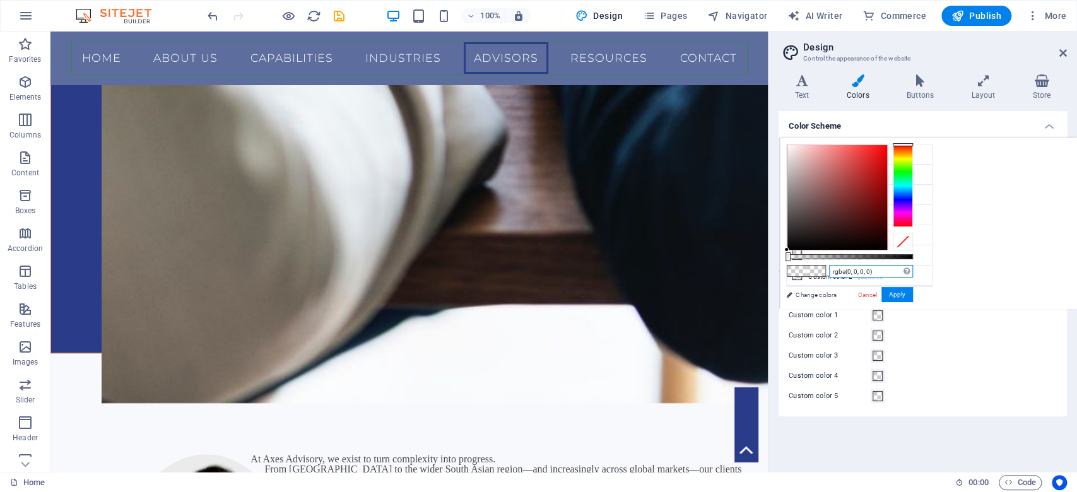
click at [886, 269] on input "rgba(0, 0, 0, 0)" at bounding box center [871, 271] width 84 height 13
drag, startPoint x: 886, startPoint y: 270, endPoint x: 783, endPoint y: 275, distance: 102.9
click at [783, 275] on div "rgba(0, 0, 0, 0) Supported formats #0852ed rgb(8, 82, 237) rgba(8, 82, 237, 90%…" at bounding box center [849, 315] width 139 height 354
paste input "#212121"
type input "#212121"
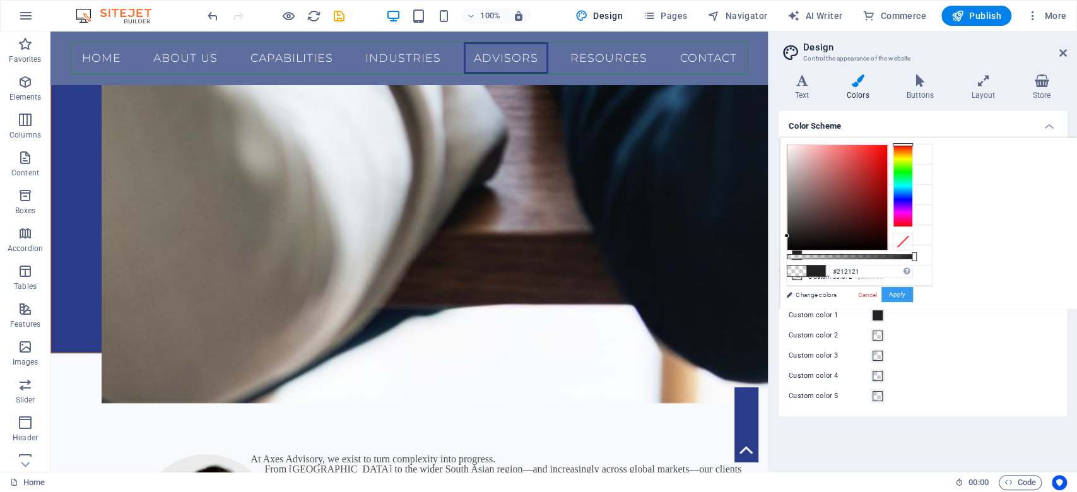
click at [900, 295] on button "Apply" at bounding box center [897, 294] width 32 height 15
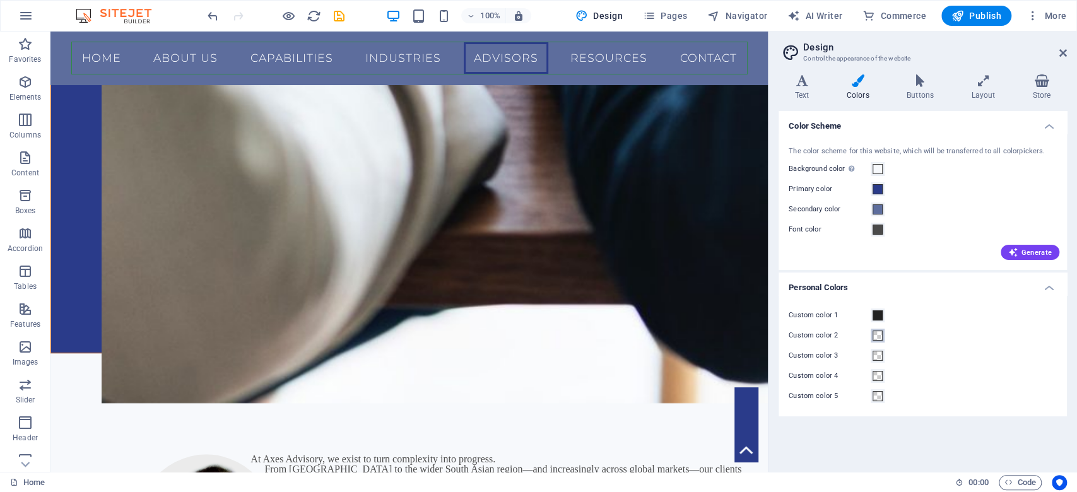
click at [878, 334] on span at bounding box center [877, 336] width 10 height 10
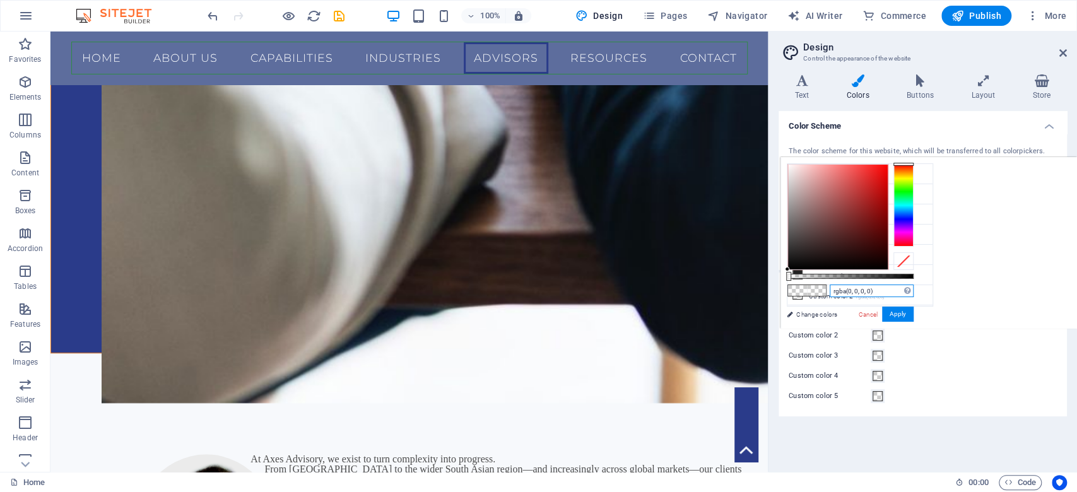
drag, startPoint x: 885, startPoint y: 290, endPoint x: 792, endPoint y: 289, distance: 92.7
click at [793, 289] on div "rgba(0, 0, 0, 0) Supported formats #0852ed rgb(8, 82, 237) rgba(8, 82, 237, 90%…" at bounding box center [849, 335] width 139 height 354
paste input "#00B8A9"
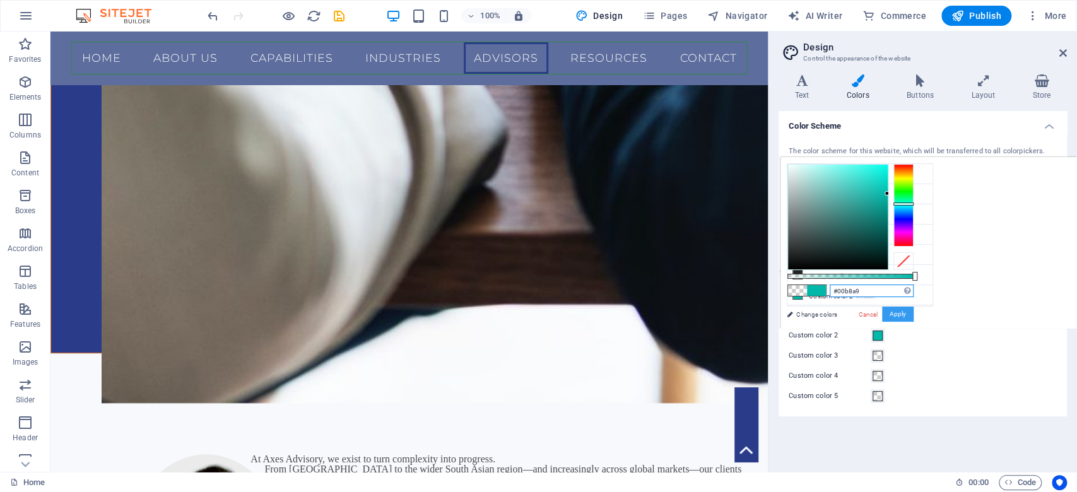
type input "#00b8a9"
click at [903, 317] on button "Apply" at bounding box center [898, 314] width 32 height 15
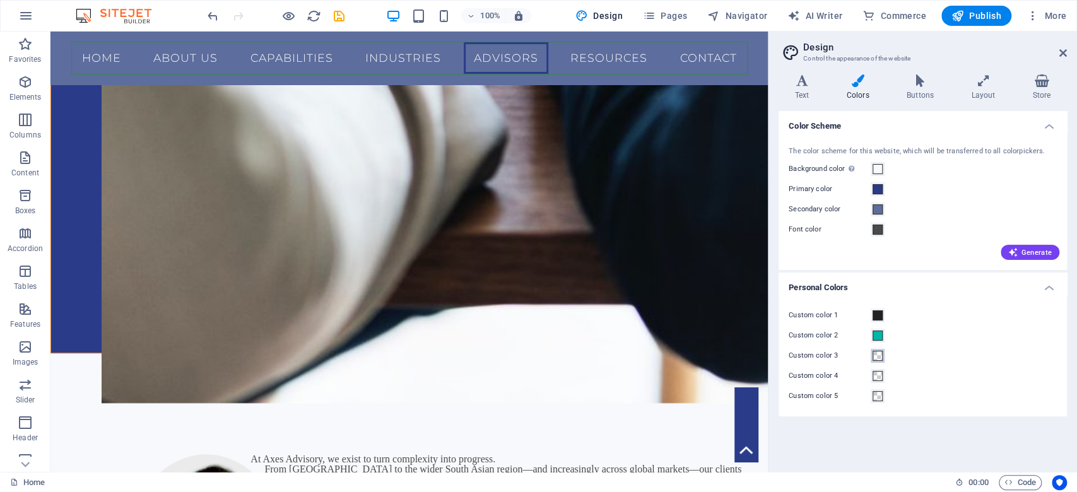
click at [873, 358] on span at bounding box center [877, 356] width 10 height 10
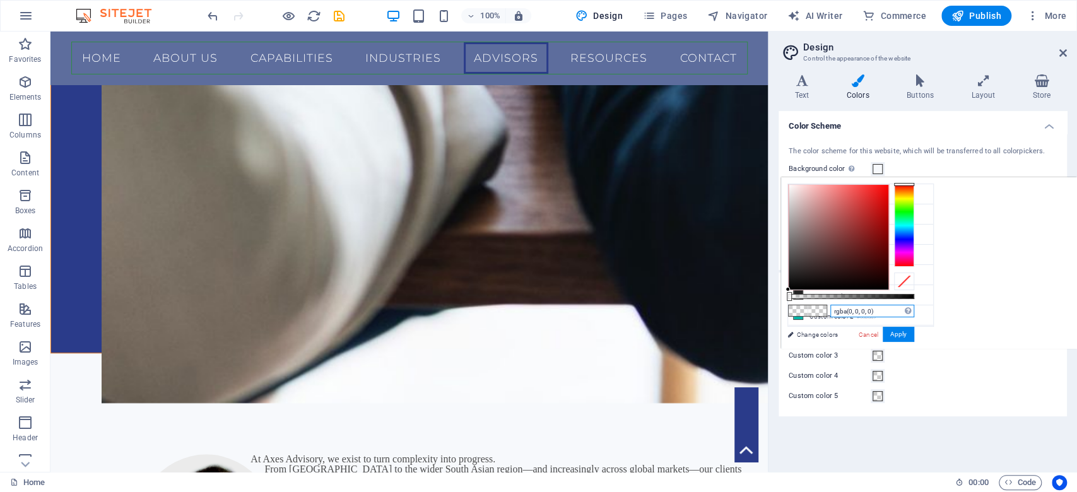
drag, startPoint x: 888, startPoint y: 310, endPoint x: 780, endPoint y: 304, distance: 108.1
click at [781, 304] on div "rgba(0, 0, 0, 0) Supported formats #0852ed rgb(8, 82, 237) rgba(8, 82, 237, 90%…" at bounding box center [850, 355] width 139 height 354
paste input "#FF6F61"
type input "#ff6f61"
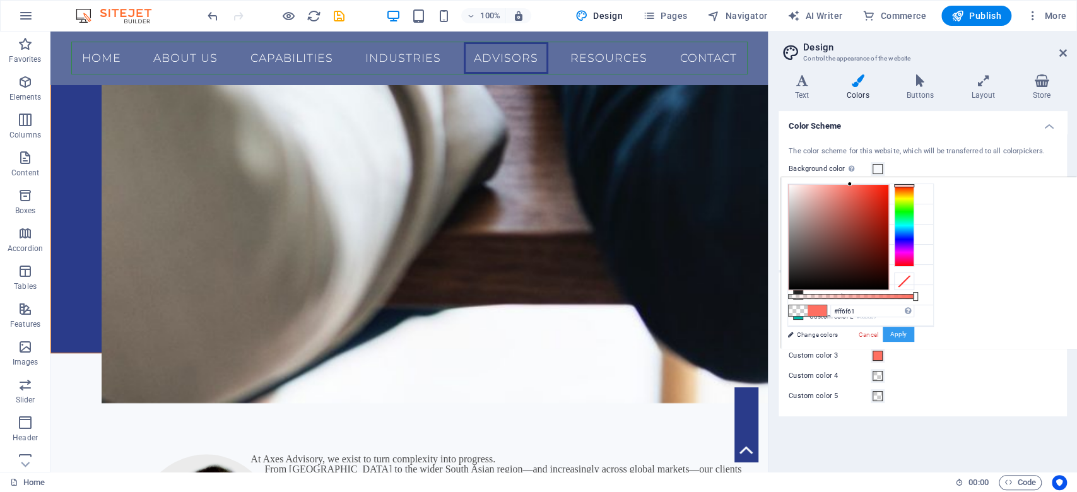
click at [900, 332] on button "Apply" at bounding box center [898, 334] width 32 height 15
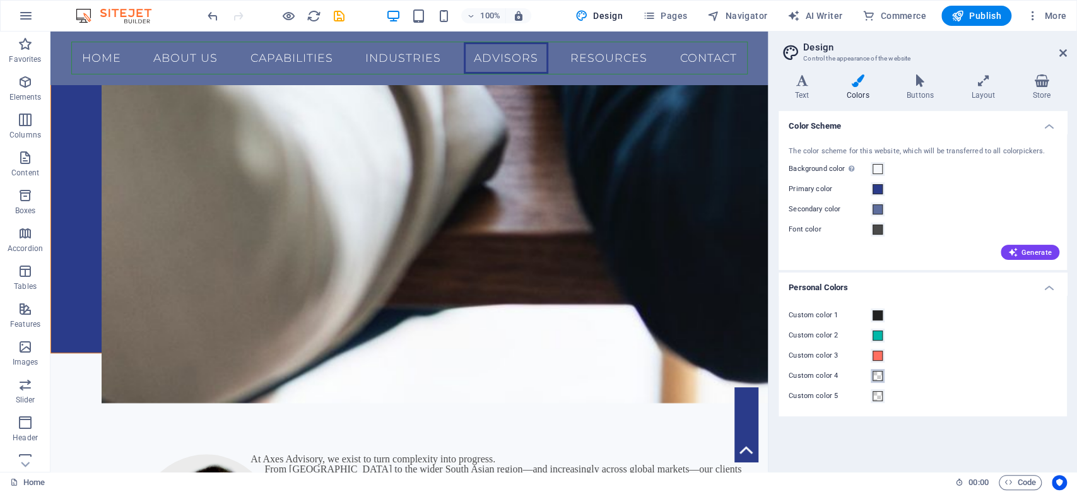
click at [876, 374] on span at bounding box center [877, 376] width 10 height 10
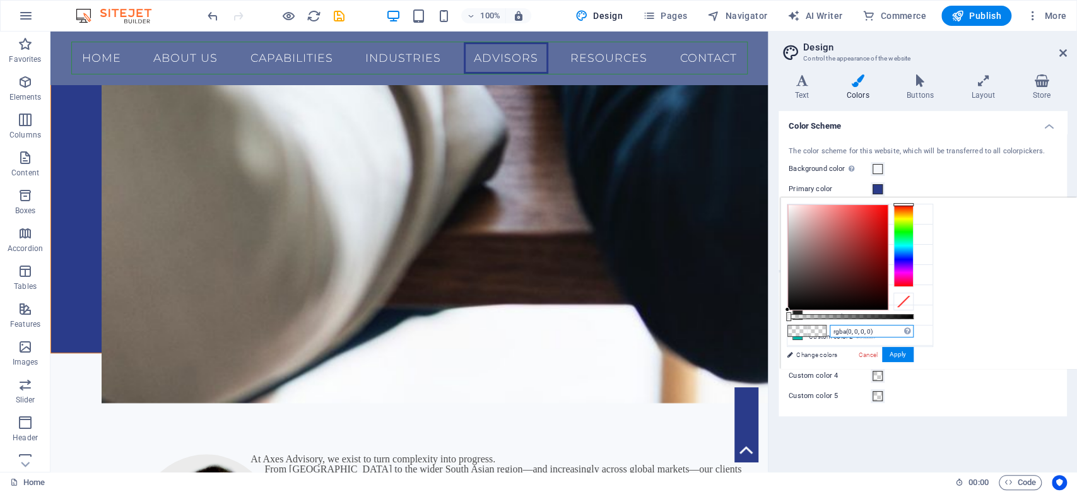
drag, startPoint x: 895, startPoint y: 333, endPoint x: 802, endPoint y: 341, distance: 93.7
click at [802, 341] on div "rgba(0, 0, 0, 0) Supported formats #0852ed rgb(8, 82, 237) rgba(8, 82, 237, 90%…" at bounding box center [849, 375] width 139 height 354
paste input "#FAFAFA"
type input "#fafafa"
click at [908, 352] on button "Apply" at bounding box center [898, 354] width 32 height 15
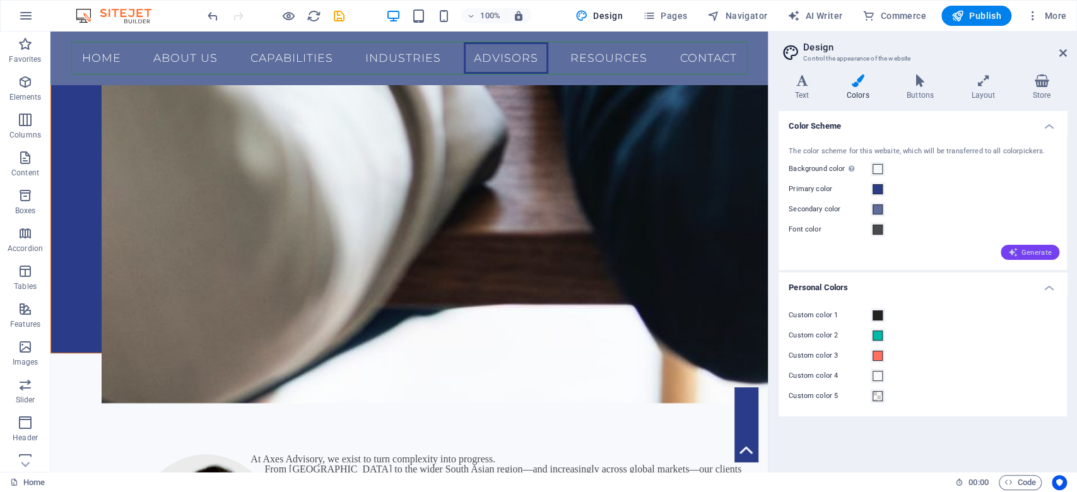
click at [1018, 245] on button "Generate" at bounding box center [1029, 252] width 59 height 15
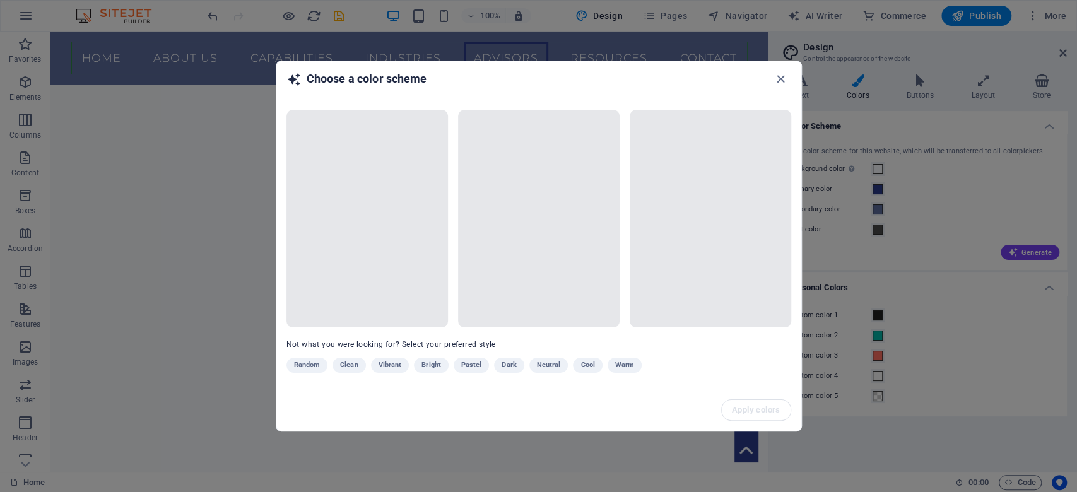
scroll to position [3486, 0]
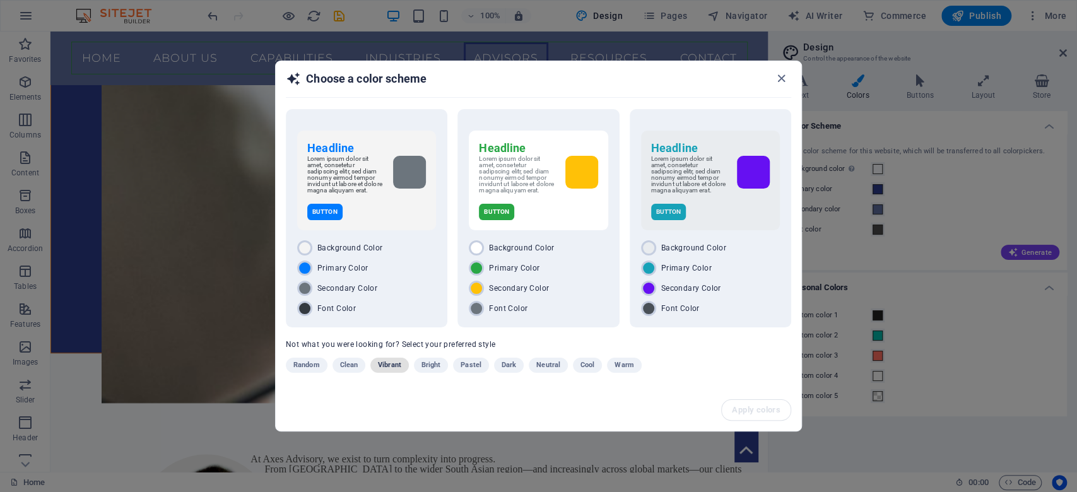
click at [397, 369] on span "Vibrant" at bounding box center [389, 365] width 23 height 15
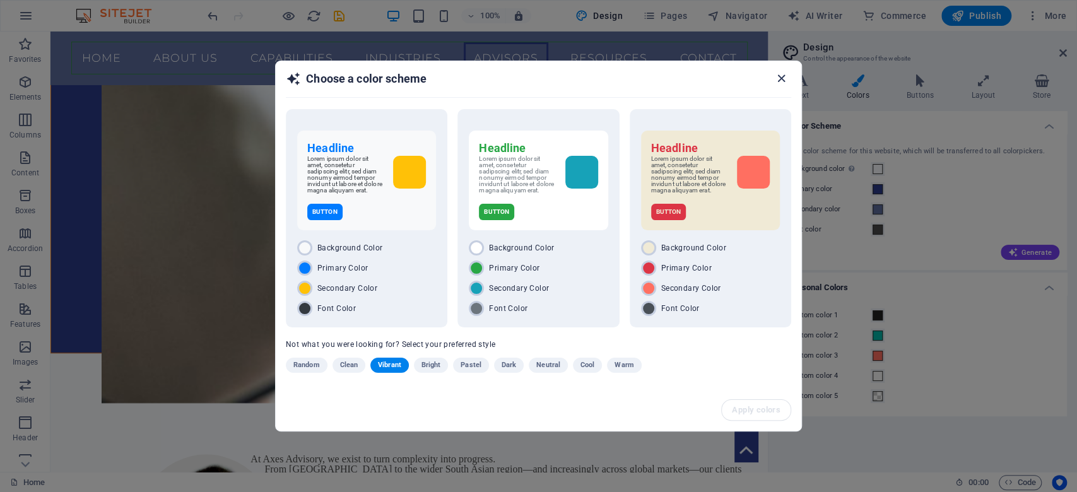
click at [778, 78] on icon "button" at bounding box center [781, 78] width 15 height 15
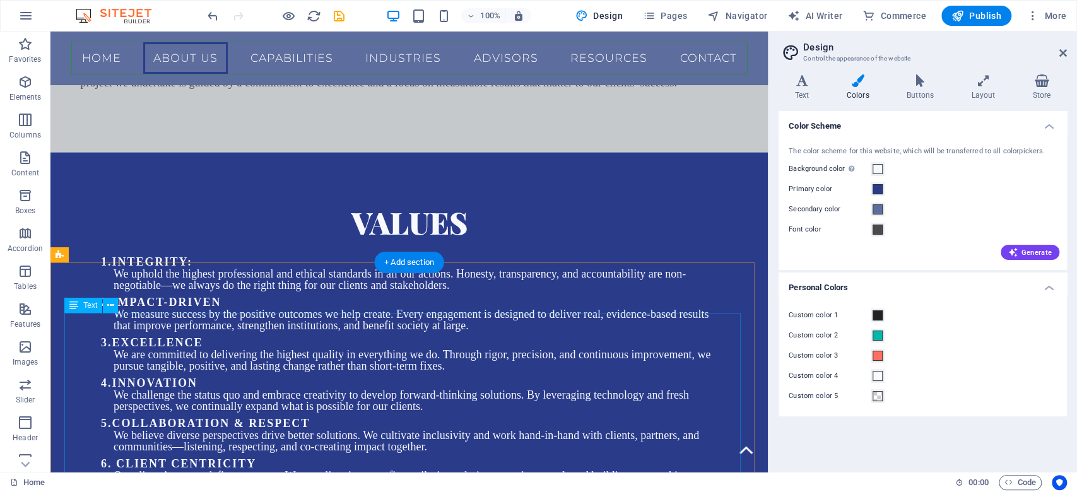
scroll to position [1972, 0]
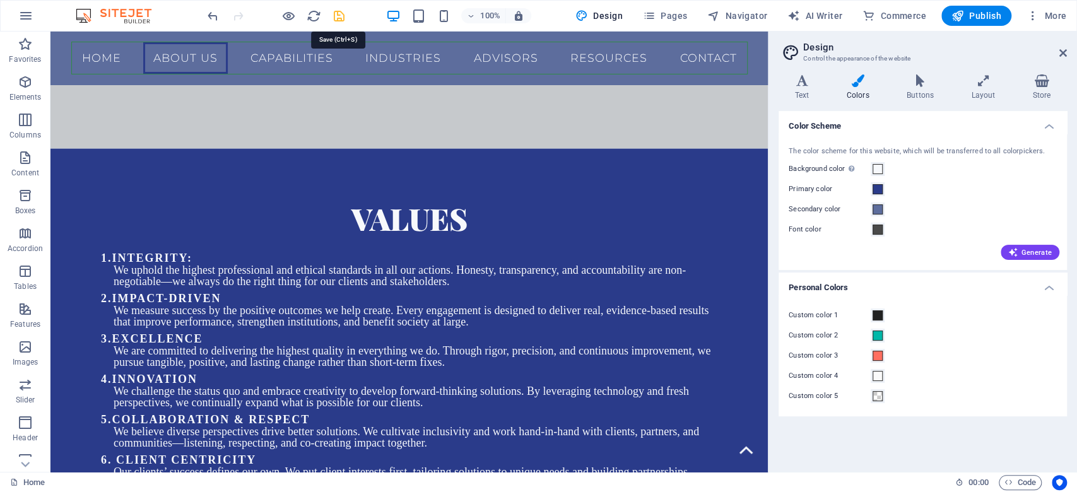
click at [340, 11] on icon "save" at bounding box center [339, 16] width 15 height 15
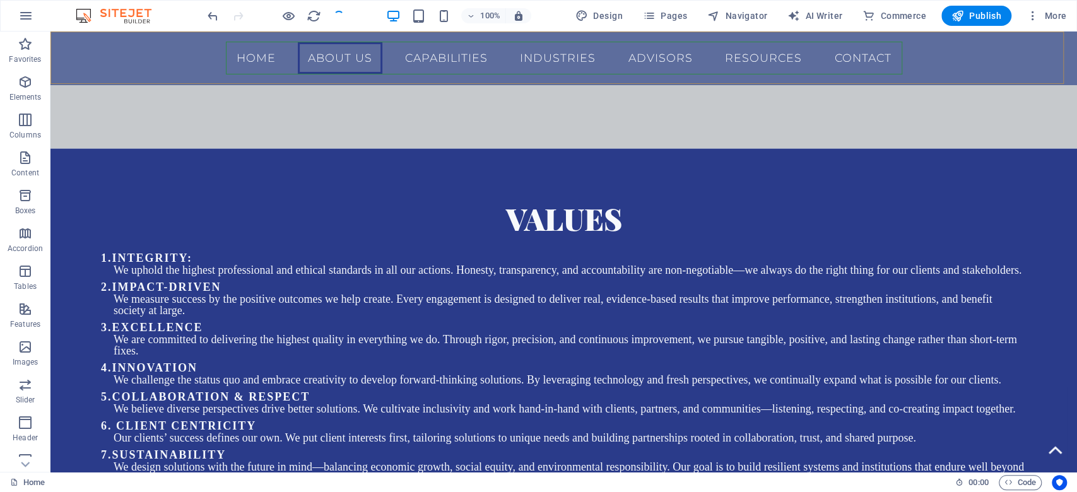
checkbox input "false"
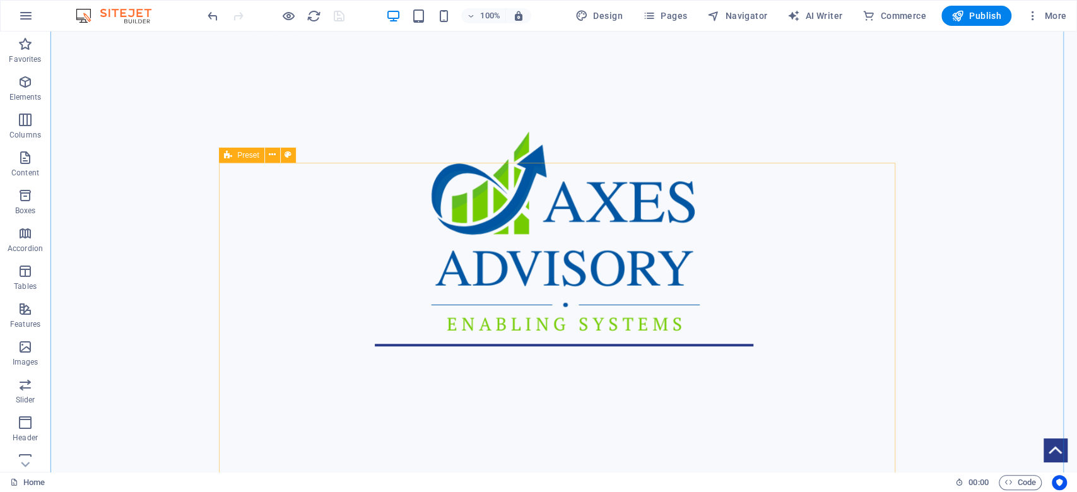
scroll to position [505, 0]
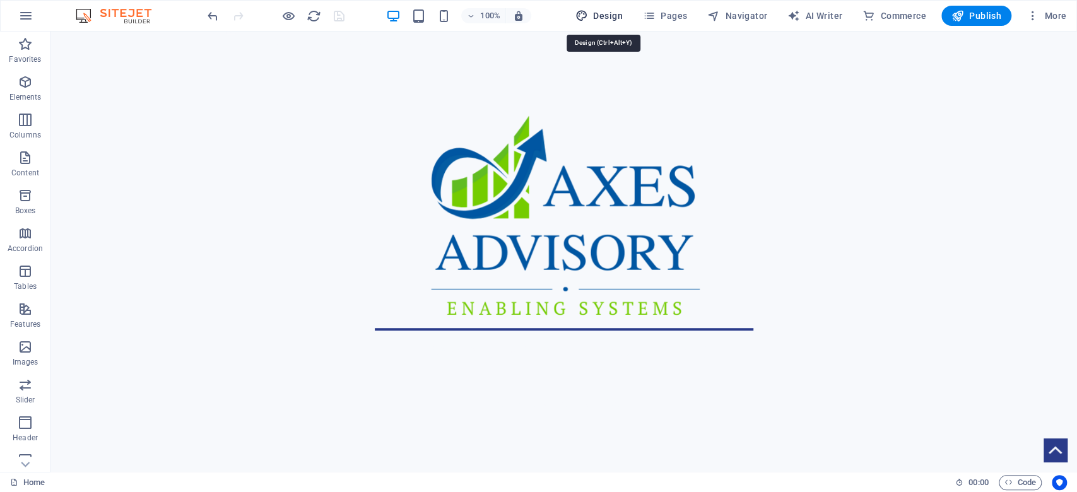
click at [613, 24] on button "Design" at bounding box center [598, 16] width 57 height 20
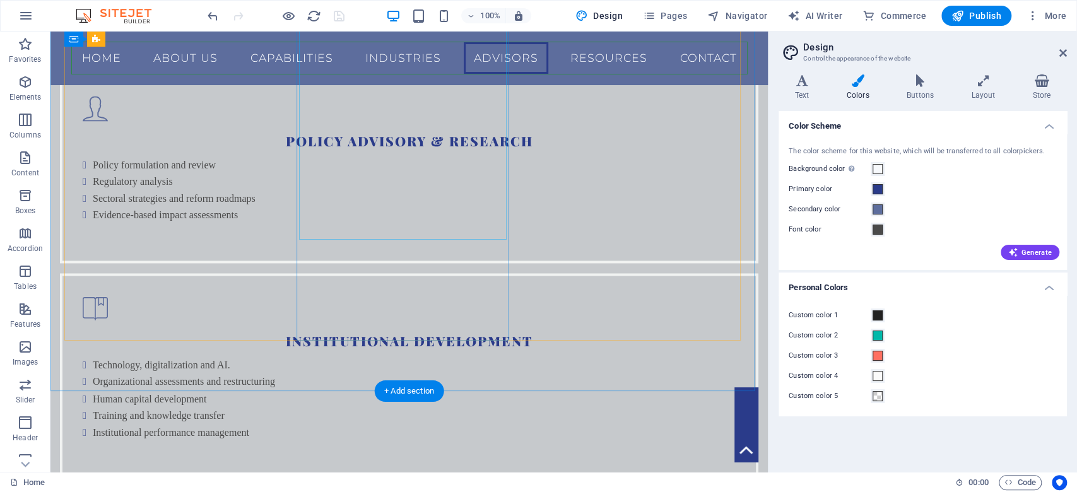
scroll to position [4495, 0]
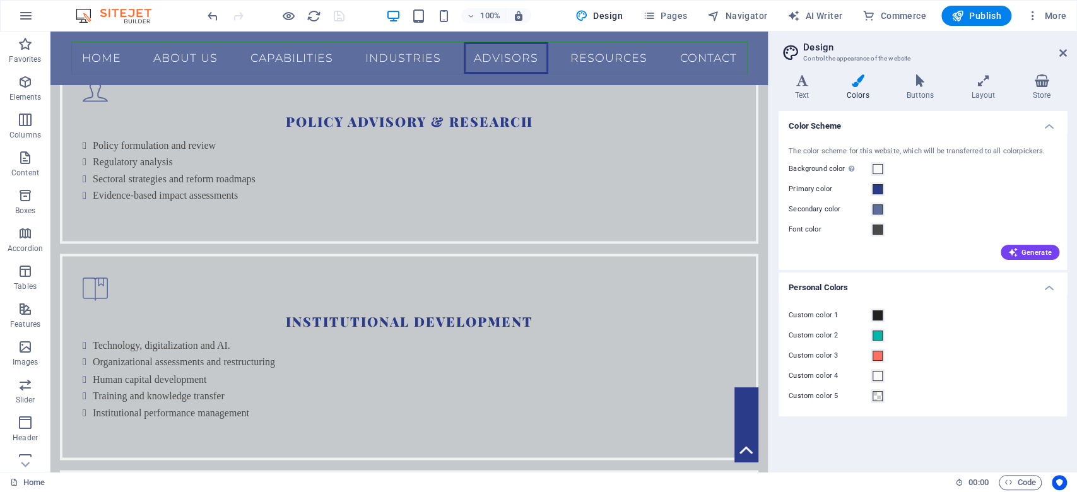
click at [1066, 51] on aside "Design Control the appearance of the website Variants Text Colors Buttons Layou…" at bounding box center [922, 252] width 309 height 440
click at [1060, 49] on icon at bounding box center [1063, 53] width 8 height 10
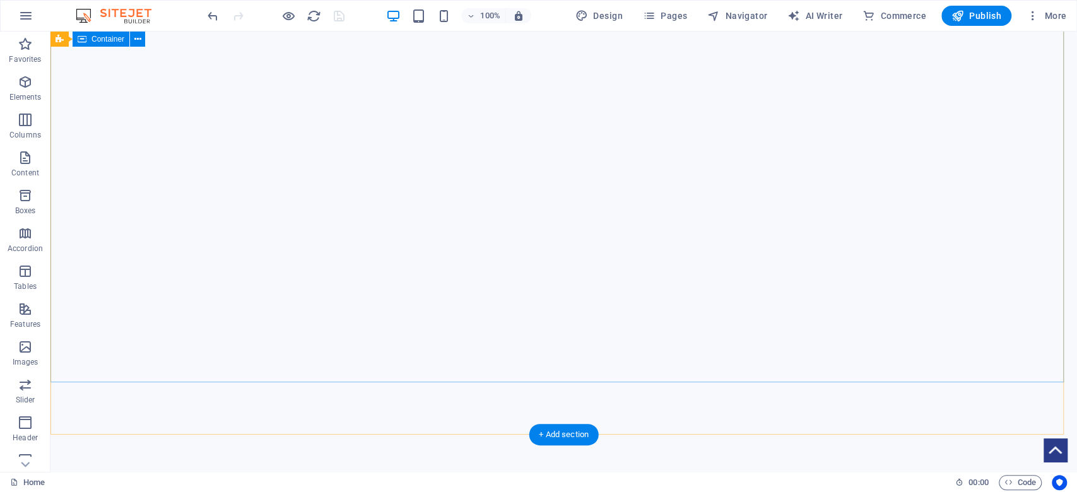
scroll to position [0, 0]
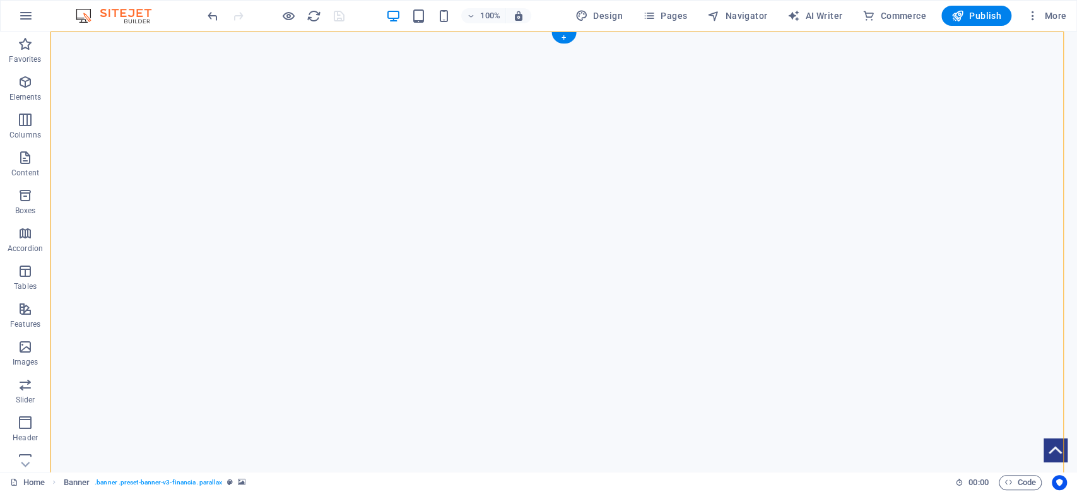
drag, startPoint x: 619, startPoint y: 234, endPoint x: 429, endPoint y: 228, distance: 190.0
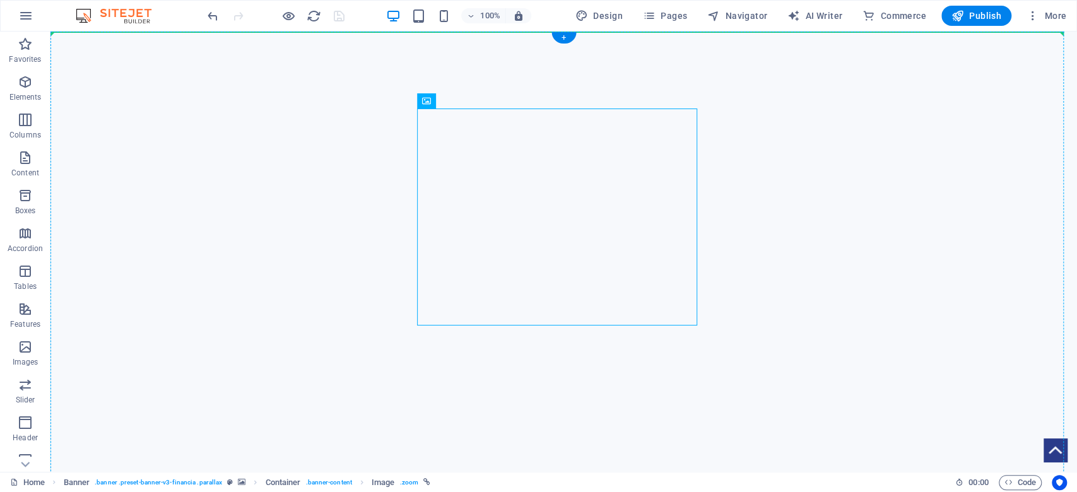
drag, startPoint x: 530, startPoint y: 211, endPoint x: 184, endPoint y: 151, distance: 350.9
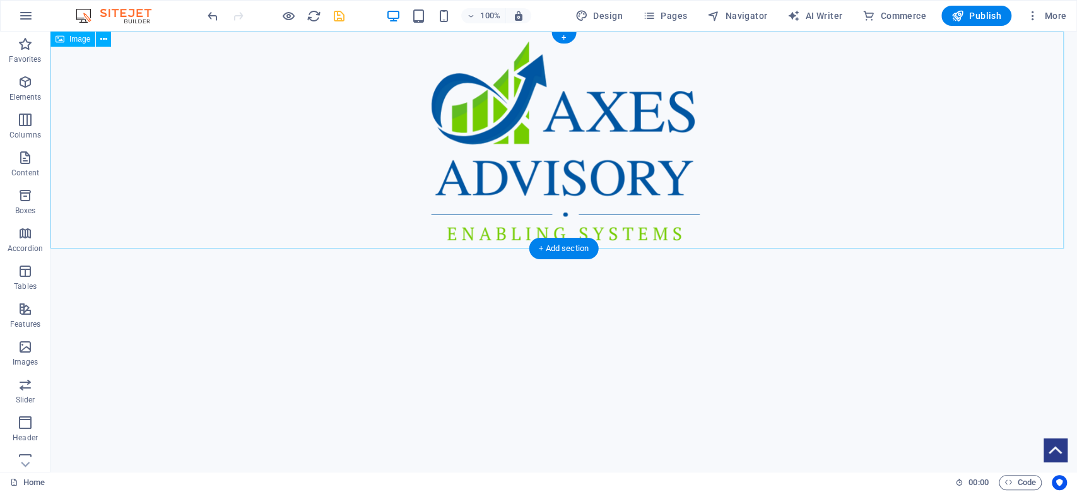
click at [609, 136] on figure at bounding box center [563, 140] width 1026 height 217
click at [568, 172] on figure at bounding box center [563, 140] width 1026 height 217
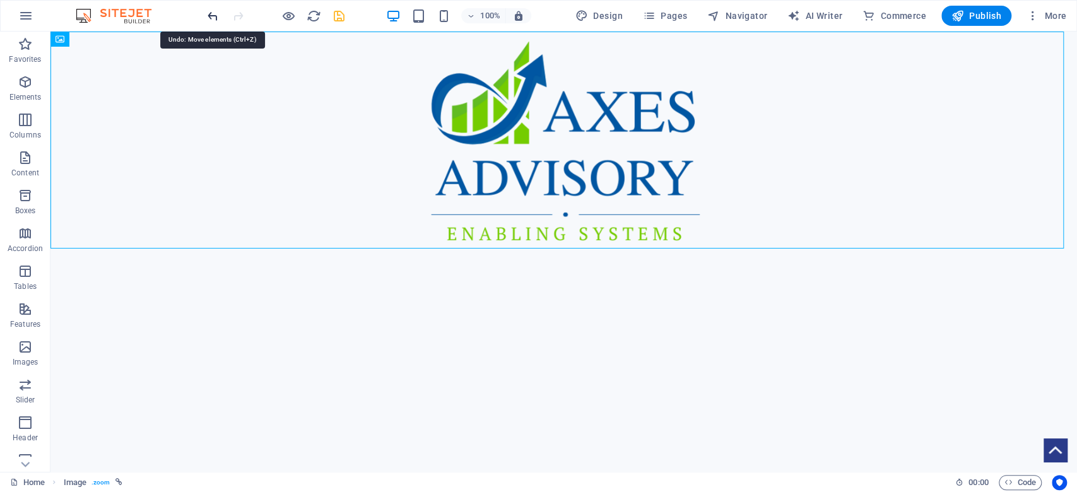
click at [206, 13] on icon "undo" at bounding box center [213, 16] width 15 height 15
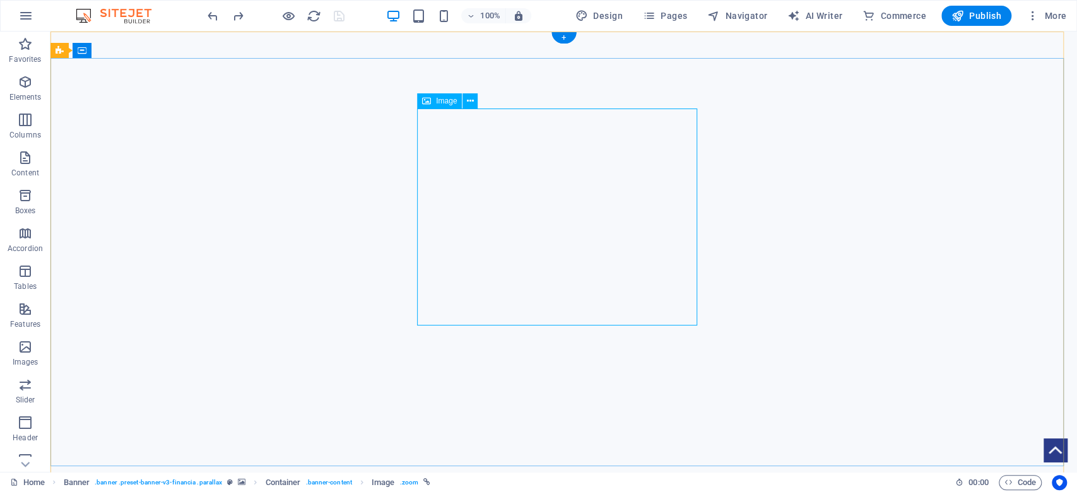
select select "px"
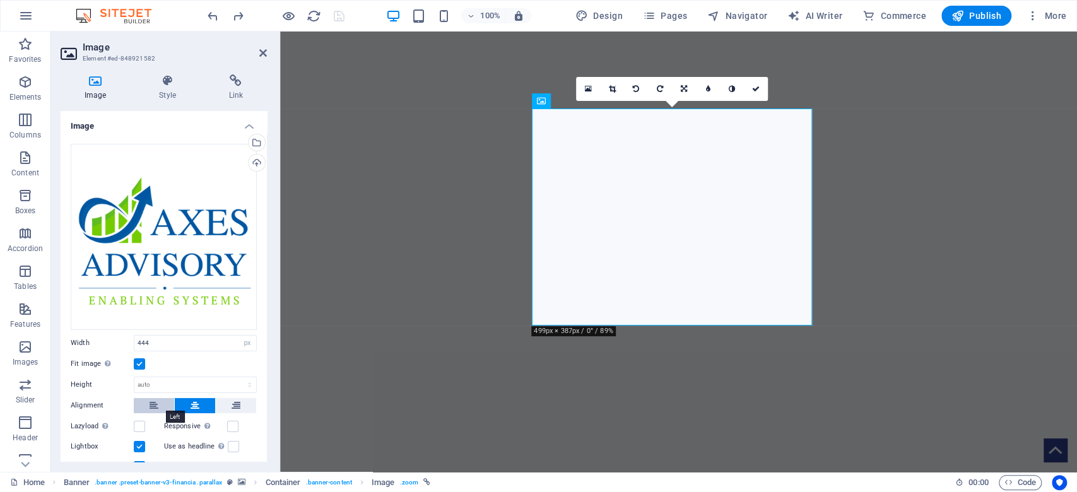
click at [150, 408] on icon at bounding box center [154, 405] width 9 height 15
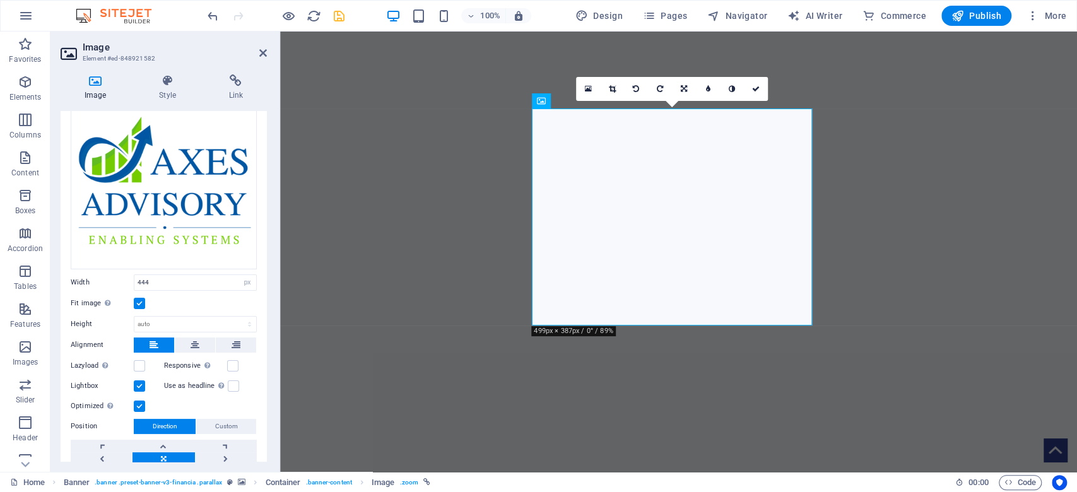
scroll to position [114, 0]
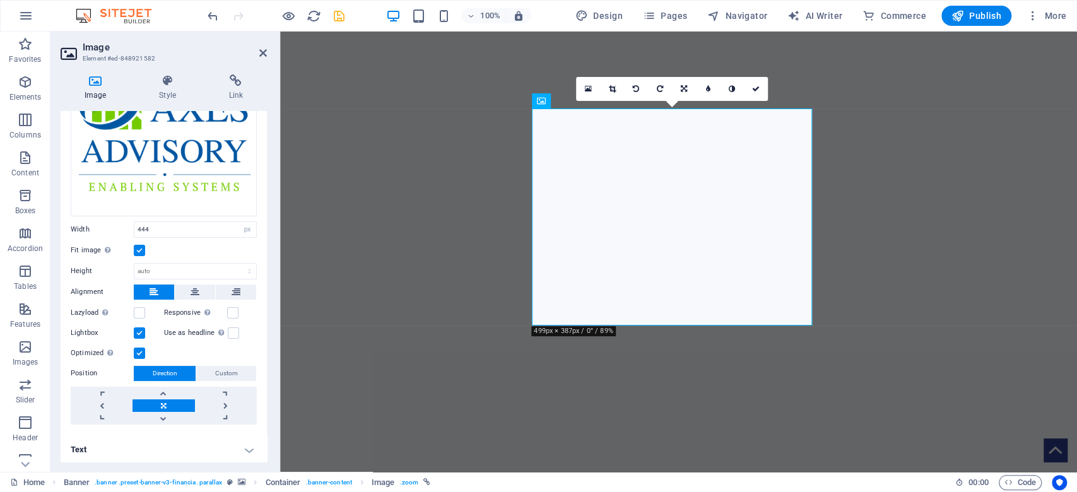
click at [247, 452] on h4 "Text" at bounding box center [164, 450] width 206 height 30
click at [247, 450] on h4 "Text" at bounding box center [164, 446] width 206 height 23
click at [230, 331] on label at bounding box center [233, 332] width 11 height 11
click at [0, 0] on input "Use as headline The image will be wrapped in an H1 headline tag. Useful for giv…" at bounding box center [0, 0] width 0 height 0
click at [230, 334] on label at bounding box center [233, 332] width 11 height 11
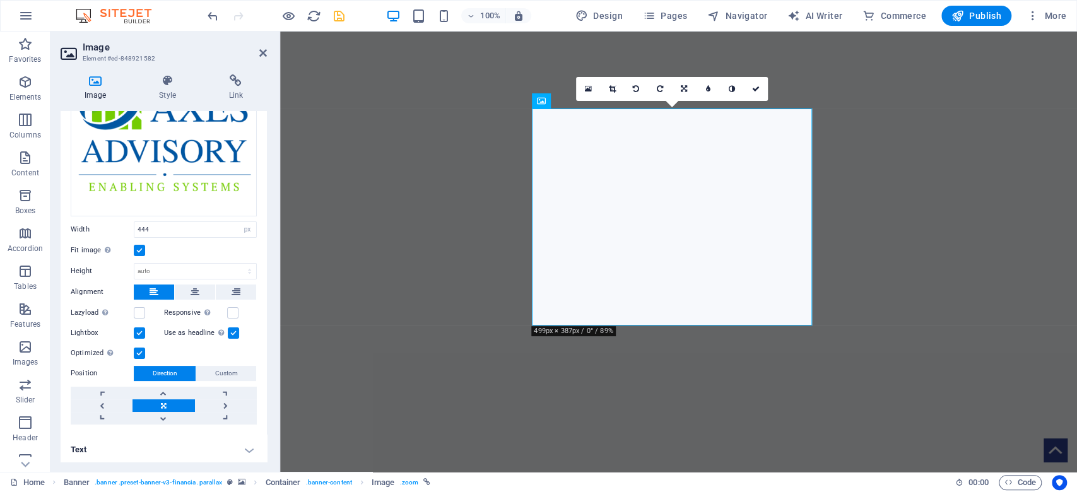
click at [0, 0] on input "Use as headline The image will be wrapped in an H1 headline tag. Useful for giv…" at bounding box center [0, 0] width 0 height 0
click at [230, 310] on label at bounding box center [232, 312] width 11 height 11
click at [0, 0] on input "Responsive Automatically load retina image and smartphone optimized sizes." at bounding box center [0, 0] width 0 height 0
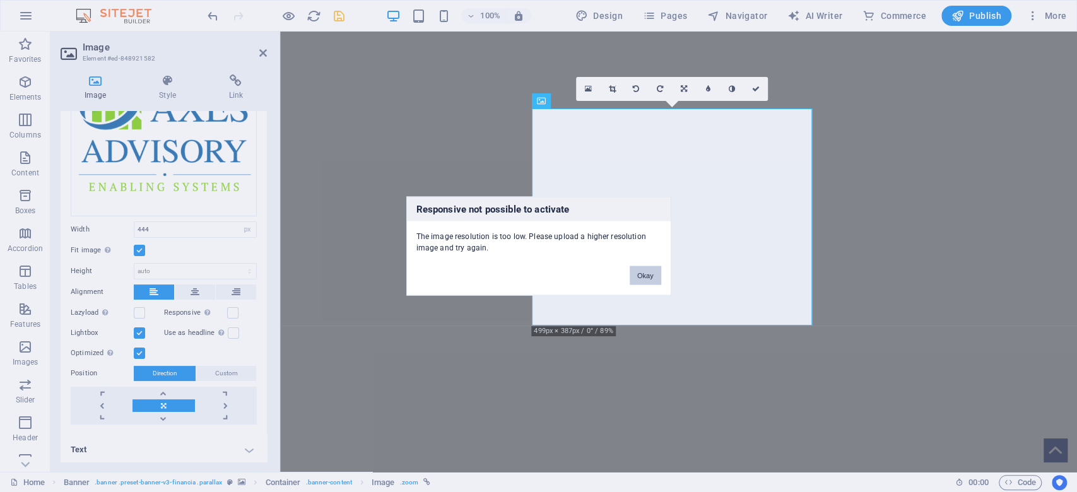
click at [655, 276] on button "Okay" at bounding box center [646, 275] width 32 height 19
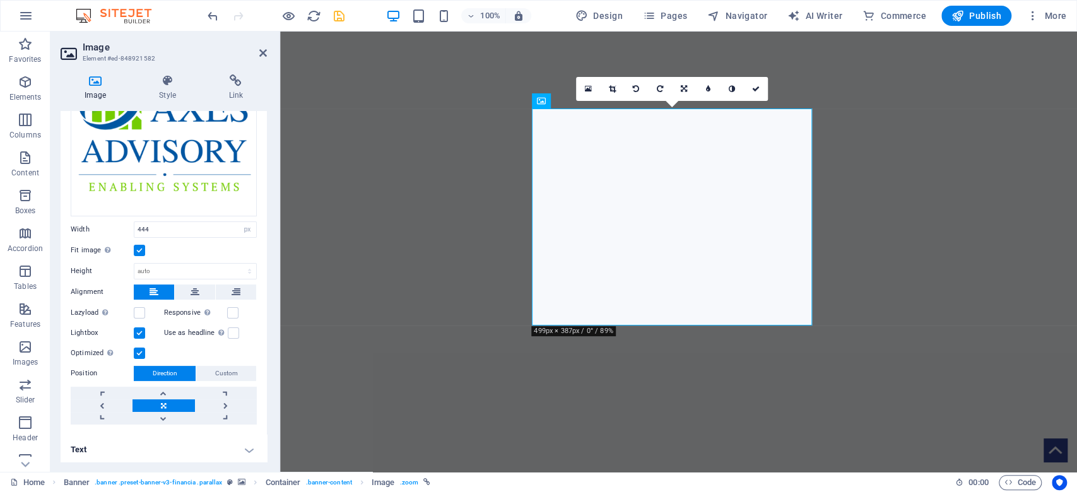
click at [132, 309] on label "Lazyload Loading images after the page loads improves page speed." at bounding box center [102, 312] width 63 height 15
click at [0, 0] on input "Lazyload Loading images after the page loads improves page speed." at bounding box center [0, 0] width 0 height 0
click at [139, 311] on label at bounding box center [139, 312] width 11 height 11
click at [0, 0] on input "Lazyload Loading images after the page loads improves page speed." at bounding box center [0, 0] width 0 height 0
click at [137, 247] on label at bounding box center [139, 250] width 11 height 11
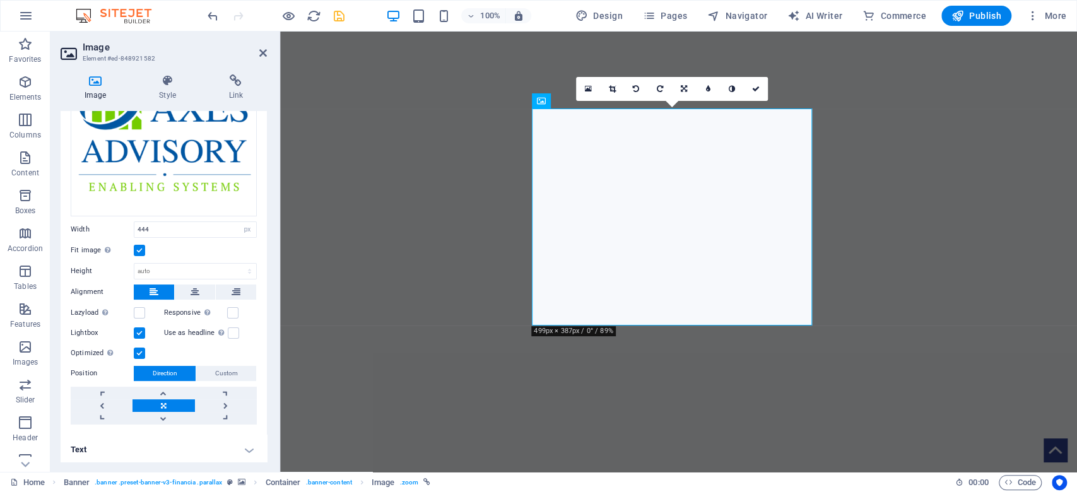
click at [0, 0] on input "Fit image Automatically fit image to a fixed width and height" at bounding box center [0, 0] width 0 height 0
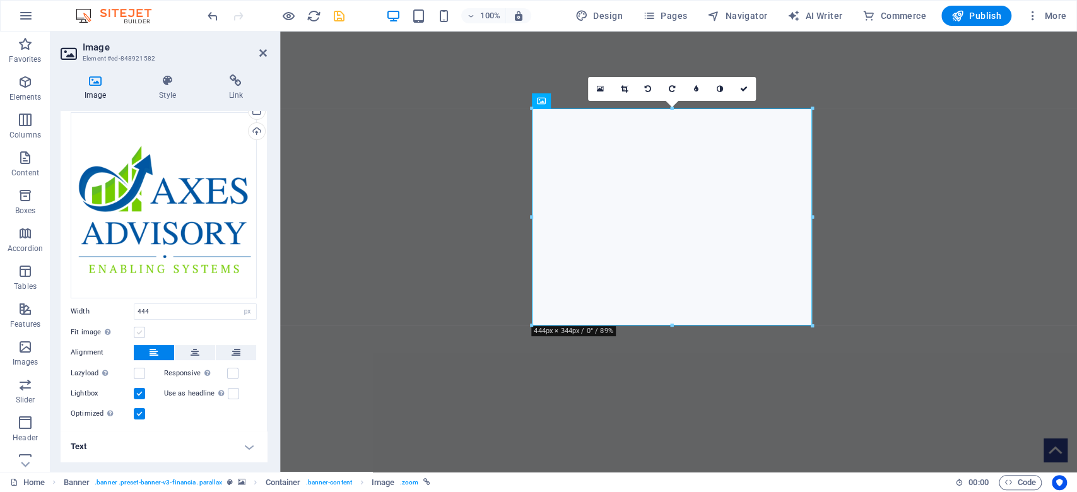
scroll to position [29, 0]
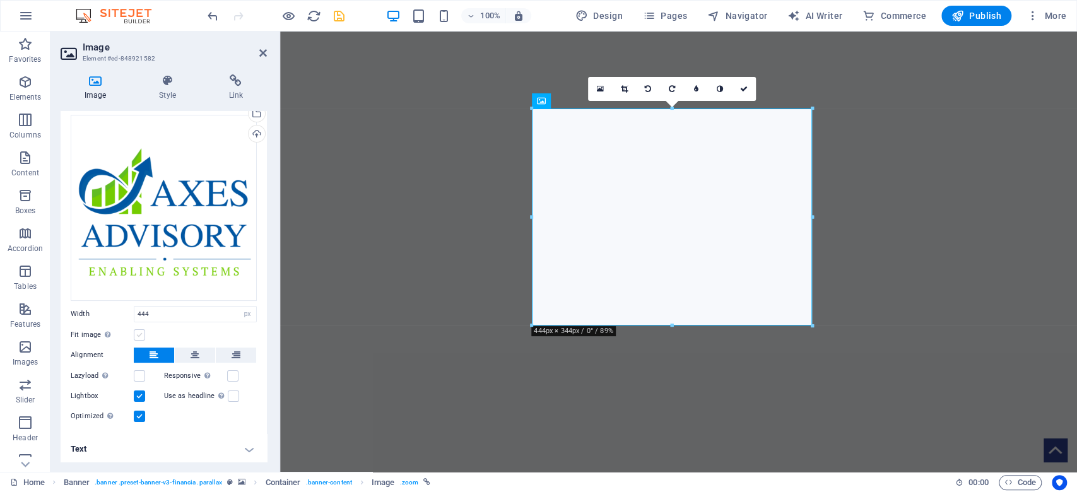
click at [141, 331] on label at bounding box center [139, 334] width 11 height 11
click at [0, 0] on input "Fit image Automatically fit image to a fixed width and height" at bounding box center [0, 0] width 0 height 0
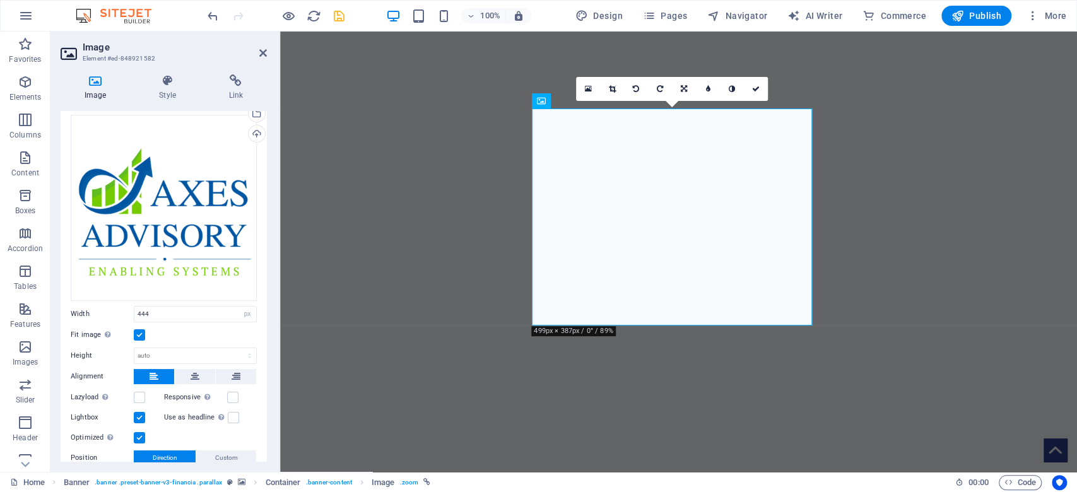
scroll to position [114, 0]
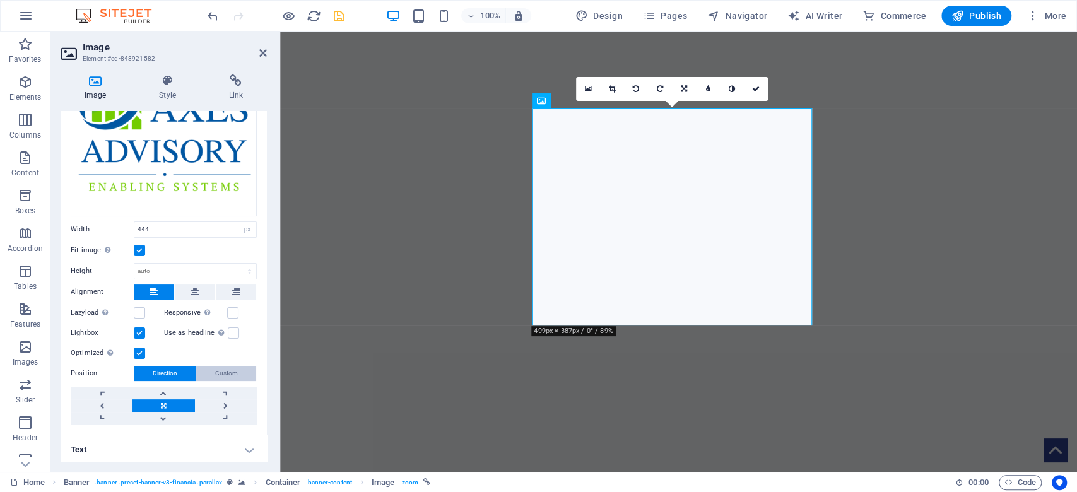
click at [243, 366] on button "Custom" at bounding box center [226, 373] width 60 height 15
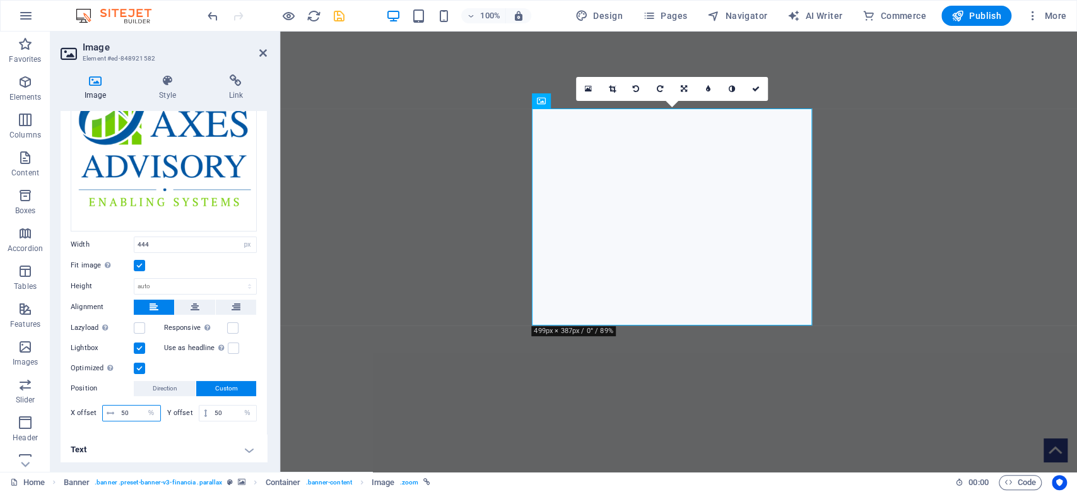
drag, startPoint x: 131, startPoint y: 407, endPoint x: 108, endPoint y: 402, distance: 23.9
click at [108, 405] on div "50 px rem % vh vw" at bounding box center [131, 413] width 59 height 16
click at [146, 423] on div "Drag files here, click to choose files or select files from Files or our free s…" at bounding box center [164, 234] width 206 height 399
click at [161, 385] on span "Direction" at bounding box center [165, 388] width 25 height 15
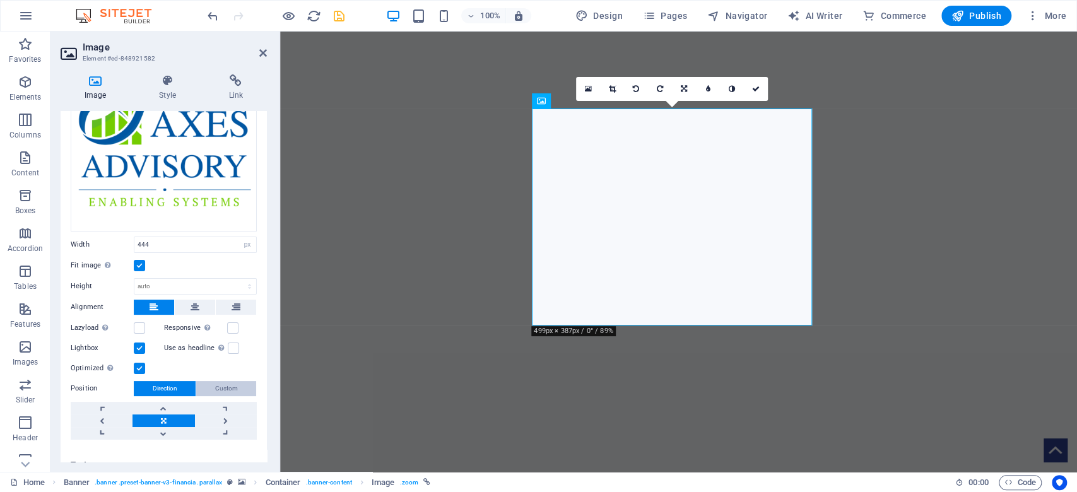
click at [210, 383] on button "Custom" at bounding box center [226, 388] width 60 height 15
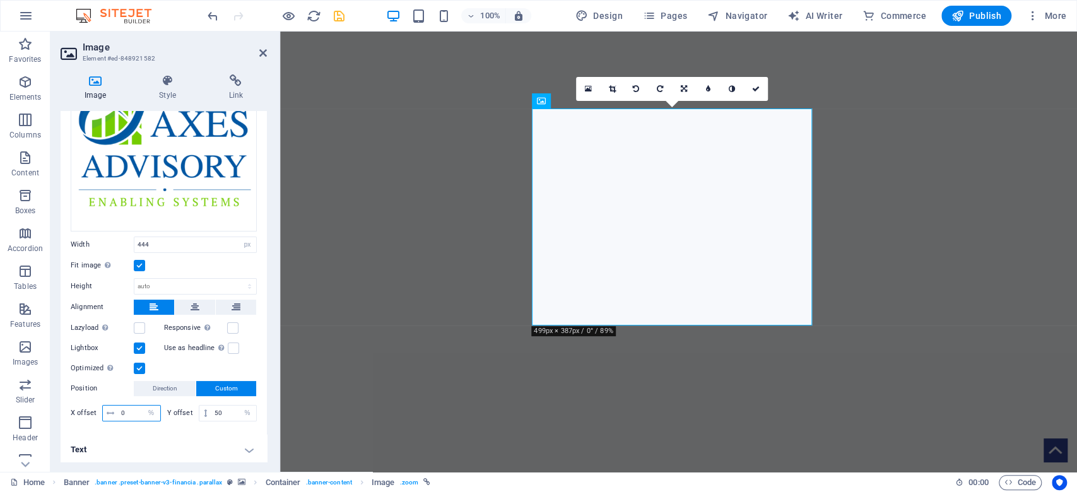
click at [119, 409] on input "0" at bounding box center [139, 413] width 42 height 15
type input "50"
click at [156, 426] on div "Drag files here, click to choose files or select files from Files or our free s…" at bounding box center [164, 234] width 206 height 399
click at [262, 54] on icon at bounding box center [263, 53] width 8 height 10
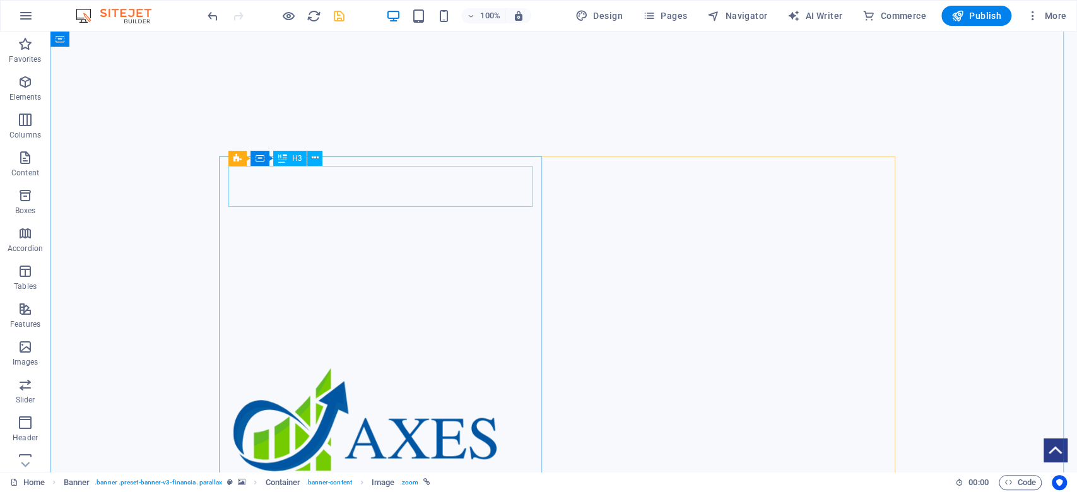
scroll to position [505, 0]
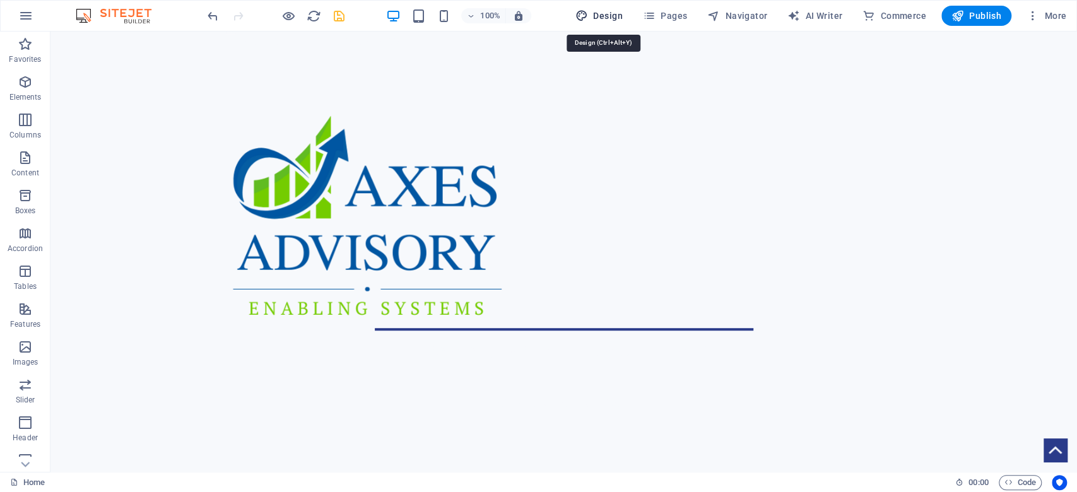
click at [599, 20] on span "Design" at bounding box center [598, 15] width 47 height 13
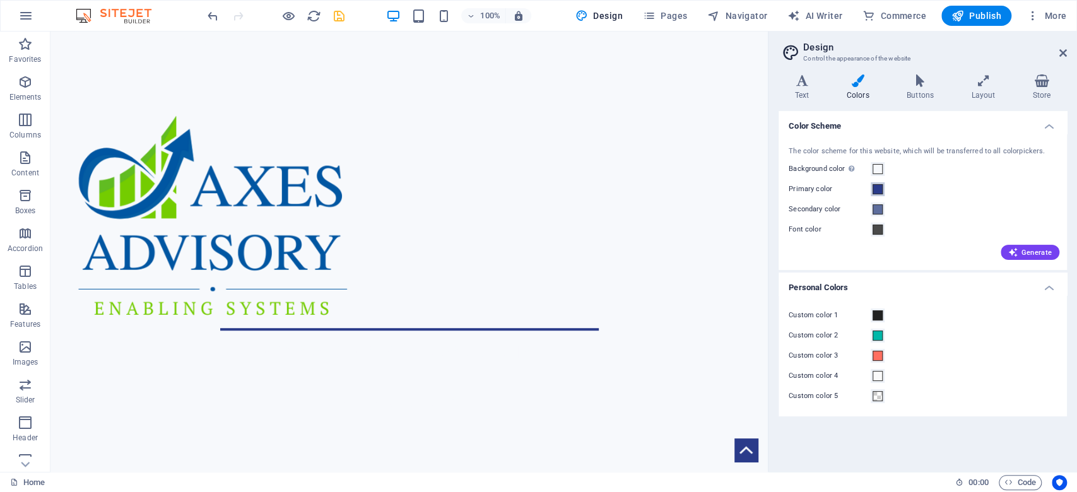
click at [881, 191] on span at bounding box center [877, 189] width 10 height 10
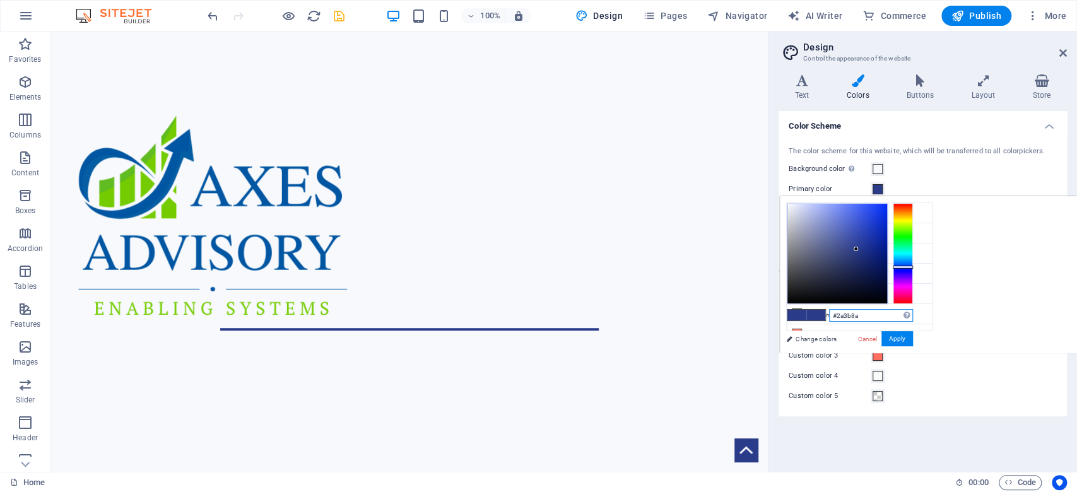
drag, startPoint x: 878, startPoint y: 314, endPoint x: 801, endPoint y: 310, distance: 77.1
click at [801, 310] on div "#2a3b8a Supported formats #0852ed rgb(8, 82, 237) rgba(8, 82, 237, 90%) hsv(221…" at bounding box center [849, 366] width 139 height 339
click at [1043, 384] on div "Custom color 1 Custom color 2 Custom color 3 Custom color 4 Custom color 5" at bounding box center [922, 355] width 293 height 121
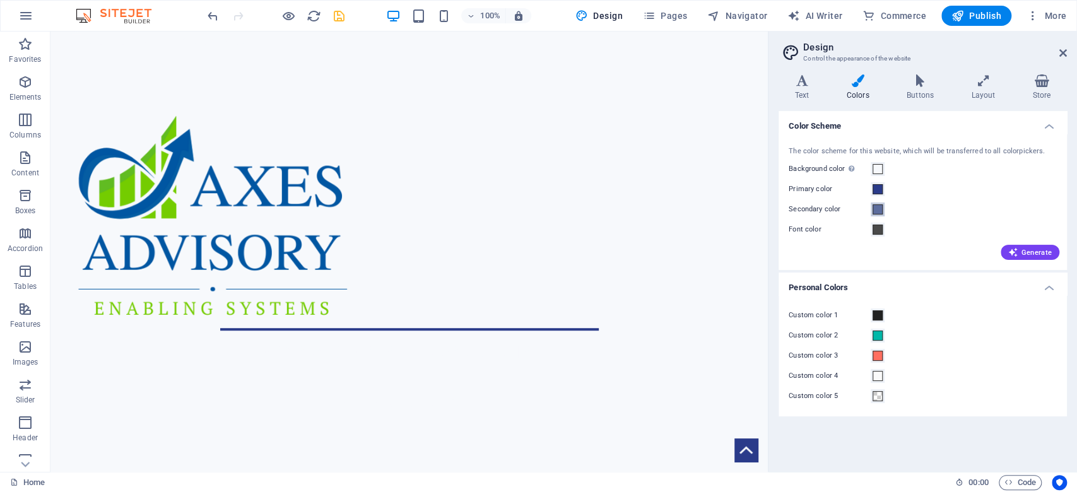
click at [874, 209] on span at bounding box center [877, 209] width 10 height 10
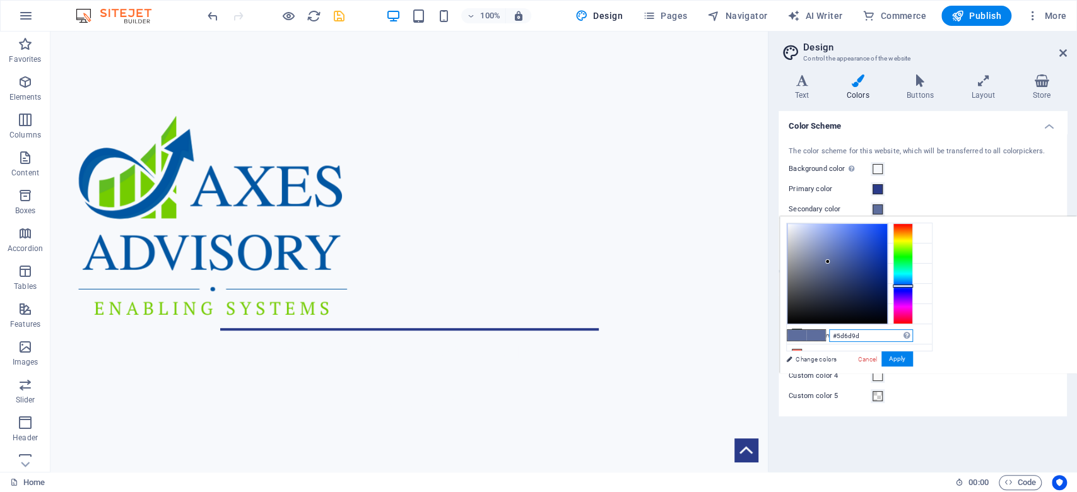
drag, startPoint x: 883, startPoint y: 336, endPoint x: 783, endPoint y: 344, distance: 100.0
click at [783, 344] on div "#5d6d9d Supported formats #0852ed rgb(8, 82, 237) rgba(8, 82, 237, 90%) hsv(221…" at bounding box center [849, 386] width 139 height 339
click at [1029, 258] on div "less Background color #F7F9FC Primary color #2A3B8A Secondary color #5D6D9D Fon…" at bounding box center [928, 294] width 297 height 157
click at [1053, 267] on div "less Background color #F7F9FC Primary color #2A3B8A Secondary color #5D6D9D Fon…" at bounding box center [928, 294] width 297 height 157
click at [874, 196] on button "Primary color" at bounding box center [878, 189] width 14 height 14
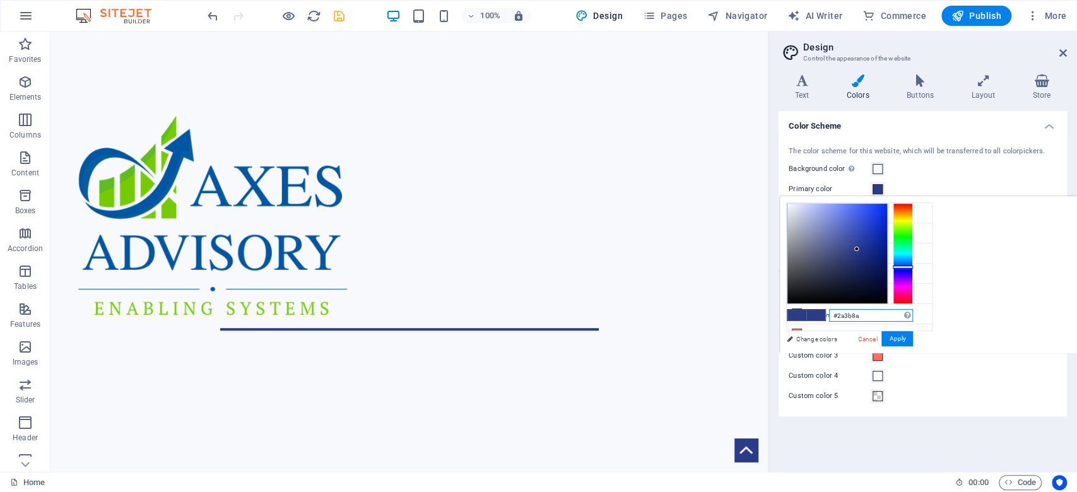
drag, startPoint x: 885, startPoint y: 316, endPoint x: 783, endPoint y: 319, distance: 102.2
click at [783, 319] on div "#2a3b8a Supported formats #0852ed rgb(8, 82, 237) rgba(8, 82, 237, 90%) hsv(221…" at bounding box center [849, 366] width 139 height 339
click at [879, 173] on span at bounding box center [877, 169] width 10 height 10
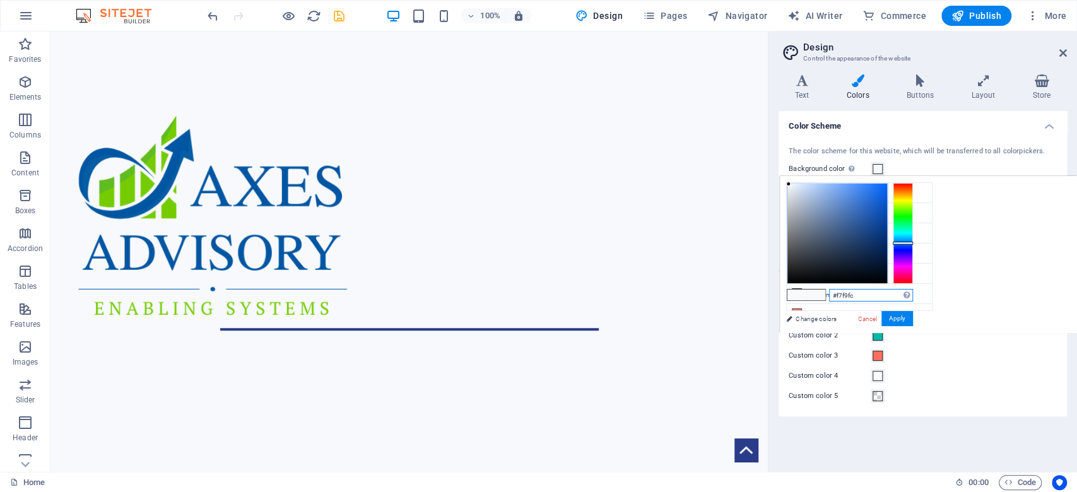
drag, startPoint x: 883, startPoint y: 293, endPoint x: 772, endPoint y: 303, distance: 111.4
click at [772, 303] on body "[DOMAIN_NAME] Home Favorites Elements Columns Content Boxes Accordion Tables Fe…" at bounding box center [538, 246] width 1077 height 492
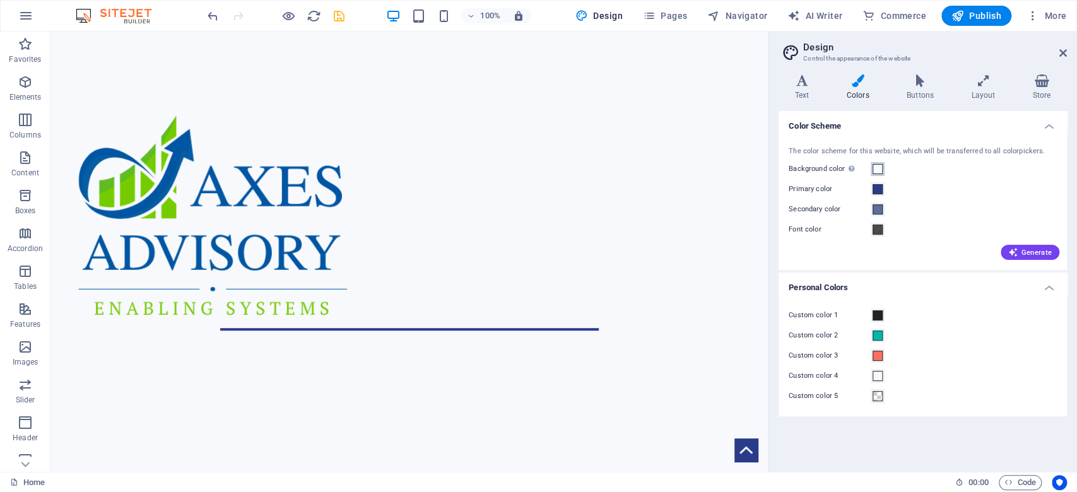
click at [880, 169] on span at bounding box center [877, 169] width 10 height 10
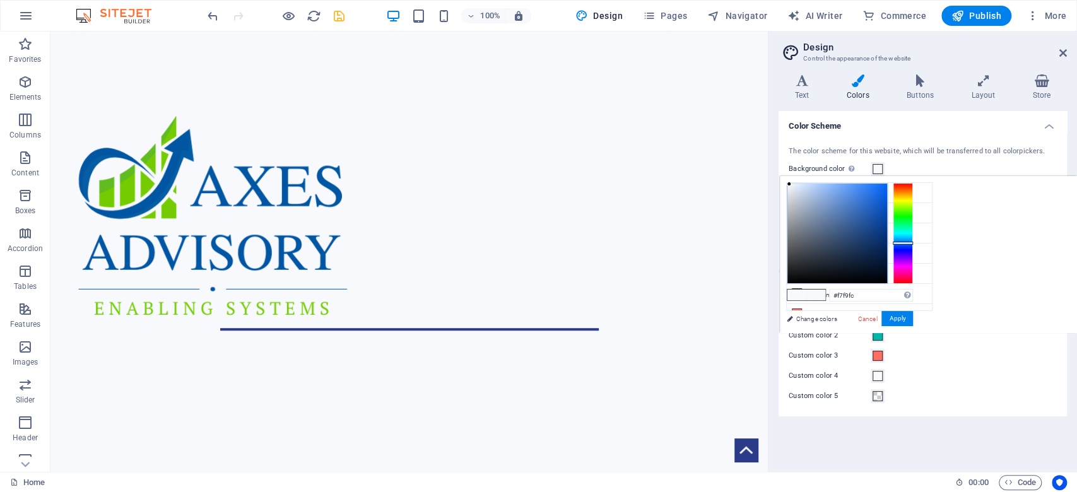
click at [1028, 268] on div "less Background color #f7f9fc Primary color #2A3B8A Secondary color #5d6d9d Fon…" at bounding box center [928, 254] width 297 height 157
click at [997, 327] on div "less Background color #f7f9fc Primary color #2A3B8A Secondary color #5d6d9d Fon…" at bounding box center [928, 254] width 297 height 157
click at [1000, 398] on div "Custom color 5" at bounding box center [923, 396] width 268 height 15
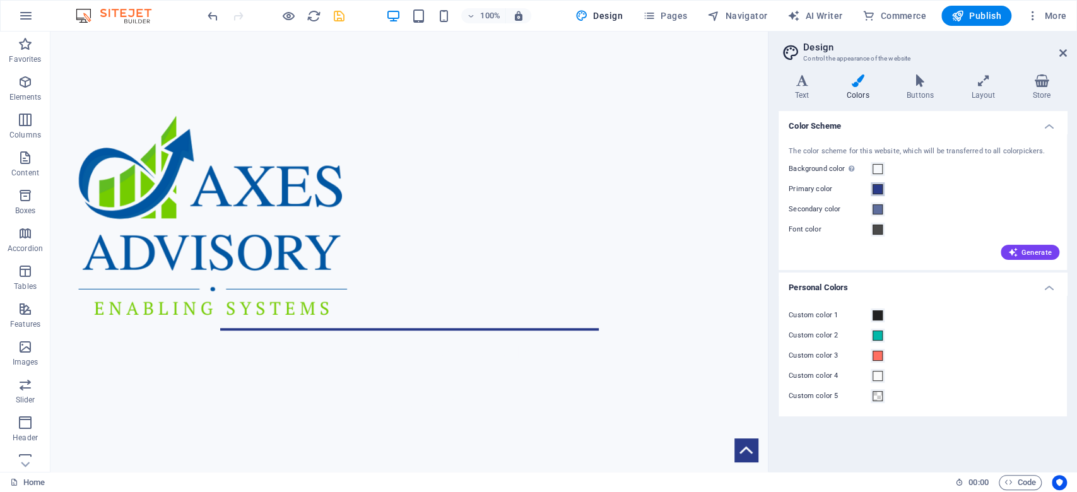
click at [876, 189] on span at bounding box center [877, 189] width 10 height 10
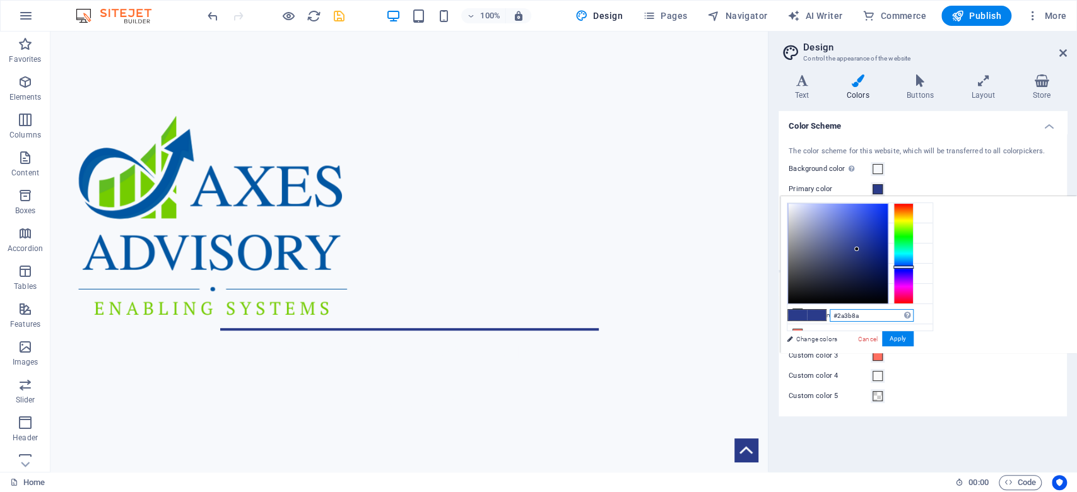
drag, startPoint x: 876, startPoint y: 319, endPoint x: 776, endPoint y: 323, distance: 99.7
click at [776, 323] on body "[DOMAIN_NAME] Home Favorites Elements Columns Content Boxes Accordion Tables Fe…" at bounding box center [538, 246] width 1077 height 492
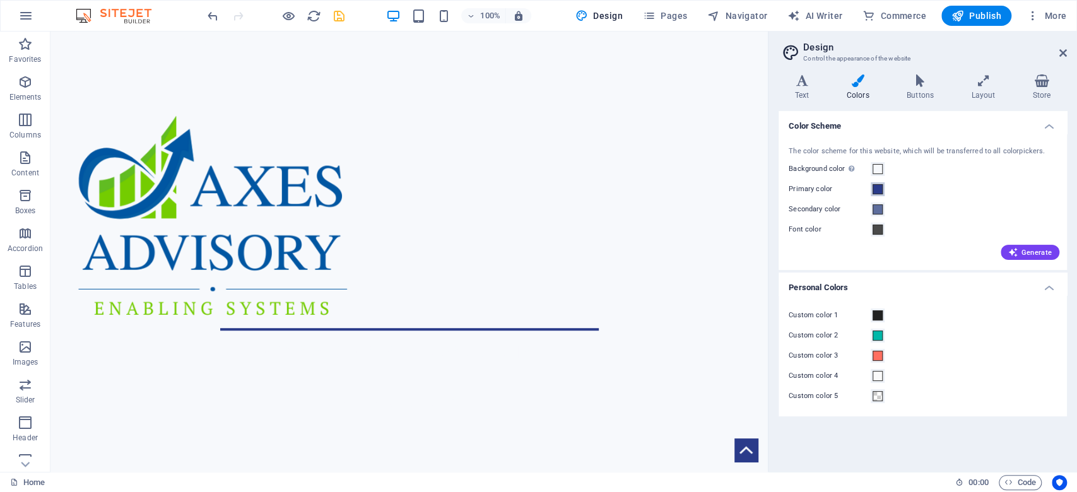
click at [874, 185] on span at bounding box center [877, 189] width 10 height 10
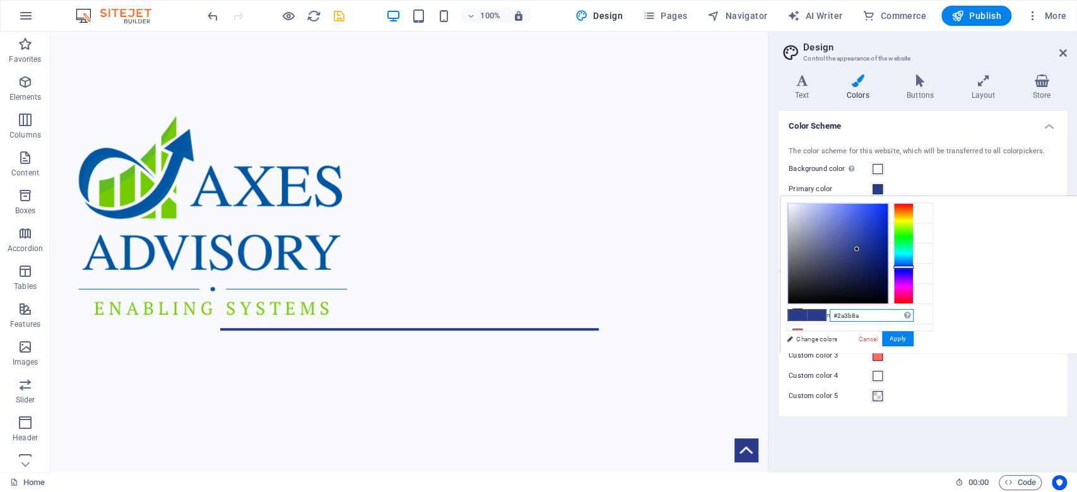
click at [890, 316] on input "#2a3b8a" at bounding box center [872, 315] width 84 height 13
drag, startPoint x: 890, startPoint y: 315, endPoint x: 821, endPoint y: 315, distance: 69.4
click at [821, 315] on div "#2a3b8a Supported formats #0852ed rgb(8, 82, 237) rgba(8, 82, 237, 90%) hsv(221…" at bounding box center [849, 366] width 139 height 339
click at [1005, 167] on div "Background color Only visible if it is not covered by other backgrounds." at bounding box center [923, 168] width 268 height 15
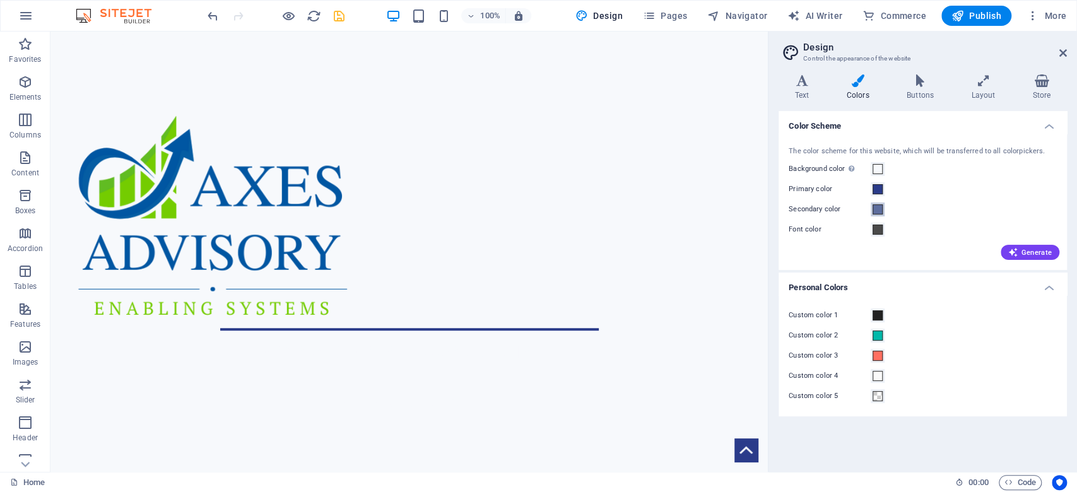
click at [875, 208] on span at bounding box center [877, 209] width 10 height 10
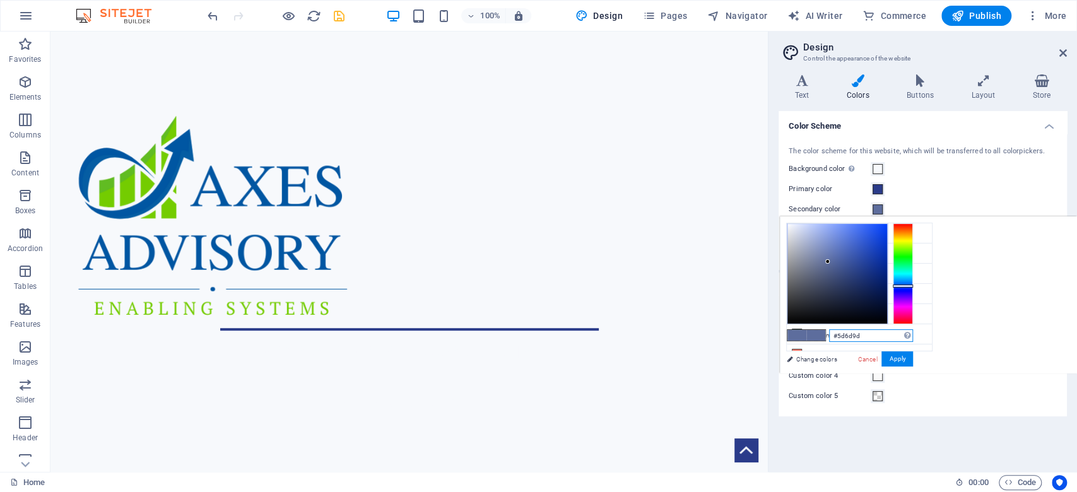
drag, startPoint x: 885, startPoint y: 335, endPoint x: 817, endPoint y: 336, distance: 68.1
click at [817, 336] on div "#5d6d9d Supported formats #0852ed rgb(8, 82, 237) rgba(8, 82, 237, 90%) hsv(221…" at bounding box center [849, 386] width 139 height 339
click at [877, 169] on span at bounding box center [877, 169] width 10 height 10
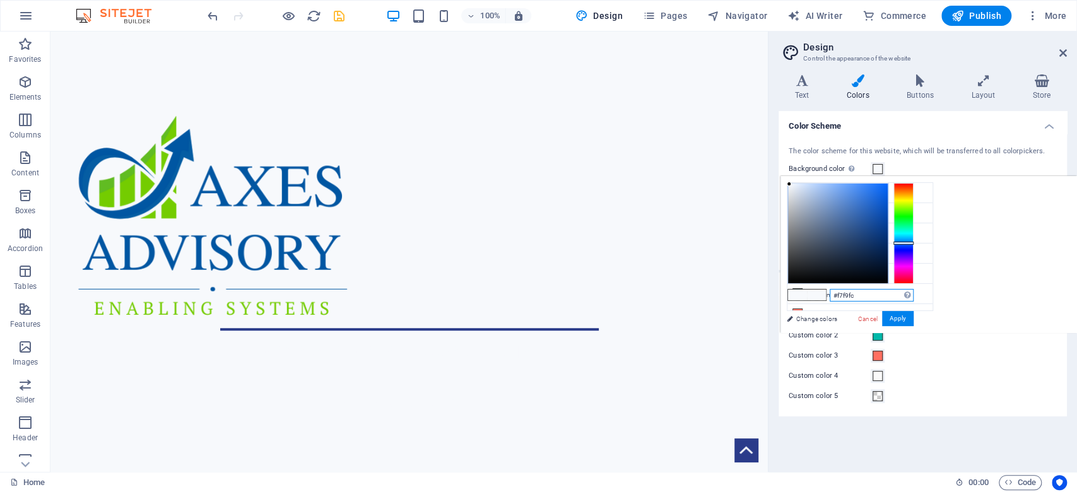
drag, startPoint x: 862, startPoint y: 298, endPoint x: 827, endPoint y: 290, distance: 36.3
click at [827, 290] on div "#f7f9fc Supported formats #0852ed rgb(8, 82, 237) rgba(8, 82, 237, 90%) hsv(221…" at bounding box center [849, 346] width 139 height 339
click at [1063, 56] on icon at bounding box center [1063, 53] width 8 height 10
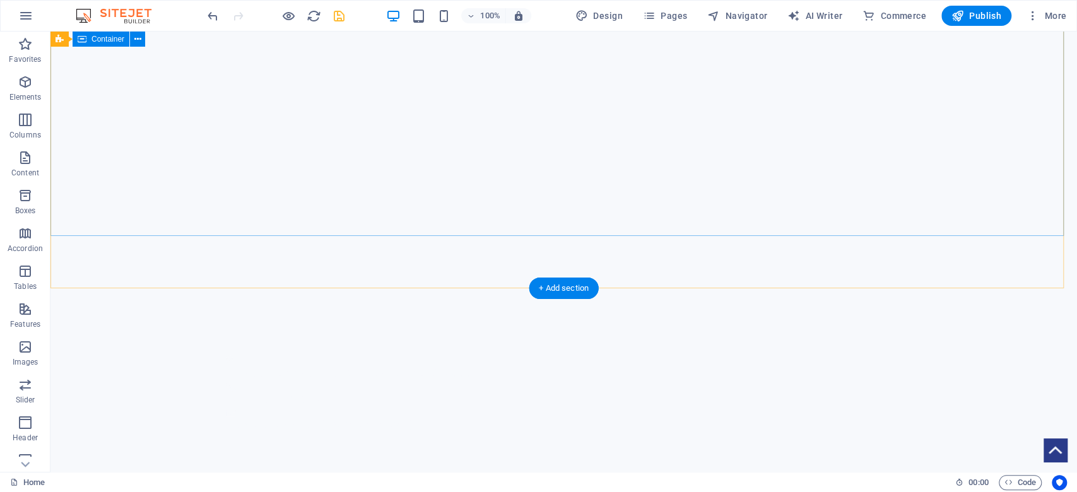
scroll to position [0, 0]
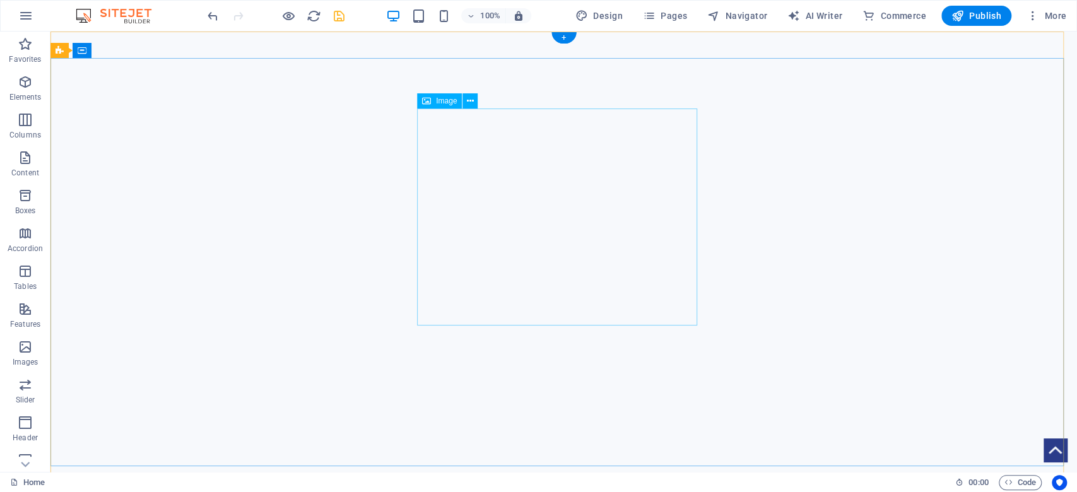
select select "px"
select select "%"
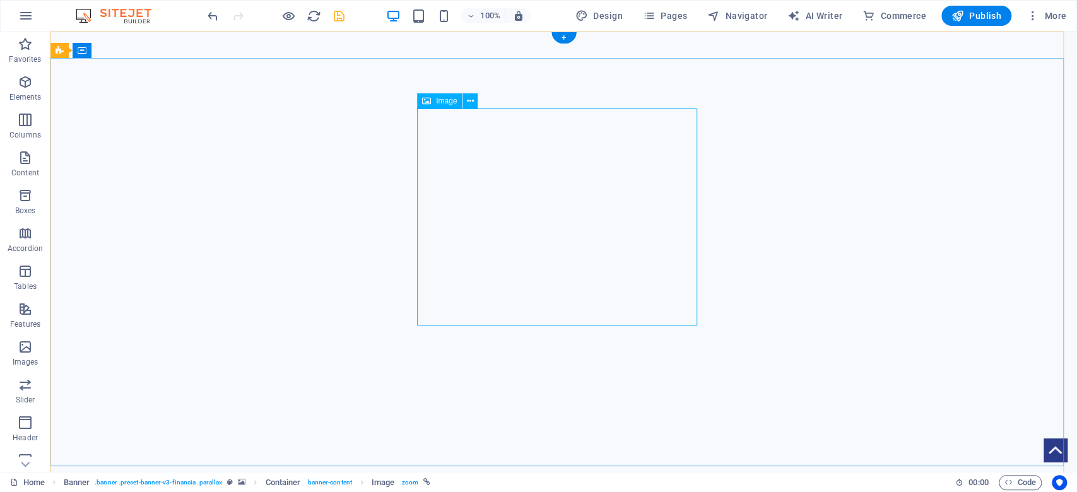
select select "%"
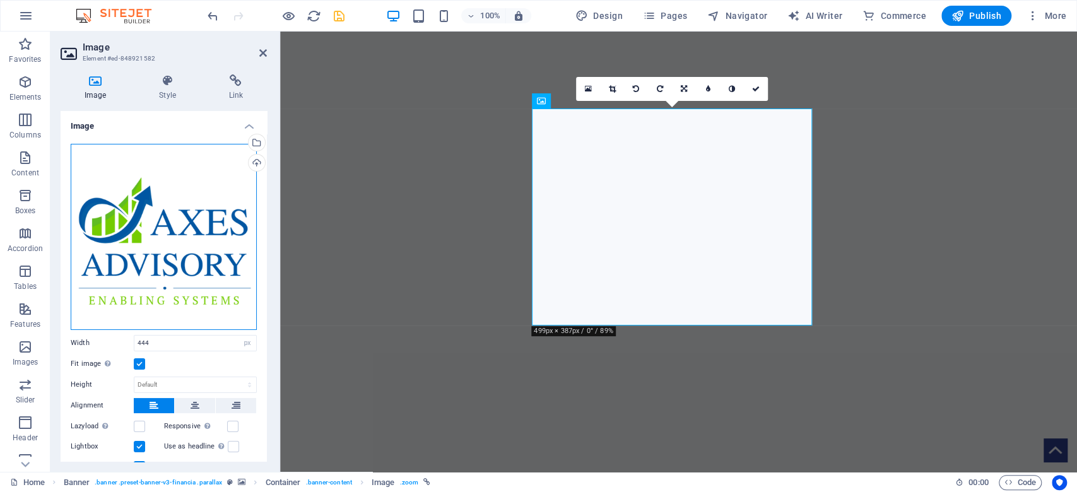
click at [194, 190] on div "Drag files here, click to choose files or select files from Files or our free s…" at bounding box center [164, 237] width 186 height 186
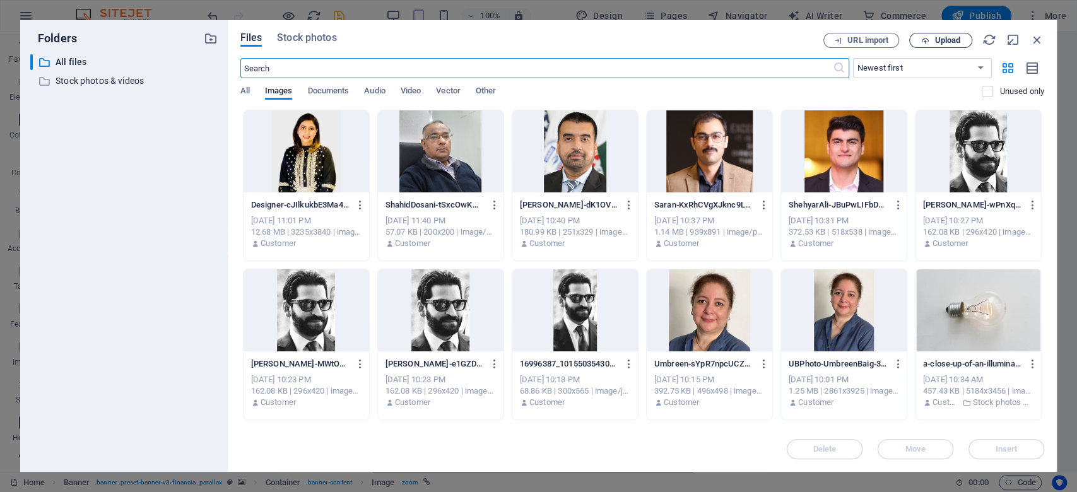
click at [950, 45] on button "Upload" at bounding box center [940, 40] width 63 height 15
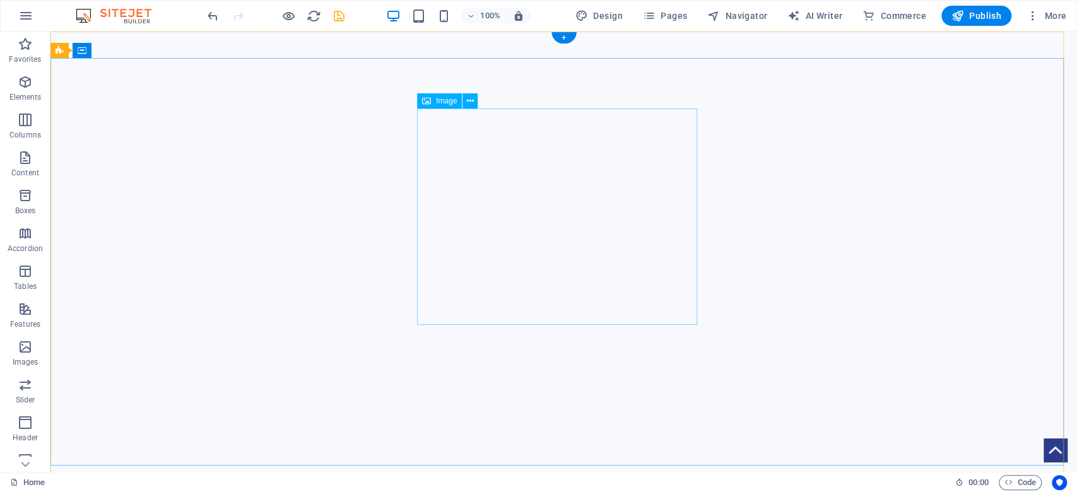
select select "px"
select select "%"
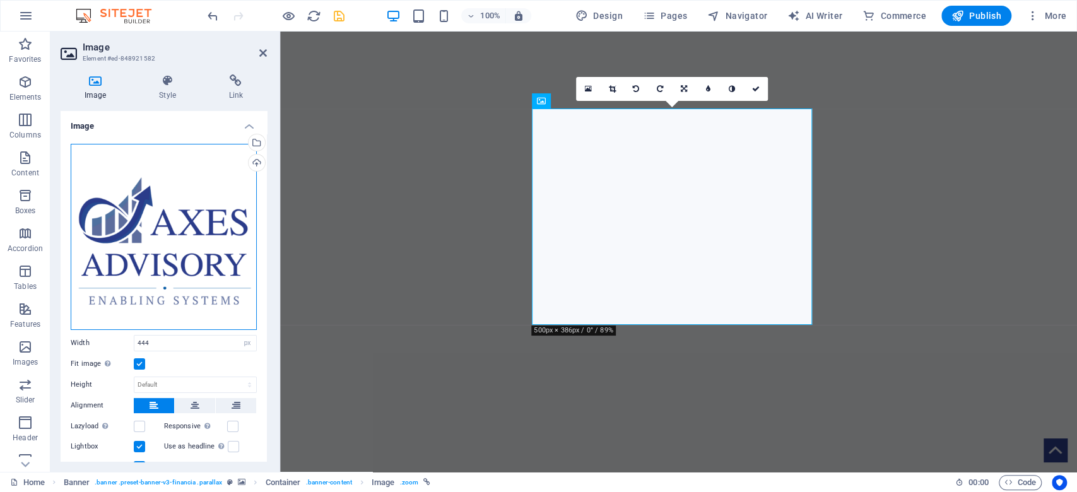
click at [129, 216] on div "Drag files here, click to choose files or select files from Files or our free s…" at bounding box center [164, 237] width 186 height 186
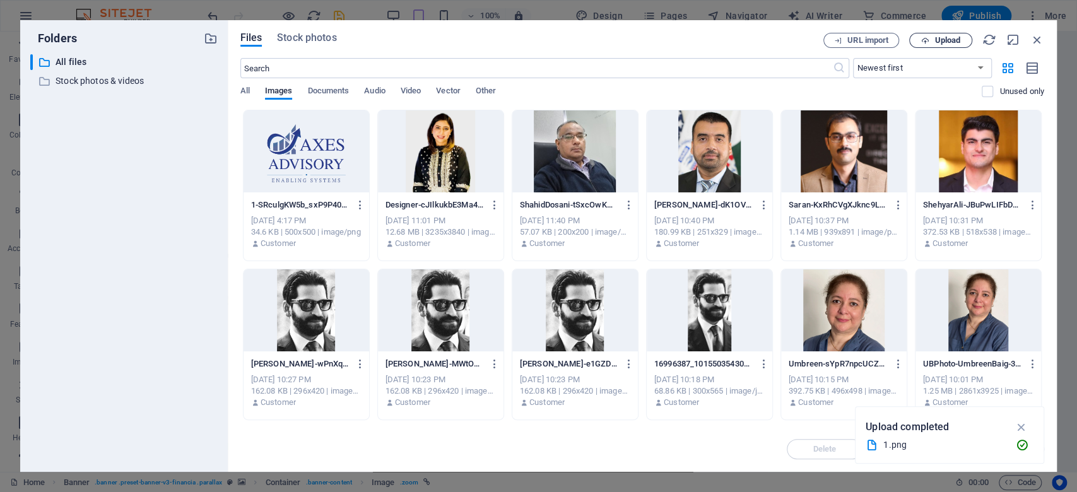
click at [942, 43] on span "Upload" at bounding box center [947, 41] width 26 height 8
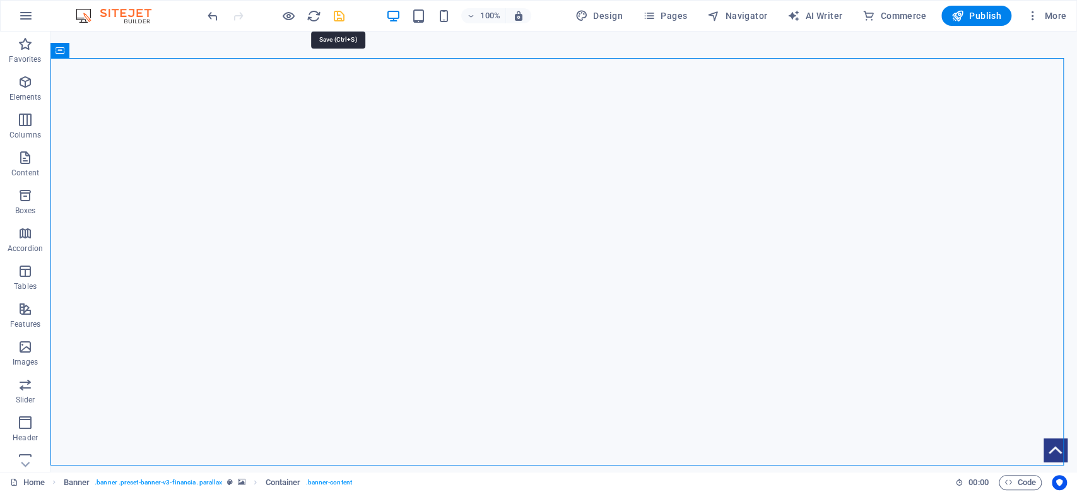
click at [335, 16] on icon "save" at bounding box center [339, 16] width 15 height 15
checkbox input "false"
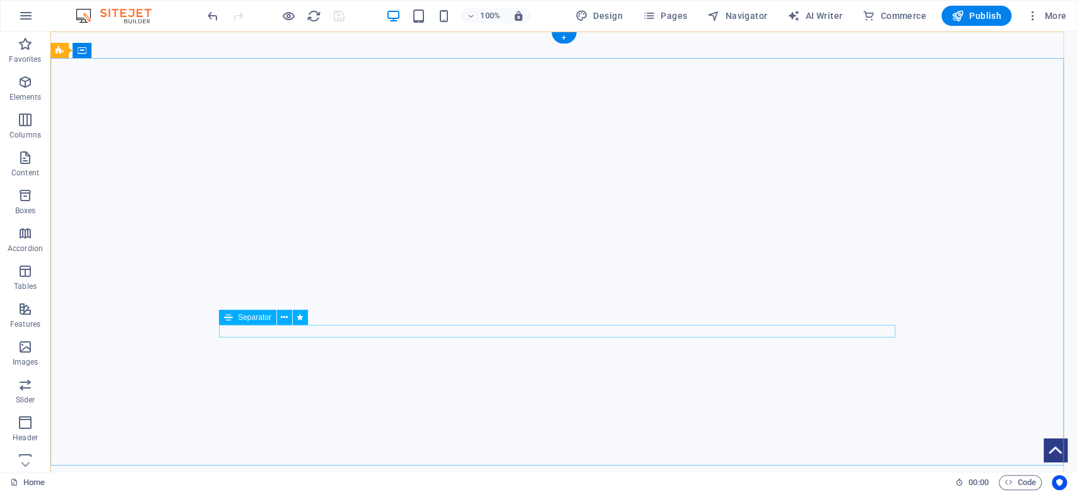
select select "px"
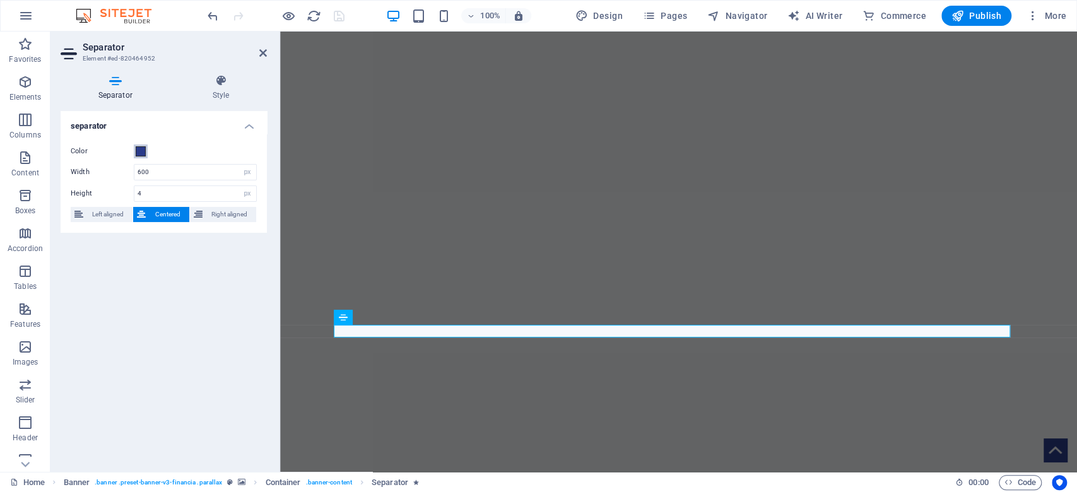
click at [139, 151] on span at bounding box center [141, 151] width 10 height 10
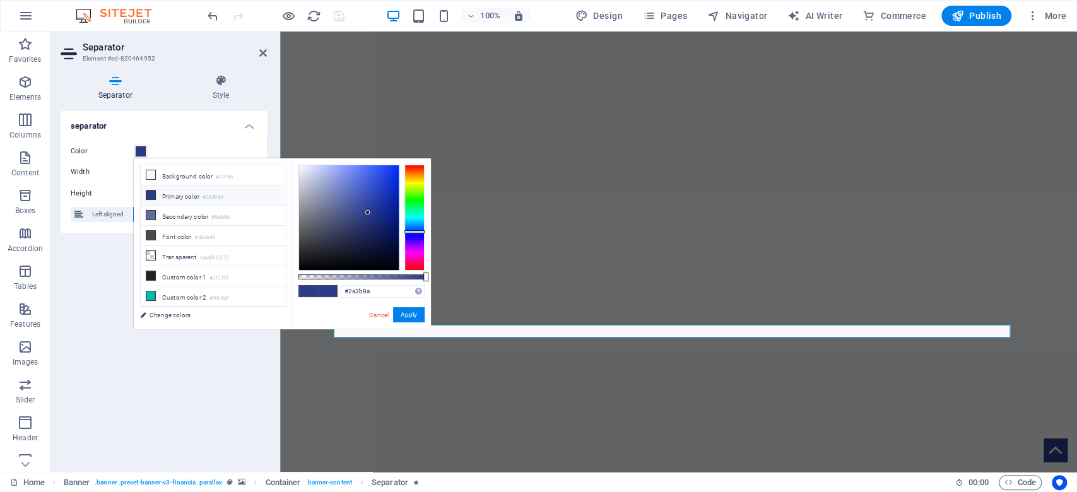
click at [139, 151] on span at bounding box center [141, 151] width 10 height 10
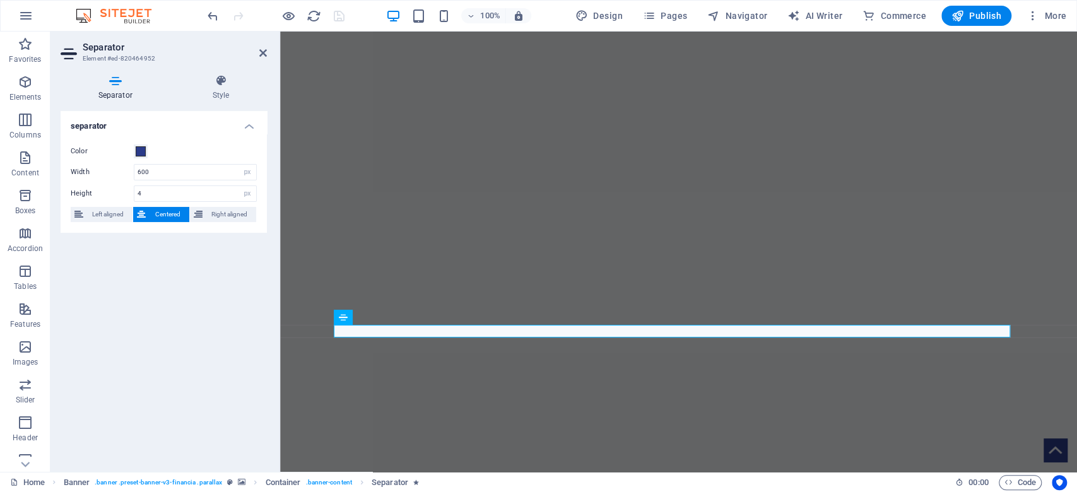
click at [196, 298] on div "separator Color Width 600 px rem % vh vw Height 4 px rem vh vw Left aligned Cen…" at bounding box center [164, 286] width 206 height 351
click at [264, 56] on icon at bounding box center [263, 53] width 8 height 10
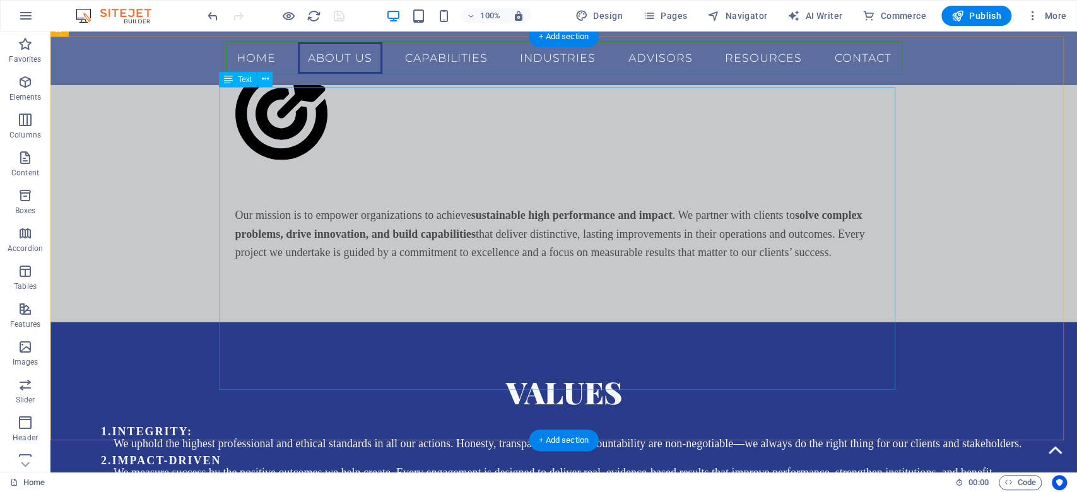
scroll to position [1804, 0]
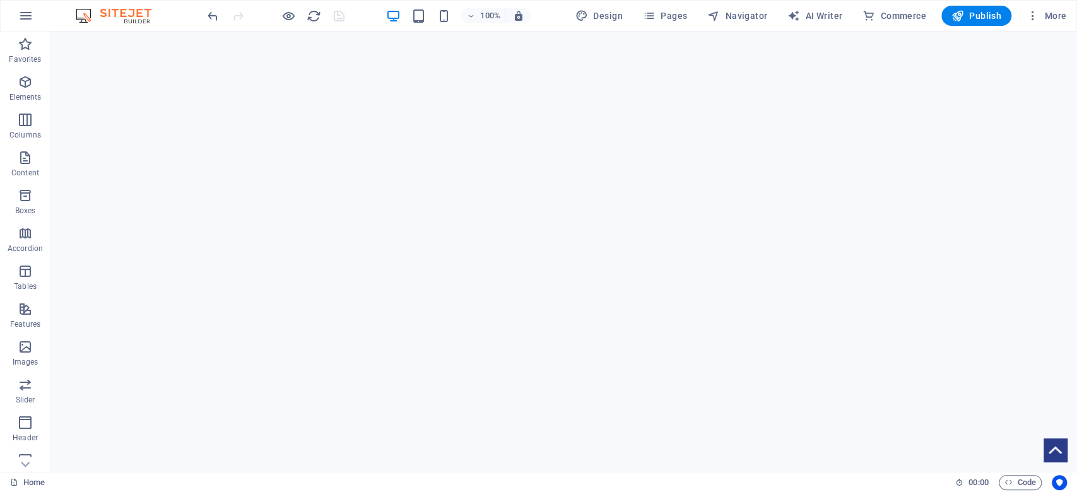
scroll to position [0, 0]
click at [286, 18] on icon "button" at bounding box center [288, 16] width 15 height 15
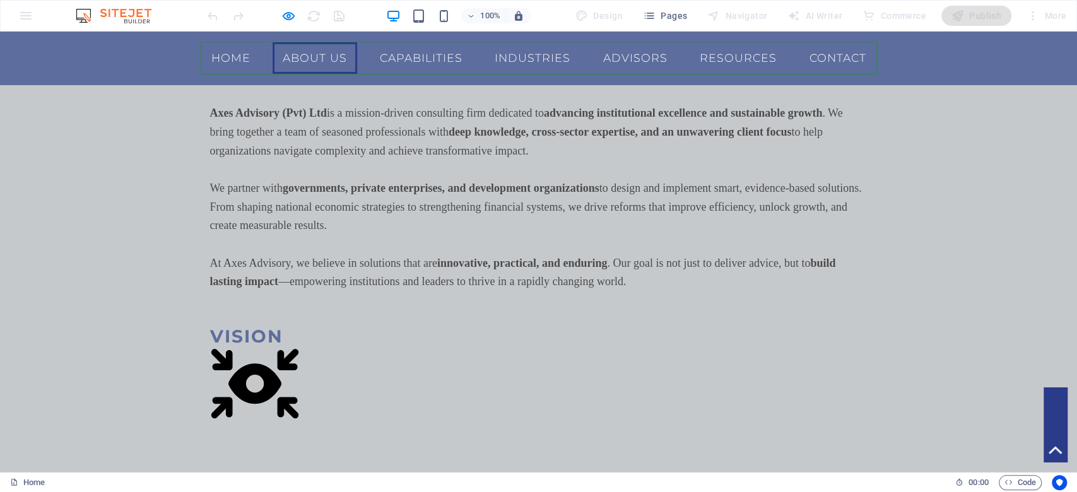
scroll to position [1383, 0]
